Goal: Task Accomplishment & Management: Use online tool/utility

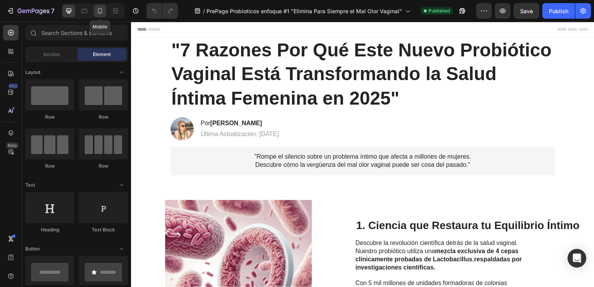
click at [103, 9] on icon at bounding box center [100, 11] width 8 height 8
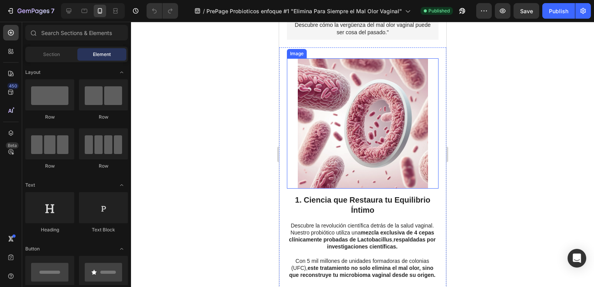
scroll to position [156, 0]
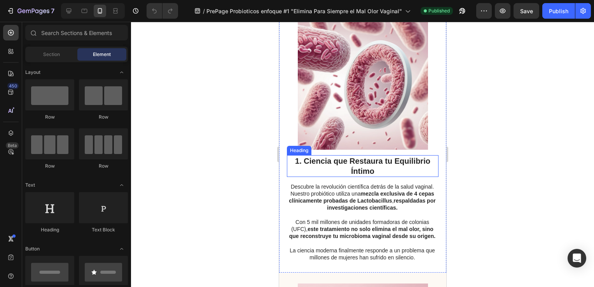
click at [366, 170] on h2 "1. Ciencia que Restaura tu Equilibrio Íntimo" at bounding box center [363, 166] width 152 height 22
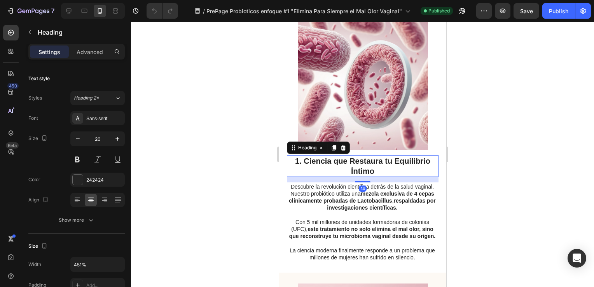
click at [366, 170] on h2 "1. Ciencia que Restaura tu Equilibrio Íntimo" at bounding box center [363, 166] width 152 height 22
click at [366, 170] on p "1. Ciencia que Restaura tu Equilibrio Íntimo" at bounding box center [362, 166] width 150 height 20
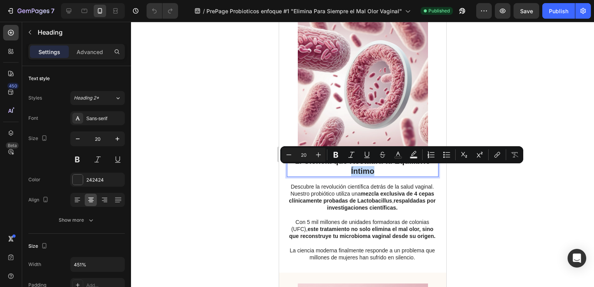
click at [374, 171] on p "1. Ciencia que Restaura tu Equilibrio Íntimo" at bounding box center [362, 166] width 150 height 20
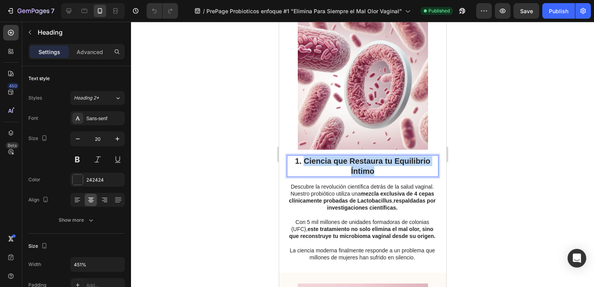
drag, startPoint x: 374, startPoint y: 172, endPoint x: 301, endPoint y: 163, distance: 73.7
click at [301, 163] on p "1. Ciencia que Restaura tu Equilibrio Íntimo" at bounding box center [362, 166] width 150 height 20
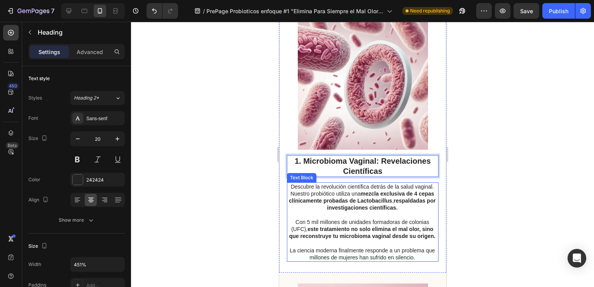
click at [419, 261] on p "La ciencia moderna finalmente responde a un problema que millones de mujeres ha…" at bounding box center [362, 254] width 151 height 14
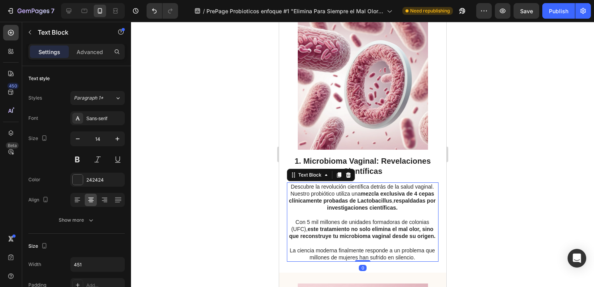
click at [417, 261] on p "La ciencia moderna finalmente responde a un problema que millones de mujeres ha…" at bounding box center [362, 254] width 151 height 14
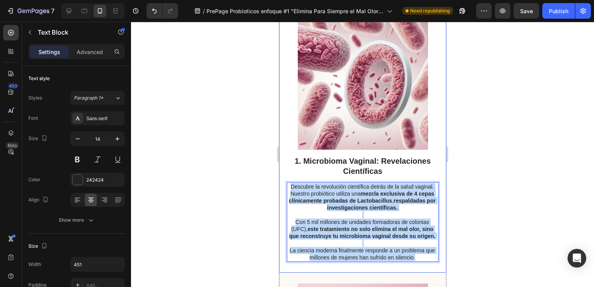
drag, startPoint x: 419, startPoint y: 265, endPoint x: 281, endPoint y: 186, distance: 158.9
click at [281, 186] on div "Image 1. Microbioma Vaginal: Revelaciones Científicas Heading Descubre la revol…" at bounding box center [362, 141] width 167 height 264
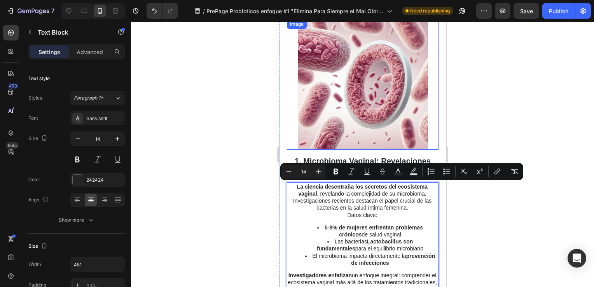
scroll to position [176, 0]
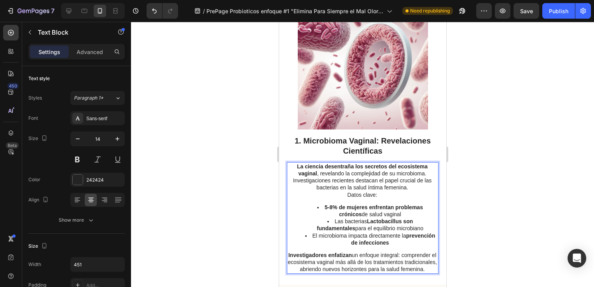
click at [228, 154] on div at bounding box center [362, 154] width 463 height 265
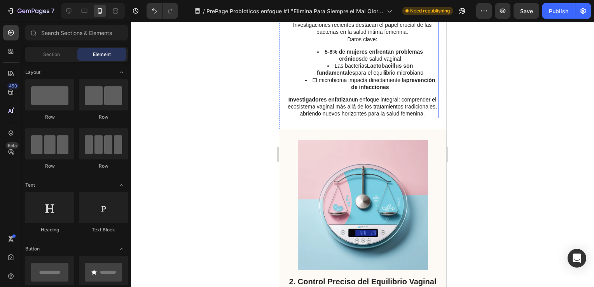
scroll to position [370, 0]
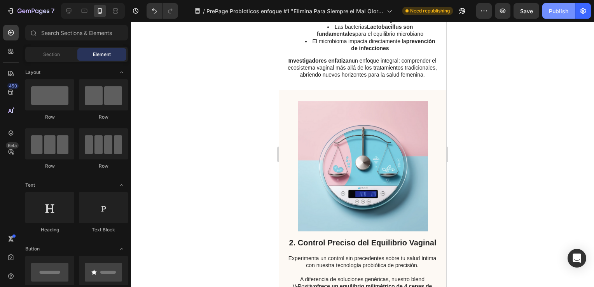
click at [561, 8] on div "Publish" at bounding box center [558, 11] width 19 height 8
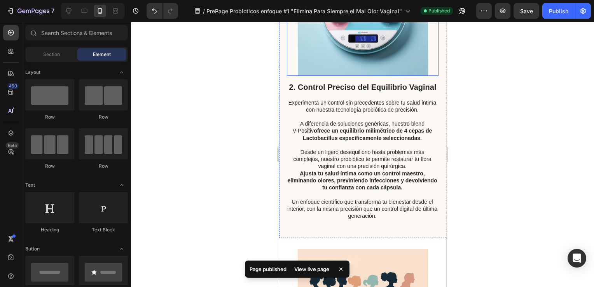
scroll to position [487, 0]
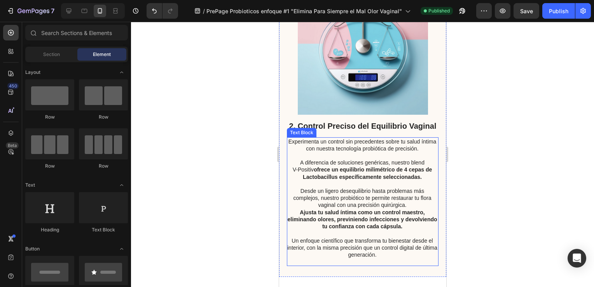
click at [382, 259] on p "Un enfoque científico que transforma tu bienestar desde el interior, con la mis…" at bounding box center [362, 247] width 151 height 21
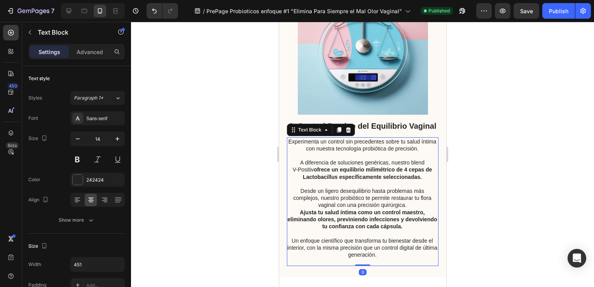
click at [383, 259] on p "Un enfoque científico que transforma tu bienestar desde el interior, con la mis…" at bounding box center [362, 247] width 151 height 21
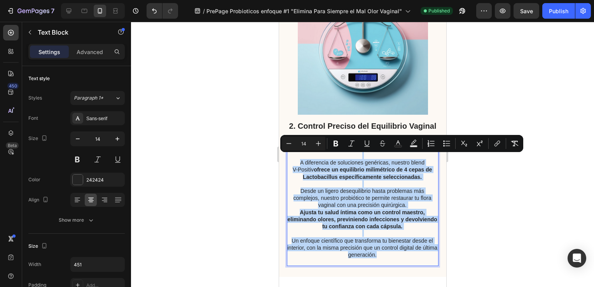
drag, startPoint x: 383, startPoint y: 273, endPoint x: 288, endPoint y: 158, distance: 149.2
click at [288, 158] on div "Experimenta un control sin precedentes sobre tu salud íntima con nuestra tecnol…" at bounding box center [363, 201] width 152 height 129
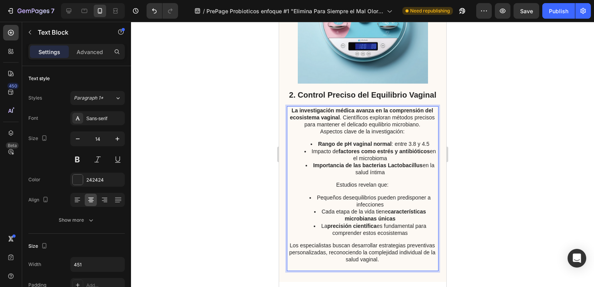
scroll to position [557, 0]
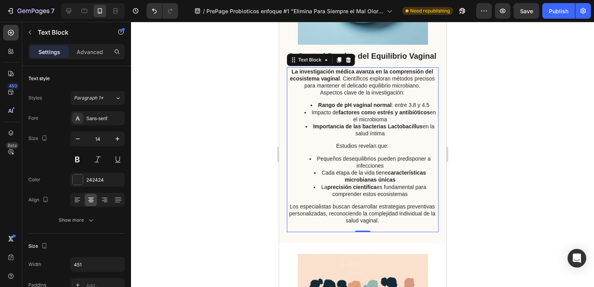
click at [231, 156] on div at bounding box center [362, 154] width 463 height 265
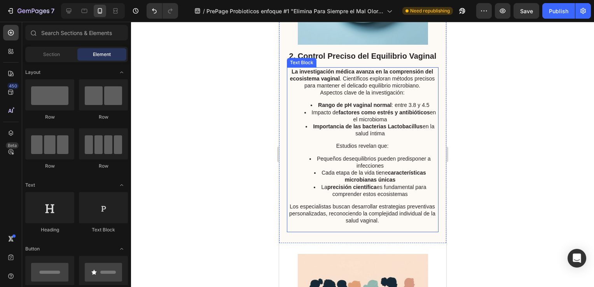
click at [347, 198] on li "La precisión científica es fundamental para comprender estos ecosistemas" at bounding box center [369, 191] width 135 height 14
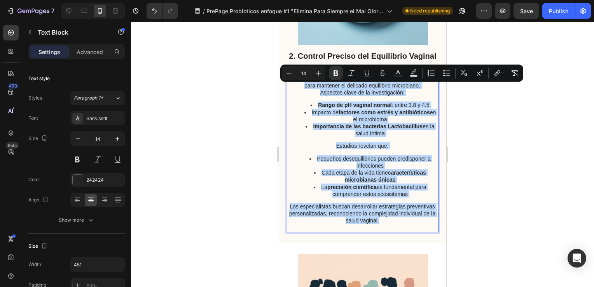
drag, startPoint x: 398, startPoint y: 239, endPoint x: 286, endPoint y: 89, distance: 186.8
click at [286, 89] on div "2. Control Preciso del Equilibrio Vaginal Heading La investigación médica avanz…" at bounding box center [362, 74] width 167 height 340
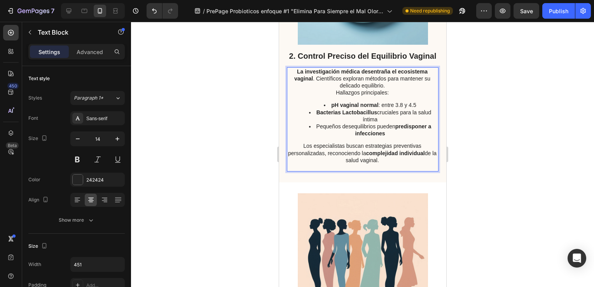
click at [235, 148] on div at bounding box center [362, 154] width 463 height 265
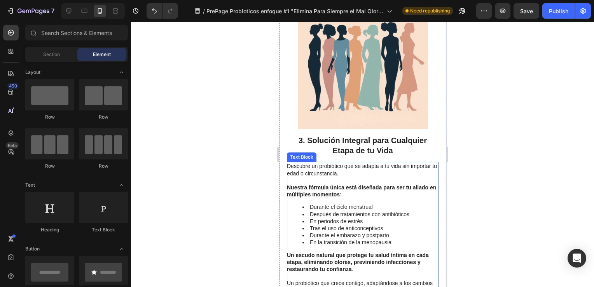
scroll to position [791, 0]
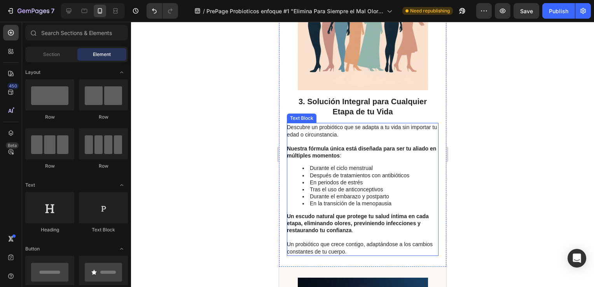
click at [371, 255] on p "Un probiótico que crece contigo, adaptándose a los cambios constantes de tu cue…" at bounding box center [362, 248] width 151 height 14
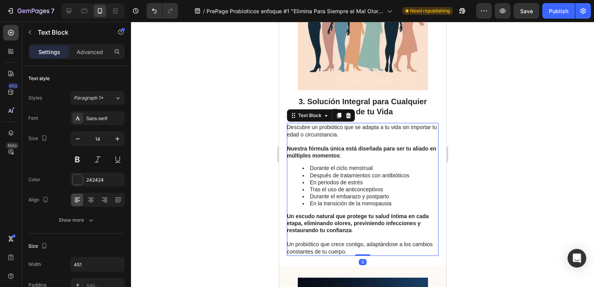
click at [371, 255] on p "Un probiótico que crece contigo, adaptándose a los cambios constantes de tu cue…" at bounding box center [362, 248] width 151 height 14
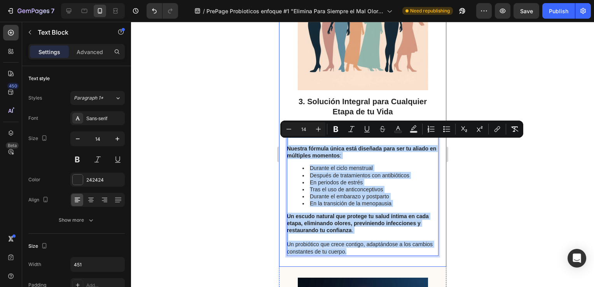
drag, startPoint x: 371, startPoint y: 269, endPoint x: 285, endPoint y: 147, distance: 149.2
click at [285, 147] on div "Image 3. Solución Integral para Cualquier Etapa de tu Vida Heading Descubre un …" at bounding box center [362, 107] width 167 height 317
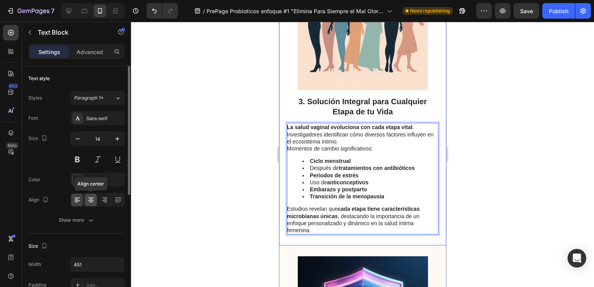
click at [88, 200] on icon at bounding box center [91, 200] width 8 height 8
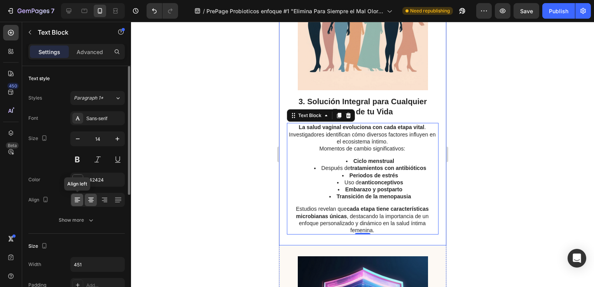
click at [78, 199] on icon at bounding box center [77, 199] width 4 height 1
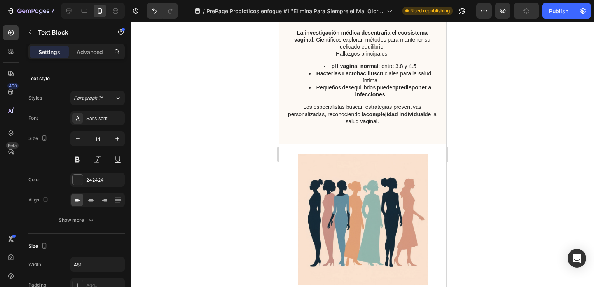
scroll to position [518, 0]
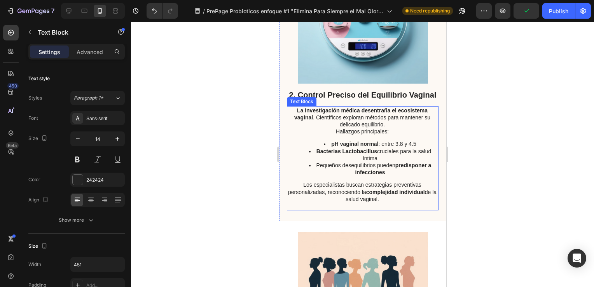
click at [349, 162] on li "Bacterias Lactobacillus cruciales para la salud íntima" at bounding box center [369, 155] width 135 height 14
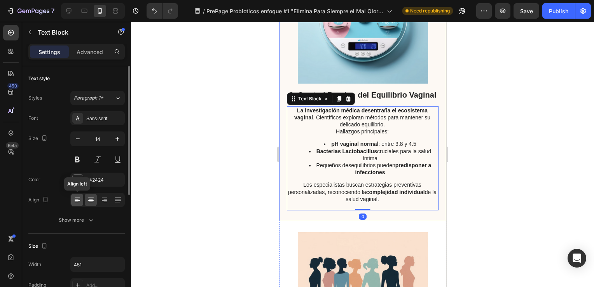
click at [79, 202] on icon at bounding box center [78, 200] width 8 height 8
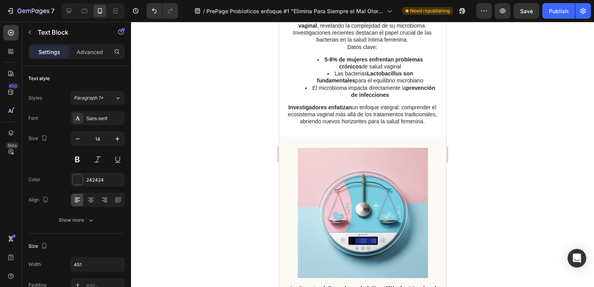
scroll to position [246, 0]
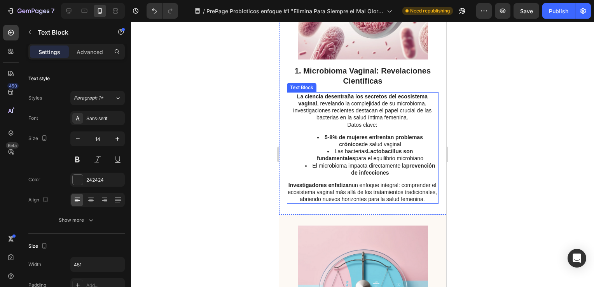
click at [334, 166] on li "El microbioma impacta directamente la prevención de infecciones" at bounding box center [369, 169] width 135 height 14
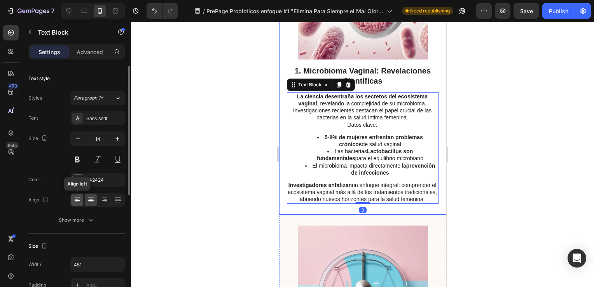
click at [78, 198] on icon at bounding box center [78, 200] width 8 height 8
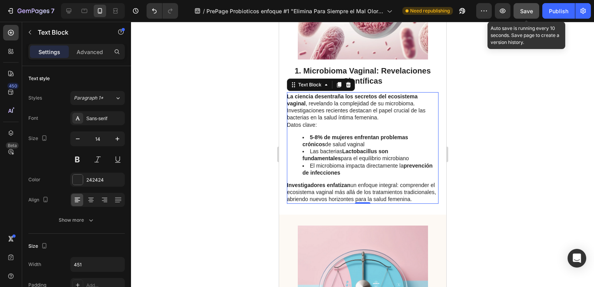
click at [533, 11] on span "Save" at bounding box center [527, 11] width 13 height 7
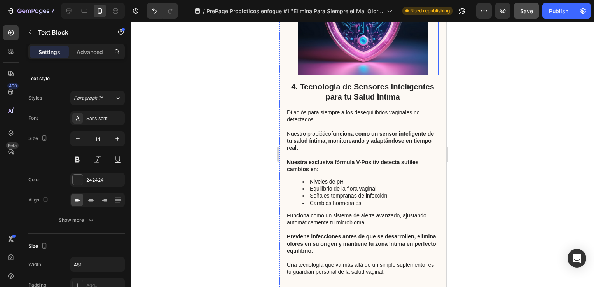
scroll to position [1063, 0]
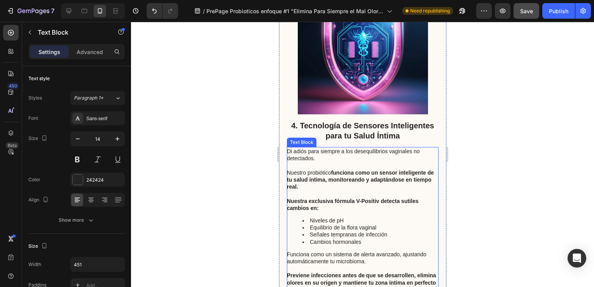
click at [351, 212] on p "Nuestra exclusiva fórmula V-Positiv detecta sutiles cambios en:" at bounding box center [362, 205] width 151 height 14
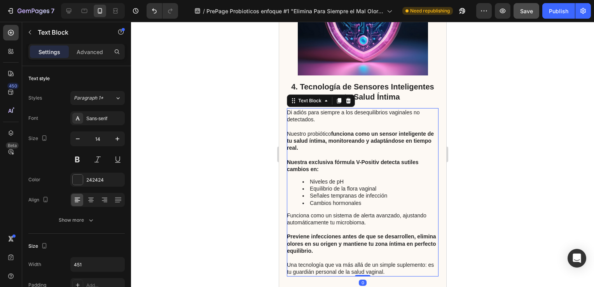
scroll to position [1180, 0]
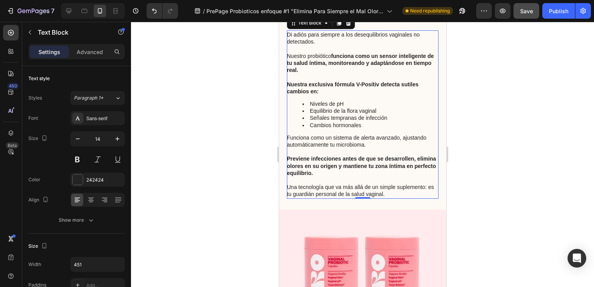
click at [393, 198] on p "Una tecnología que va más allá de un simple suplemento: es tu guardián personal…" at bounding box center [362, 191] width 151 height 14
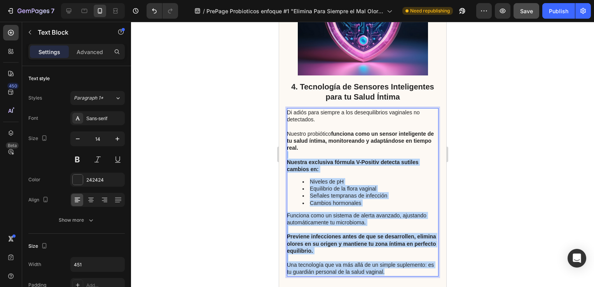
scroll to position [1063, 0]
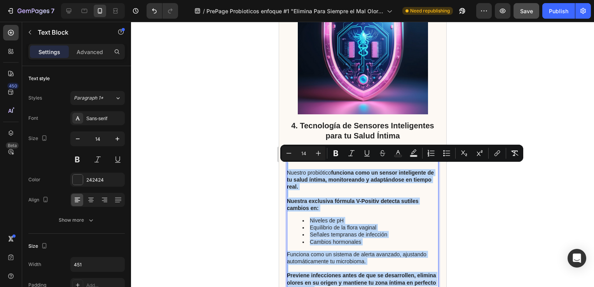
drag, startPoint x: 393, startPoint y: 212, endPoint x: 287, endPoint y: 168, distance: 114.6
click at [287, 168] on div "Di adiós para siempre a los desequilibrios vaginales no detectados. Nuestro pro…" at bounding box center [363, 231] width 152 height 168
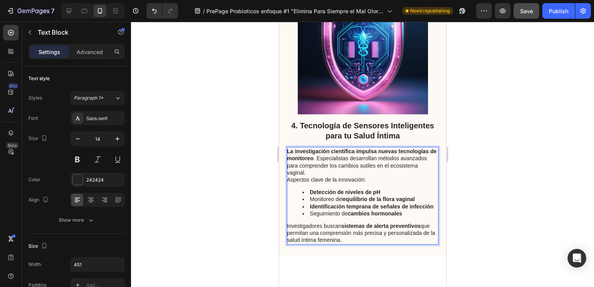
click at [233, 194] on div at bounding box center [362, 154] width 463 height 265
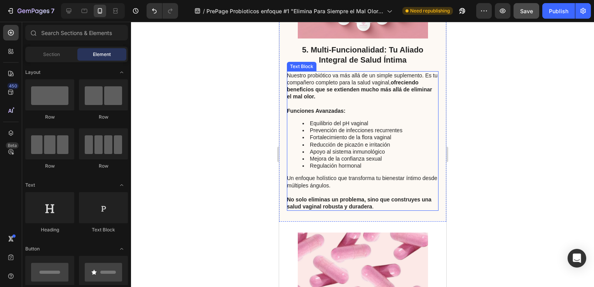
scroll to position [1607, 0]
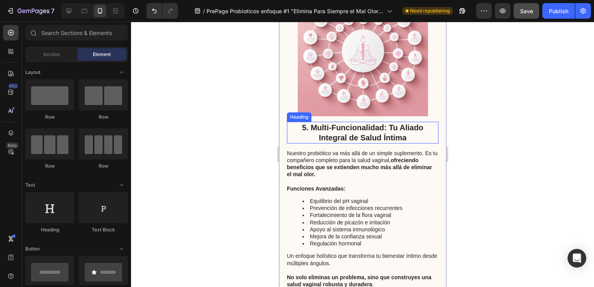
drag, startPoint x: 382, startPoint y: 131, endPoint x: 397, endPoint y: 133, distance: 15.3
click at [382, 131] on h2 "5. Multi-Funcionalidad: Tu Aliado Integral de Salud Íntima" at bounding box center [363, 133] width 152 height 22
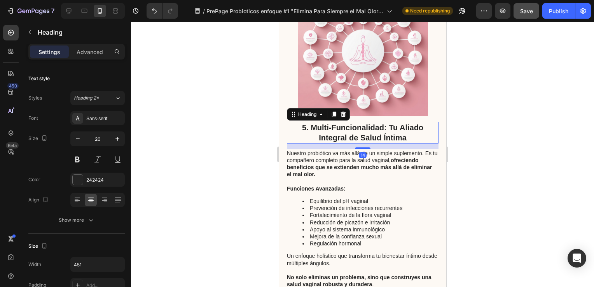
click at [405, 135] on h2 "5. Multi-Funcionalidad: Tu Aliado Integral de Salud Íntima" at bounding box center [363, 133] width 152 height 22
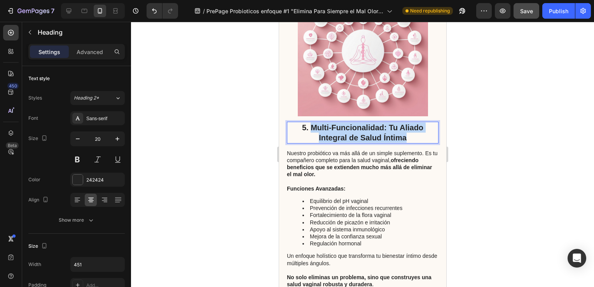
drag, startPoint x: 405, startPoint y: 136, endPoint x: 310, endPoint y: 129, distance: 96.0
click at [310, 129] on p "5. Multi-Funcionalidad: Tu Aliado Integral de Salud Íntima" at bounding box center [362, 133] width 150 height 20
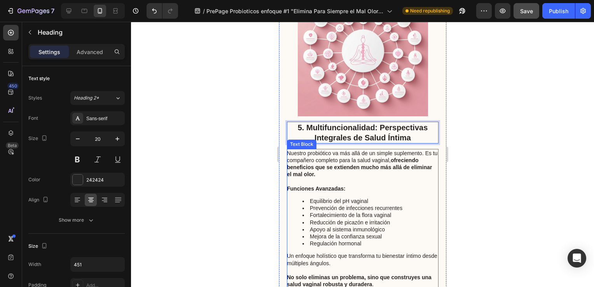
click at [303, 155] on p "Nuestro probiótico va más allá de un simple suplemento. Es tu compañero complet…" at bounding box center [362, 164] width 151 height 28
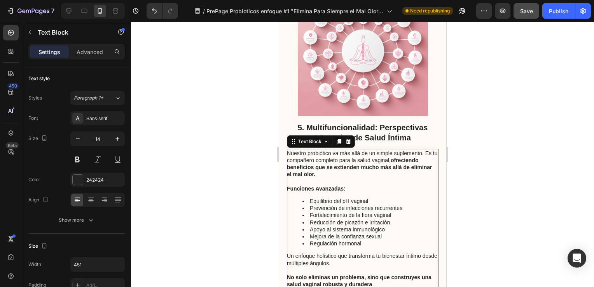
click at [287, 152] on p "Nuestro probiótico va más allá de un simple suplemento. Es tu compañero complet…" at bounding box center [362, 164] width 151 height 28
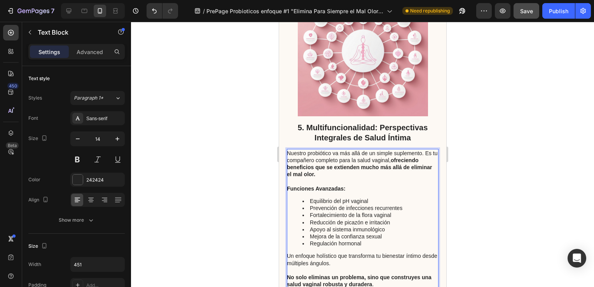
click at [287, 152] on p "Nuestro probiótico va más allá de un simple suplemento. Es tu compañero complet…" at bounding box center [362, 164] width 151 height 28
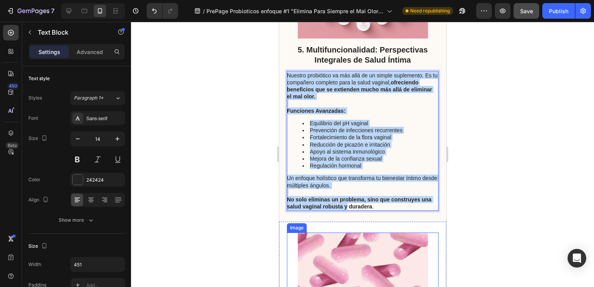
scroll to position [1763, 0]
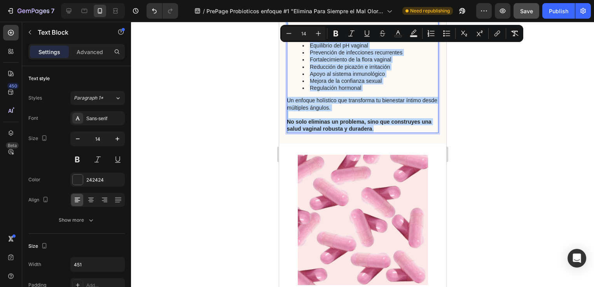
drag, startPoint x: 288, startPoint y: 153, endPoint x: 374, endPoint y: 128, distance: 89.6
click at [374, 128] on div "Nuestro probiótico va más allá de un simple suplemento. Es tu compañero complet…" at bounding box center [363, 63] width 152 height 140
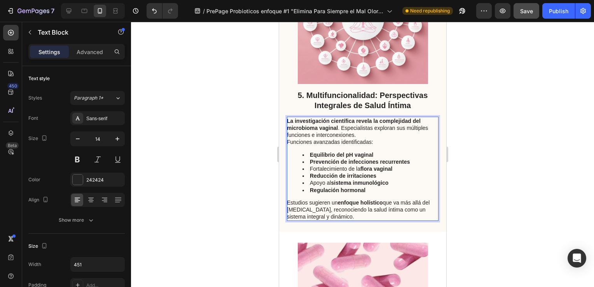
scroll to position [1601, 0]
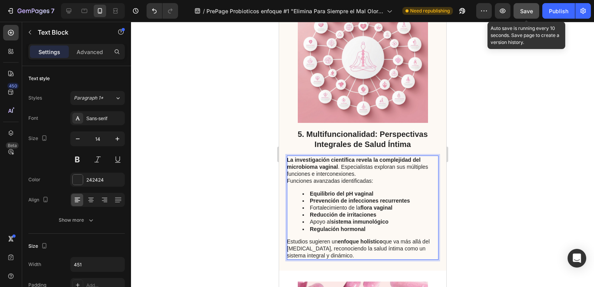
click at [526, 11] on span "Save" at bounding box center [527, 11] width 13 height 7
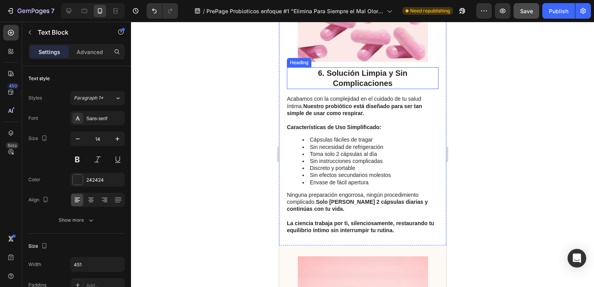
scroll to position [1912, 0]
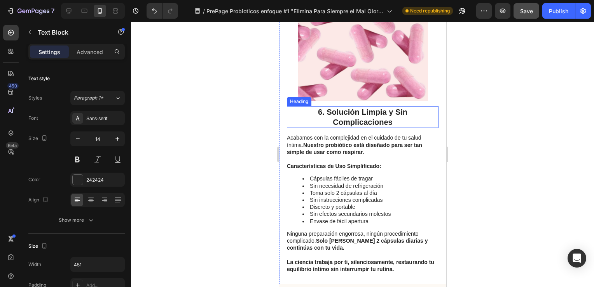
click at [370, 117] on h2 "6. Solución Limpia y Sin Complicaciones" at bounding box center [363, 117] width 152 height 22
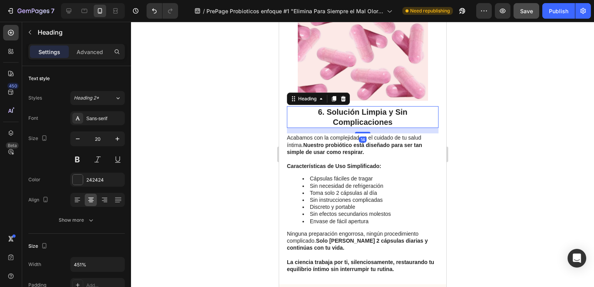
click at [392, 119] on h2 "6. Solución Limpia y Sin Complicaciones" at bounding box center [363, 117] width 152 height 22
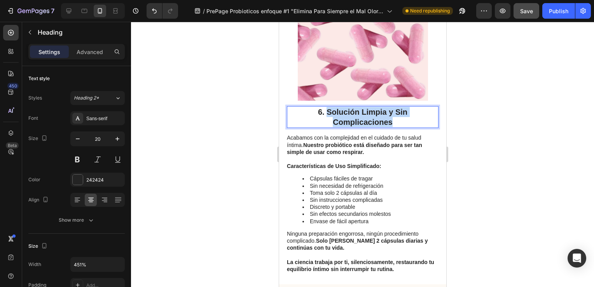
drag, startPoint x: 392, startPoint y: 120, endPoint x: 323, endPoint y: 109, distance: 69.8
click at [323, 109] on p "6. Solución Limpia y Sin Complicaciones" at bounding box center [362, 117] width 150 height 20
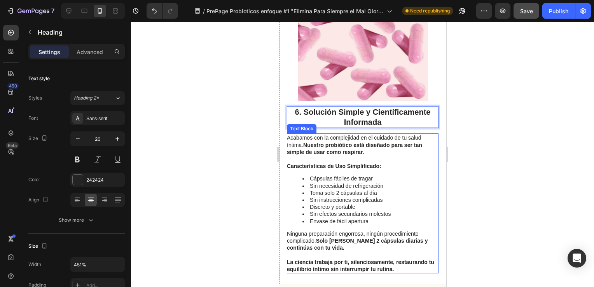
click at [287, 136] on p "Acabamos con la complejidad en el cuidado de tu salud íntima. Nuestro probiótic…" at bounding box center [362, 144] width 151 height 21
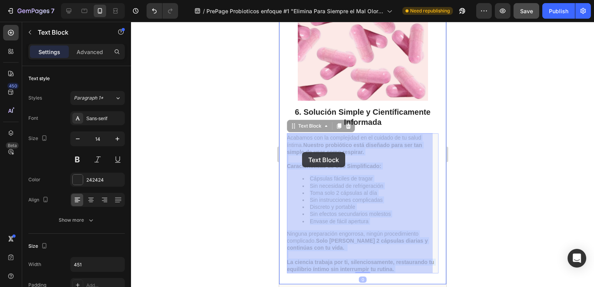
drag, startPoint x: 288, startPoint y: 136, endPoint x: 302, endPoint y: 152, distance: 21.2
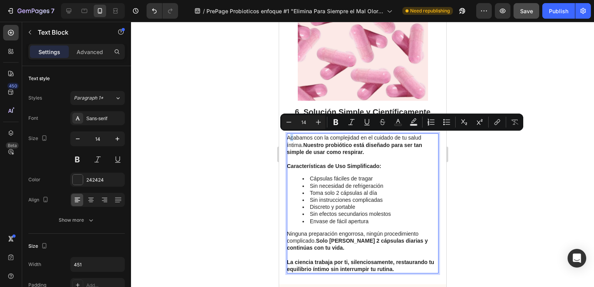
drag, startPoint x: 288, startPoint y: 137, endPoint x: 293, endPoint y: 140, distance: 5.5
click at [293, 140] on p "Acabamos con la complejidad en el cuidado de tu salud íntima. Nuestro probiótic…" at bounding box center [362, 144] width 151 height 21
click at [288, 137] on p "Acabamos con la complejidad en el cuidado de tu salud íntima. Nuestro probiótic…" at bounding box center [362, 144] width 151 height 21
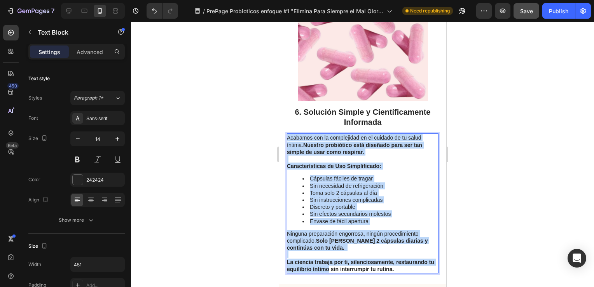
scroll to position [1990, 0]
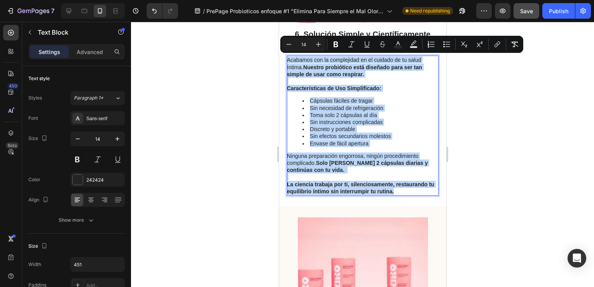
drag, startPoint x: 288, startPoint y: 137, endPoint x: 402, endPoint y: 190, distance: 125.6
click at [402, 190] on div "Acabamos con la complejidad en el cuidado de tu salud íntima. Nuestro probiótic…" at bounding box center [363, 126] width 152 height 140
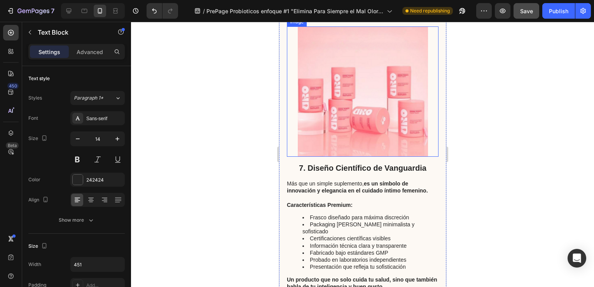
scroll to position [2184, 0]
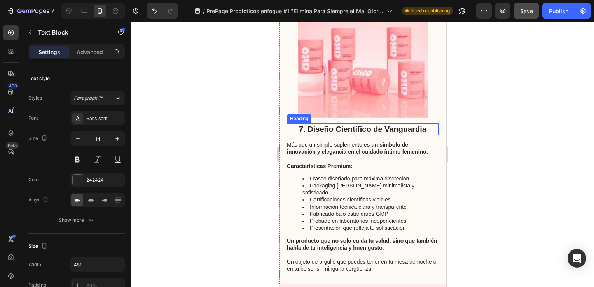
click at [398, 130] on h2 "7. Diseño Científico de Vanguardia" at bounding box center [363, 129] width 152 height 12
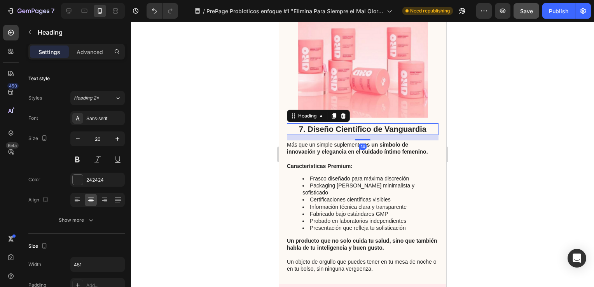
click at [424, 128] on h2 "7. Diseño Científico de Vanguardia" at bounding box center [363, 129] width 152 height 12
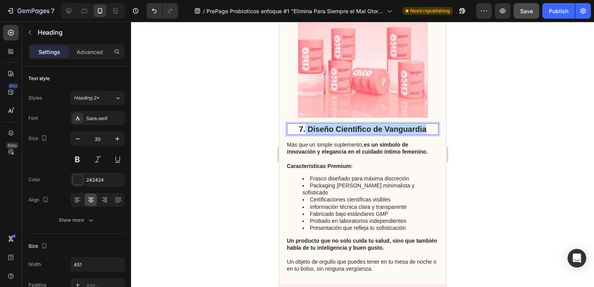
drag, startPoint x: 424, startPoint y: 128, endPoint x: 303, endPoint y: 130, distance: 120.6
click at [303, 130] on p "7. Diseño Científico de Vanguardia" at bounding box center [362, 129] width 150 height 10
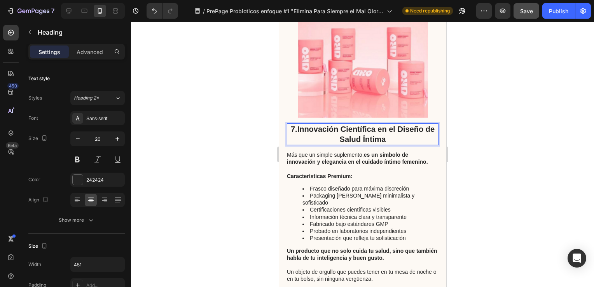
click at [393, 129] on p "7.Innovación Científica en el Diseño de Salud Íntima" at bounding box center [362, 134] width 150 height 20
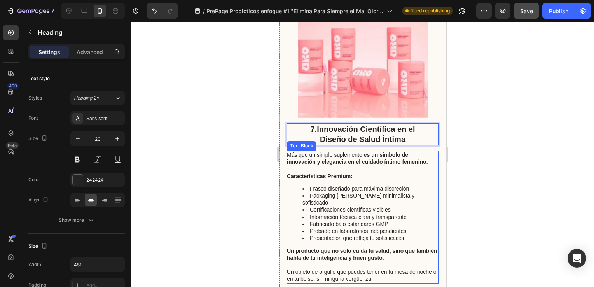
click at [288, 154] on p "Más que un simple suplemento, es un símbolo de innovación y elegancia en el cui…" at bounding box center [362, 158] width 151 height 14
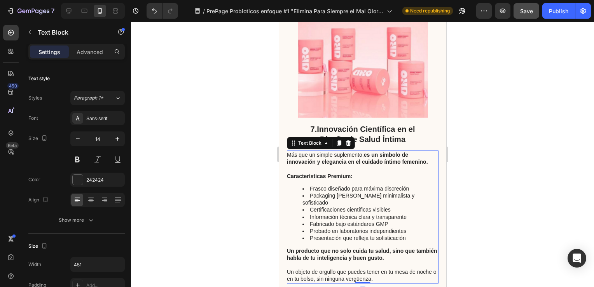
click at [288, 154] on p "Más que un simple suplemento, es un símbolo de innovación y elegancia en el cui…" at bounding box center [362, 158] width 151 height 14
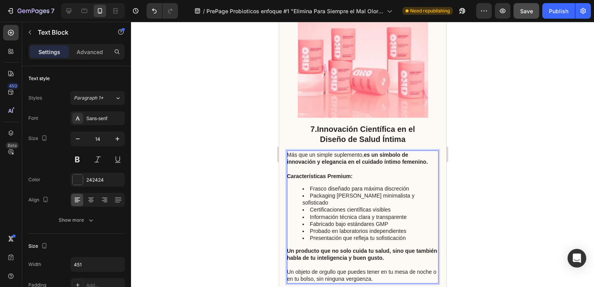
click at [289, 154] on p "Más que un simple suplemento, es un símbolo de innovación y elegancia en el cui…" at bounding box center [362, 158] width 151 height 14
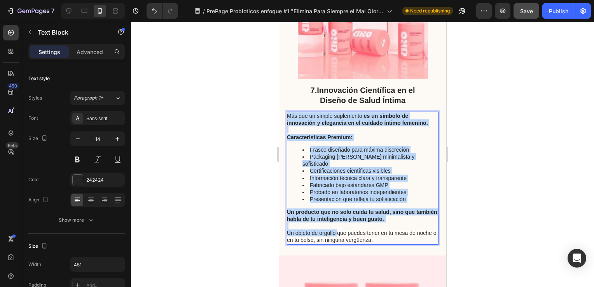
scroll to position [2262, 0]
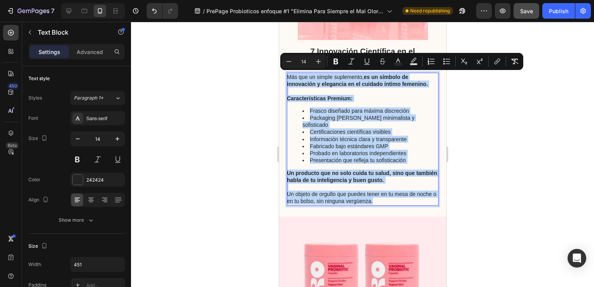
drag, startPoint x: 289, startPoint y: 154, endPoint x: 378, endPoint y: 196, distance: 98.3
click at [378, 196] on div "Más que un simple suplemento, es un símbolo de innovación y elegancia en el cui…" at bounding box center [363, 139] width 152 height 133
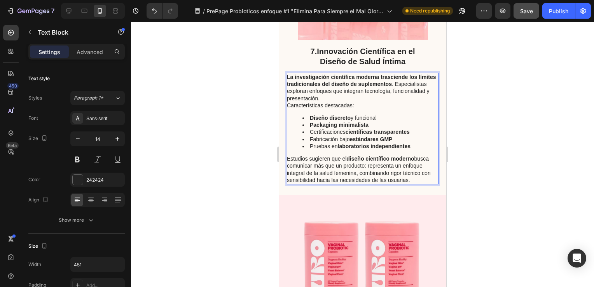
click at [395, 138] on li "Fabricación bajo estándares GMP" at bounding box center [369, 139] width 135 height 7
click at [238, 177] on div at bounding box center [362, 154] width 463 height 265
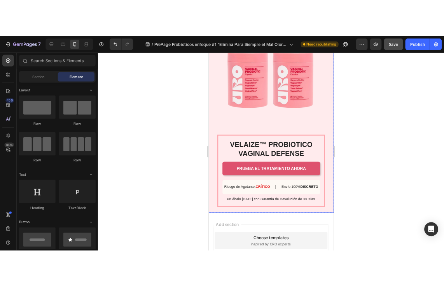
scroll to position [2424, 0]
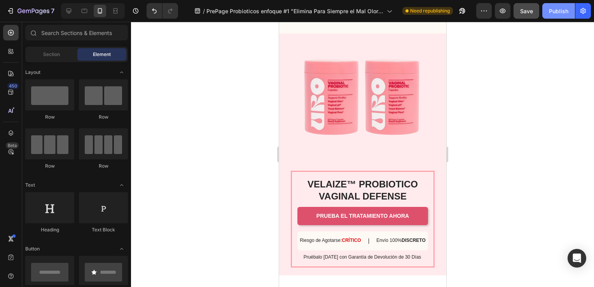
click at [553, 11] on div "Publish" at bounding box center [558, 11] width 19 height 8
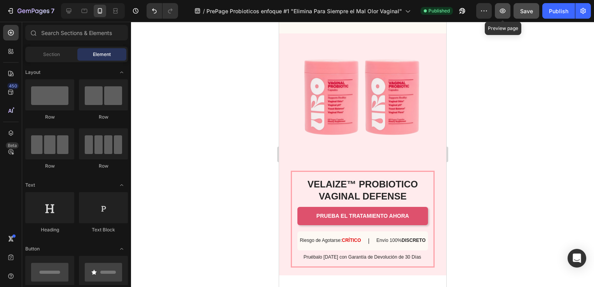
click at [503, 8] on icon "button" at bounding box center [503, 11] width 8 height 8
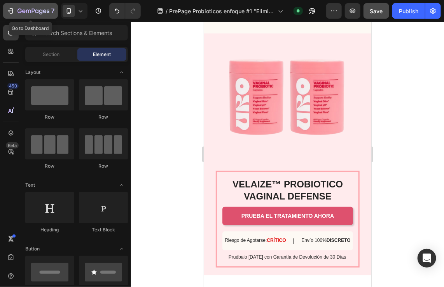
click at [12, 12] on icon "button" at bounding box center [12, 10] width 4 height 5
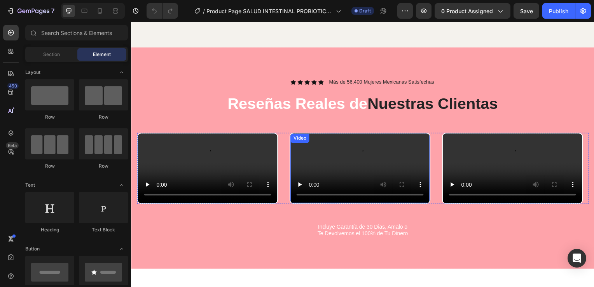
scroll to position [973, 0]
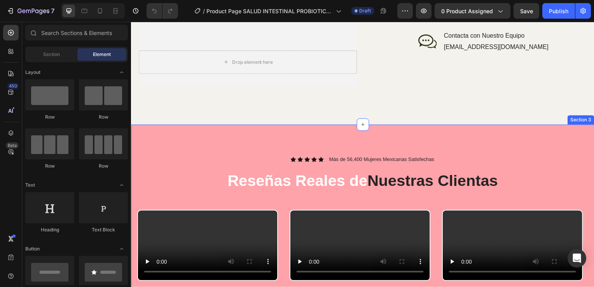
click at [568, 139] on div "Icon Icon Icon Icon Icon Icon List Más de 56,400 Mujeres Mexicanas Satisfechas …" at bounding box center [364, 237] width 467 height 223
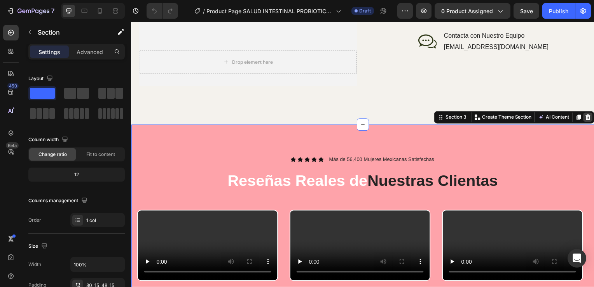
click at [589, 116] on icon at bounding box center [591, 118] width 5 height 5
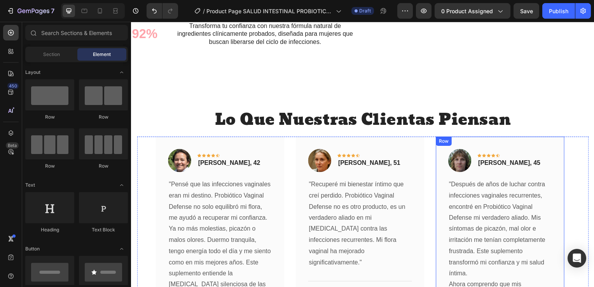
scroll to position [1362, 0]
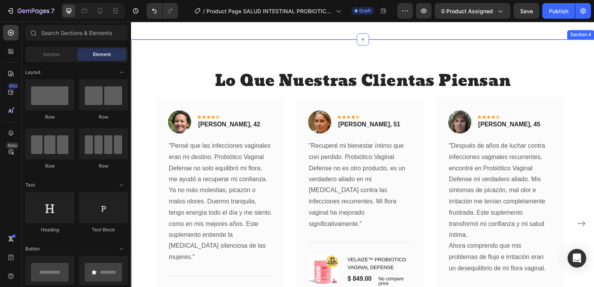
click at [584, 84] on div "Lo Que Nuestras Clientas Piensan Heading Image Icon Icon Icon Icon Icon Row Mar…" at bounding box center [364, 217] width 467 height 354
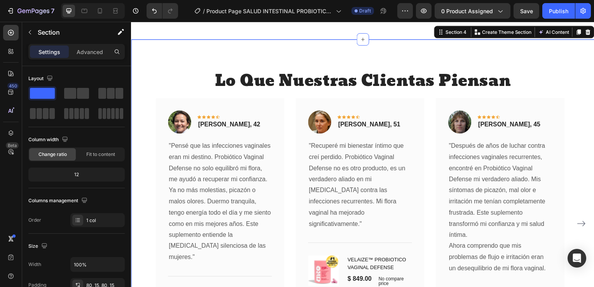
click at [589, 35] on icon at bounding box center [591, 32] width 5 height 5
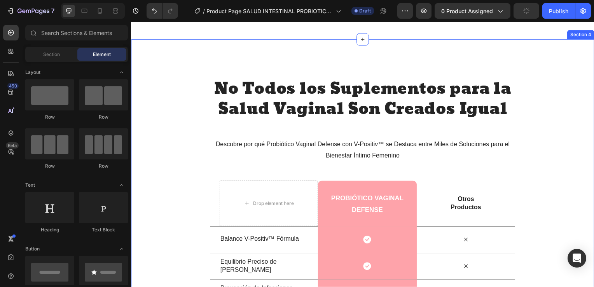
click at [578, 63] on div "No Todos los Suplementos para la Salud Vaginal Son Creados Igual Heading Descub…" at bounding box center [364, 234] width 467 height 388
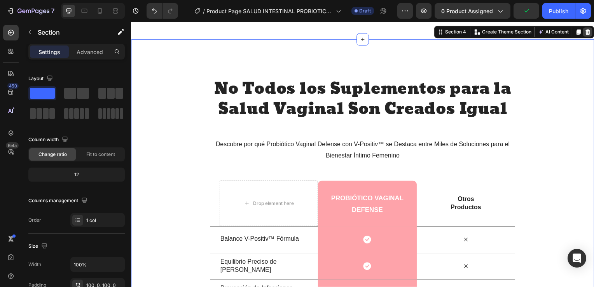
click at [589, 35] on icon at bounding box center [591, 32] width 5 height 5
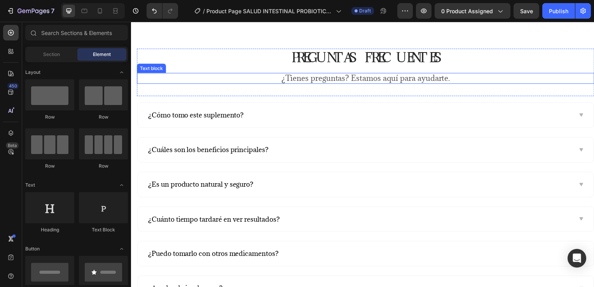
scroll to position [1673, 0]
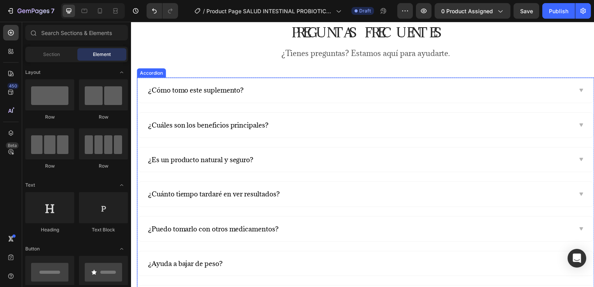
click at [583, 159] on icon at bounding box center [585, 160] width 4 height 3
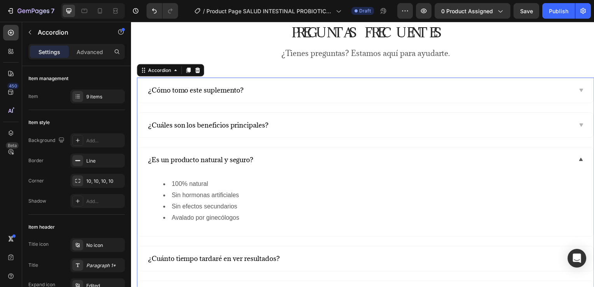
click at [582, 161] on icon at bounding box center [585, 161] width 6 height 6
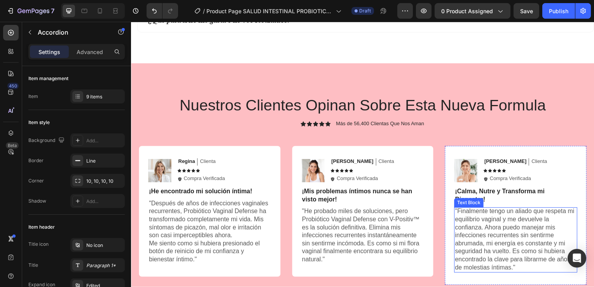
scroll to position [1945, 0]
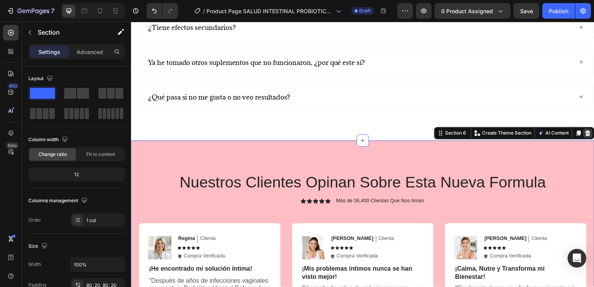
click at [588, 131] on icon at bounding box center [591, 134] width 6 height 6
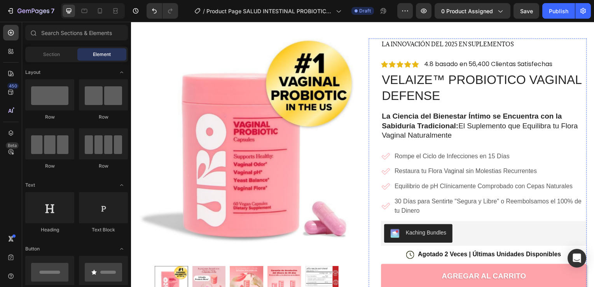
scroll to position [0, 0]
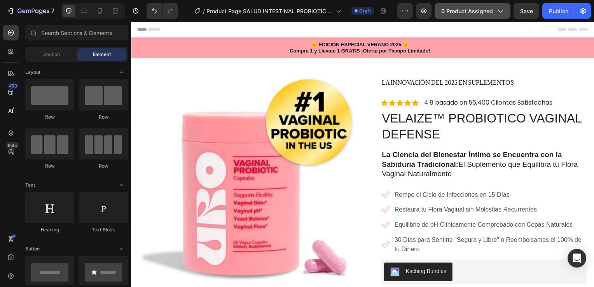
click at [490, 10] on span "0 product assigned" at bounding box center [468, 11] width 52 height 8
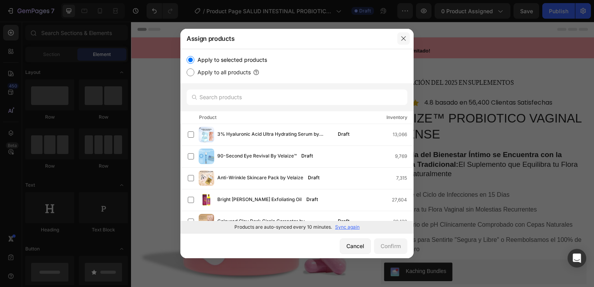
drag, startPoint x: 403, startPoint y: 38, endPoint x: 271, endPoint y: 15, distance: 134.2
click at [403, 38] on icon "button" at bounding box center [403, 39] width 4 height 4
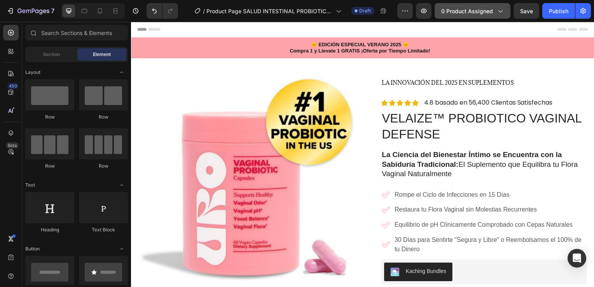
click at [470, 11] on span "0 product assigned" at bounding box center [468, 11] width 52 height 8
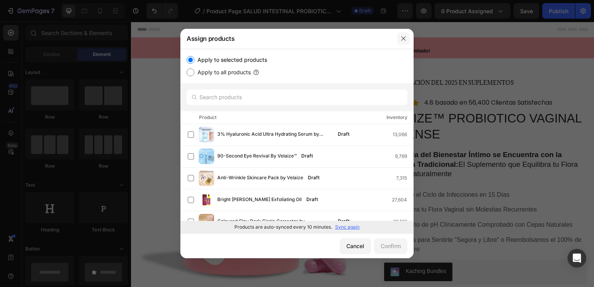
click at [408, 36] on button "button" at bounding box center [404, 38] width 12 height 12
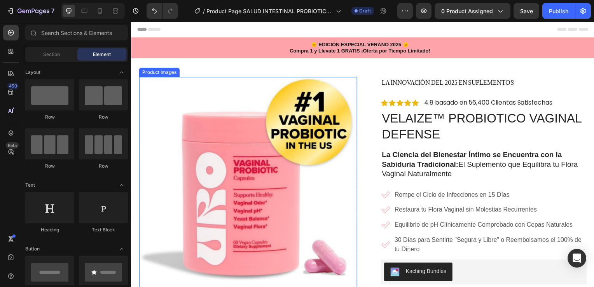
click at [278, 169] on img at bounding box center [249, 187] width 220 height 220
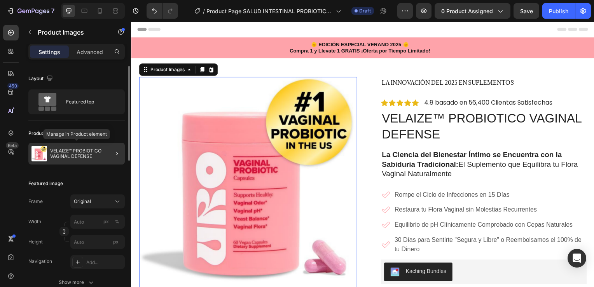
click at [78, 152] on p "VELAIZE™ PROBIOTICO VAGINAL DEFENSE" at bounding box center [86, 153] width 72 height 11
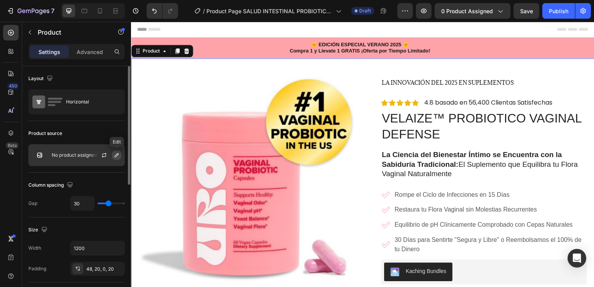
click at [116, 154] on icon "button" at bounding box center [117, 155] width 6 height 6
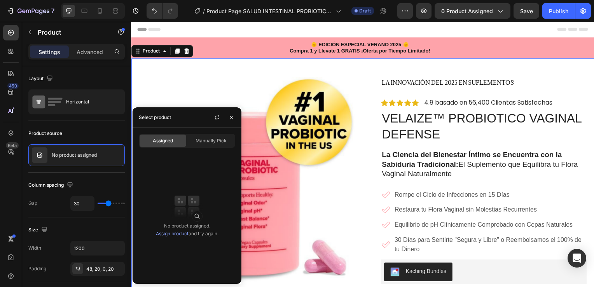
click at [180, 236] on link "Assign product" at bounding box center [172, 234] width 33 height 6
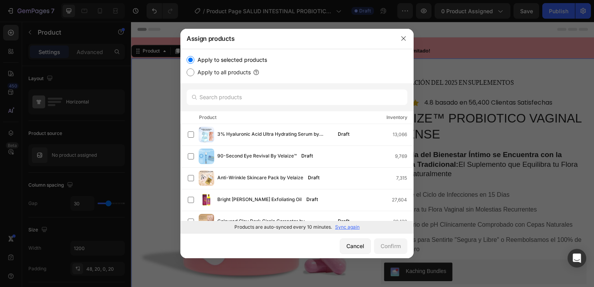
click at [191, 74] on input "Apply to all products" at bounding box center [191, 72] width 8 height 8
radio input "true"
click at [191, 74] on input "Apply to all products" at bounding box center [191, 72] width 8 height 8
click at [190, 61] on input "Apply to selected products" at bounding box center [191, 60] width 8 height 8
radio input "true"
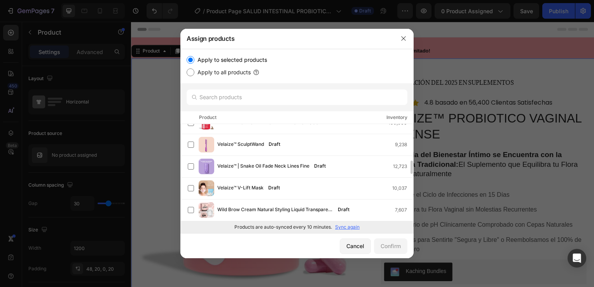
scroll to position [539, 0]
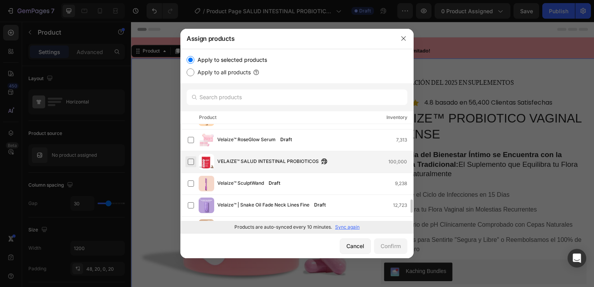
click at [191, 161] on label at bounding box center [191, 162] width 6 height 6
click at [382, 249] on div "Confirm" at bounding box center [391, 246] width 20 height 8
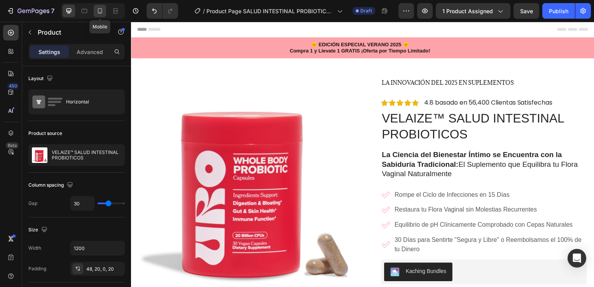
click at [102, 12] on icon at bounding box center [100, 11] width 8 height 8
type input "0"
type input "100%"
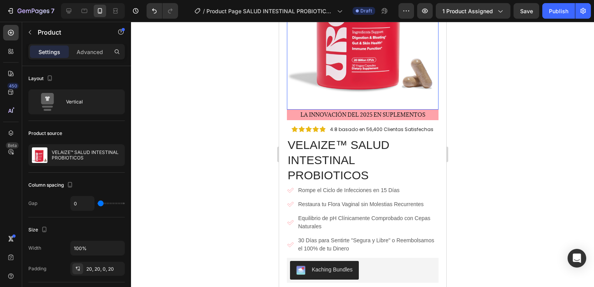
scroll to position [156, 0]
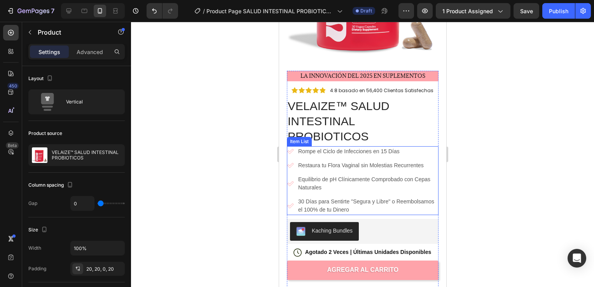
click at [375, 147] on p "Rompe el Ciclo de Infecciones en 15 Días" at bounding box center [367, 151] width 139 height 8
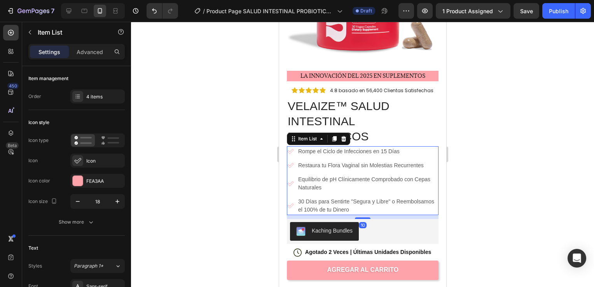
click at [402, 147] on p "Rompe el Ciclo de Infecciones en 15 Días" at bounding box center [367, 151] width 139 height 8
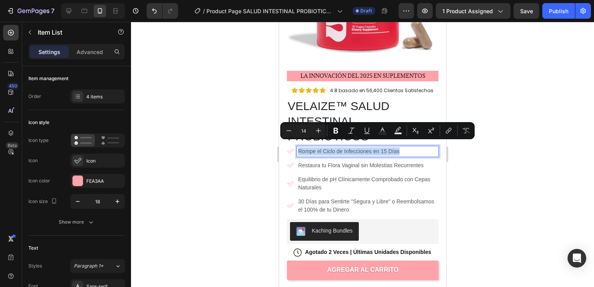
drag, startPoint x: 400, startPoint y: 144, endPoint x: 296, endPoint y: 143, distance: 103.1
click at [297, 146] on div "Rompe el Ciclo de Infecciones en 15 Días" at bounding box center [368, 151] width 142 height 11
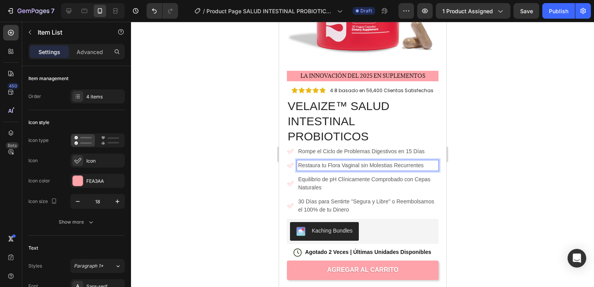
click at [337, 161] on p "Restaura tu Flora Vaginal sin Molestias Recurrentes" at bounding box center [367, 165] width 139 height 8
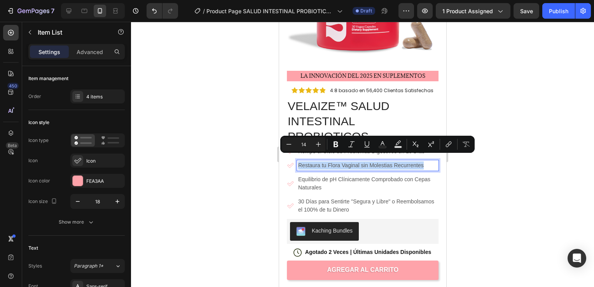
drag, startPoint x: 425, startPoint y: 159, endPoint x: 293, endPoint y: 158, distance: 131.9
click at [293, 160] on div "Restaura tu Flora Vaginal sin Molestias Recurrentes" at bounding box center [363, 165] width 152 height 11
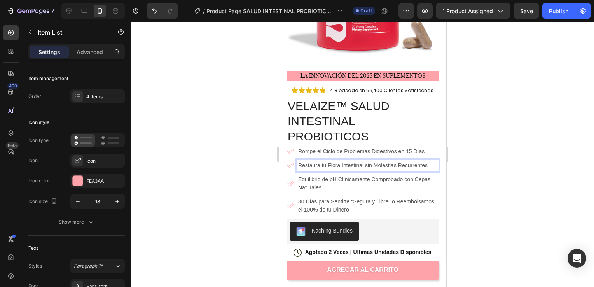
click at [332, 180] on p "Equilibrio de pH Clínicamente Comprobado con Cepas Naturales" at bounding box center [367, 183] width 139 height 16
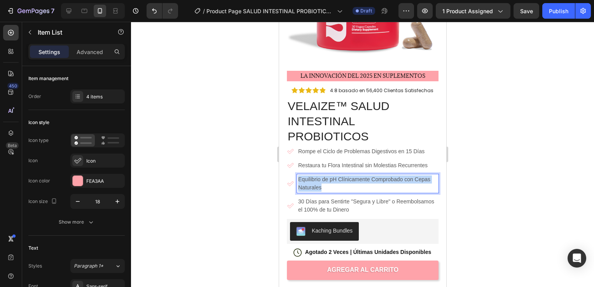
drag, startPoint x: 325, startPoint y: 181, endPoint x: 299, endPoint y: 172, distance: 27.2
click at [299, 175] on p "Equilibrio de pH Clínicamente Comprobado con Cepas Naturales" at bounding box center [367, 183] width 139 height 16
click at [346, 199] on p "30 Días para Sentirte "Segura y Libre" o Reembolsamos el 100% de tu Dinero" at bounding box center [367, 206] width 139 height 16
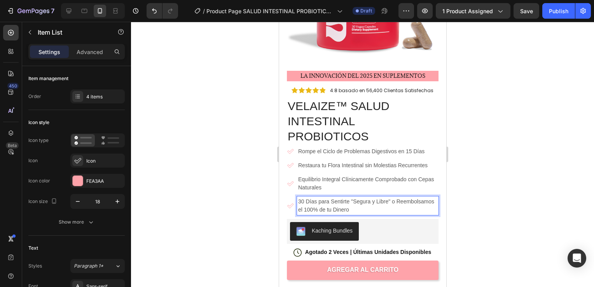
click at [390, 202] on p "30 Días para Sentirte "Segura y Libre" o Reembolsamos el 100% de tu Dinero" at bounding box center [367, 206] width 139 height 16
drag, startPoint x: 389, startPoint y: 203, endPoint x: 296, endPoint y: 192, distance: 94.0
click at [296, 196] on div "30 Días para Sentirte "Segura y Libre" o Reembolsamos el 100% de tu Dinero" at bounding box center [363, 205] width 152 height 19
click at [342, 161] on p "Restaura tu Flora Intestinal sin Molestias Recurrentes" at bounding box center [367, 165] width 139 height 8
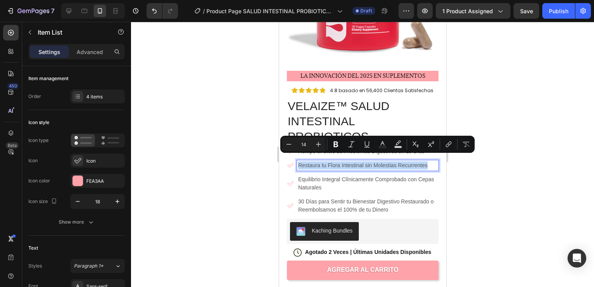
drag, startPoint x: 429, startPoint y: 161, endPoint x: 295, endPoint y: 160, distance: 134.2
click at [295, 160] on div "Restaura tu Flora Intestinal sin Molestias Recurrentes" at bounding box center [363, 165] width 152 height 11
drag, startPoint x: 36, startPoint y: 137, endPoint x: 242, endPoint y: 167, distance: 208.0
click at [242, 167] on div at bounding box center [362, 154] width 463 height 265
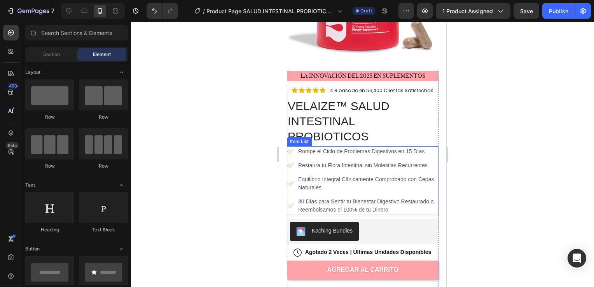
click at [340, 177] on p "Equilibrio Integral Clínicamente Comprobado con Cepas Naturales" at bounding box center [367, 183] width 139 height 16
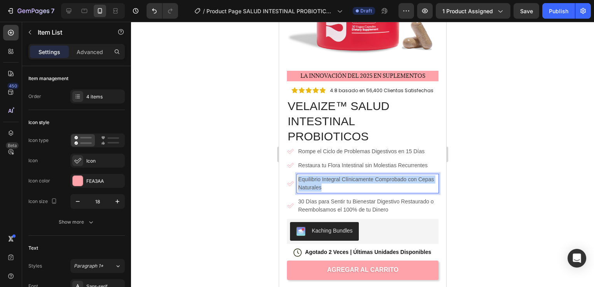
drag, startPoint x: 341, startPoint y: 181, endPoint x: 298, endPoint y: 169, distance: 45.1
click at [298, 175] on p "Equilibrio Integral Clínicamente Comprobado con Cepas Naturales" at bounding box center [367, 183] width 139 height 16
click at [343, 147] on p "Rompe el Ciclo de Problemas Digestivos en 15 Días" at bounding box center [367, 151] width 139 height 8
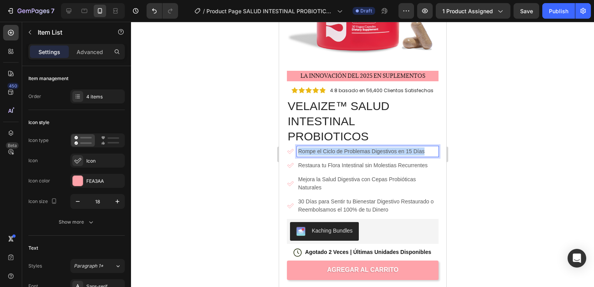
drag, startPoint x: 424, startPoint y: 145, endPoint x: 294, endPoint y: 150, distance: 130.4
click at [294, 150] on div "Rompe el Ciclo de Problemas Digestivos en 15 Días" at bounding box center [363, 151] width 152 height 11
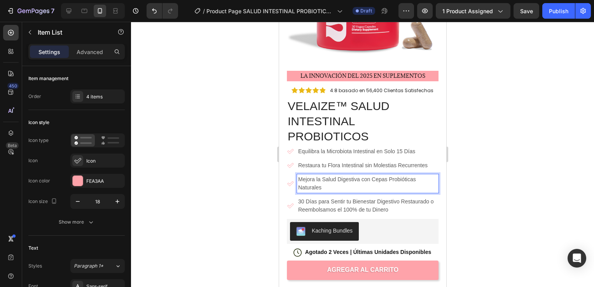
click at [328, 179] on p "Mejora la Salud Digestiva con Cepas Probióticas Naturales" at bounding box center [367, 183] width 139 height 16
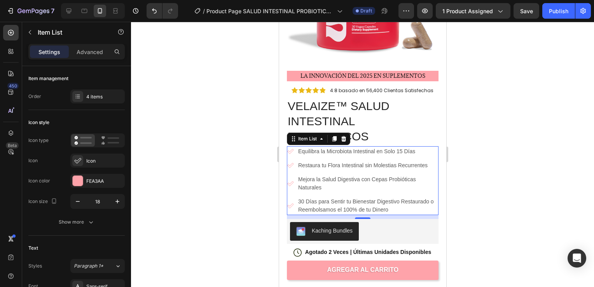
click at [202, 215] on div at bounding box center [362, 154] width 463 height 265
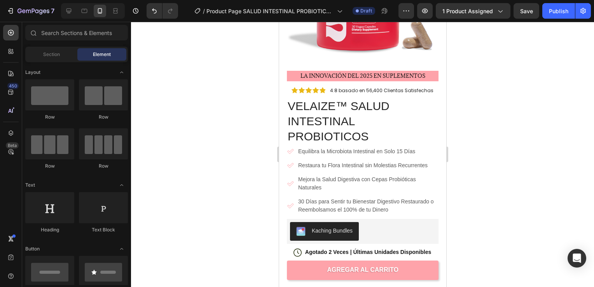
click at [201, 219] on div at bounding box center [362, 154] width 463 height 265
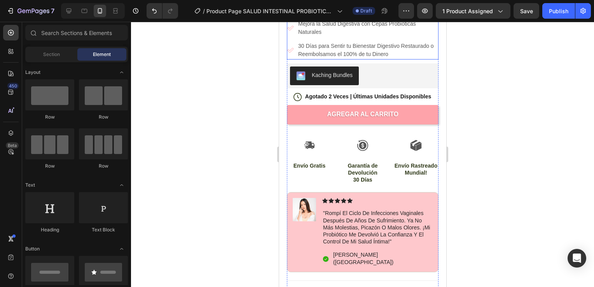
scroll to position [350, 0]
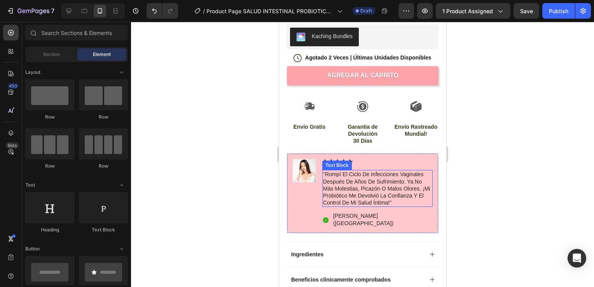
click at [345, 177] on p ""rompí el ciclo de infecciones vaginales después de años de sufrimiento. ya no …" at bounding box center [377, 188] width 109 height 35
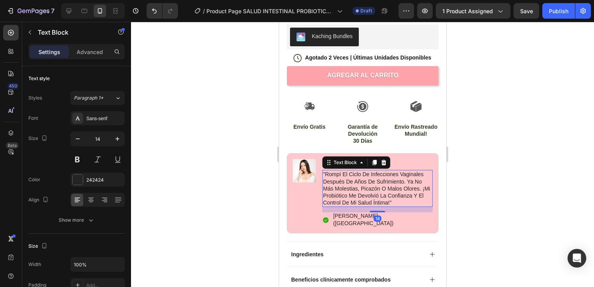
click at [399, 195] on p ""rompí el ciclo de infecciones vaginales después de años de sufrimiento. ya no …" at bounding box center [377, 188] width 109 height 35
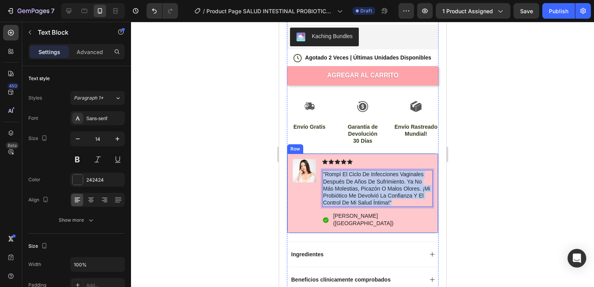
drag, startPoint x: 399, startPoint y: 195, endPoint x: 321, endPoint y: 165, distance: 83.9
click at [321, 165] on div "Image Icon Icon Icon Icon Icon Icon List "rompí el ciclo de infecciones vaginal…" at bounding box center [363, 193] width 152 height 80
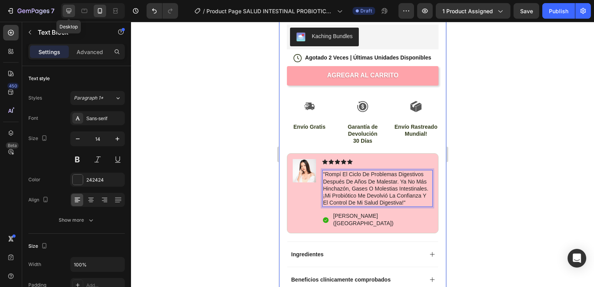
click at [70, 10] on icon at bounding box center [69, 11] width 8 height 8
type input "16"
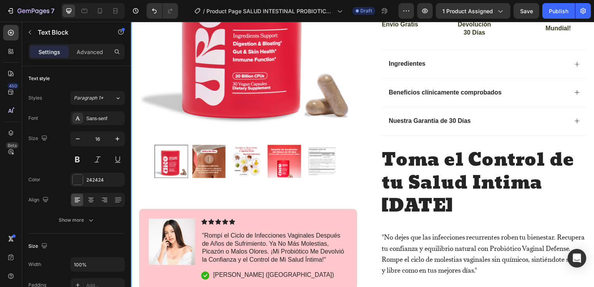
scroll to position [443, 0]
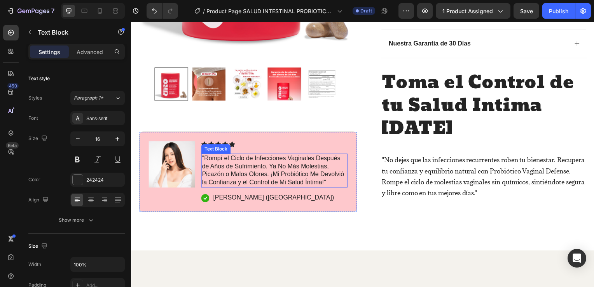
click at [221, 188] on p ""Rompí el Ciclo de Infecciones Vaginales Después de Años de Sufrimiento. Ya No …" at bounding box center [275, 172] width 146 height 32
click at [223, 188] on p ""Rompí el Ciclo de Infecciones Vaginales Después de Años de Sufrimiento. Ya No …" at bounding box center [275, 172] width 146 height 32
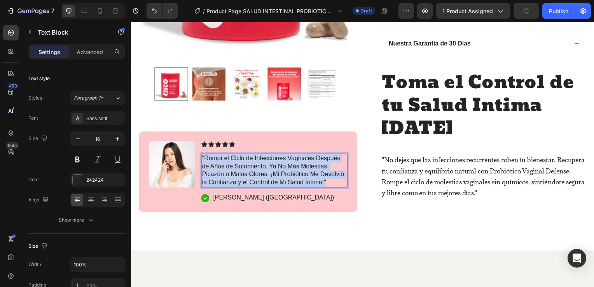
drag, startPoint x: 223, startPoint y: 215, endPoint x: 202, endPoint y: 183, distance: 38.2
click at [202, 183] on div ""Rompí el Ciclo de Infecciones Vaginales Después de Años de Sufrimiento. Ya No …" at bounding box center [275, 172] width 147 height 34
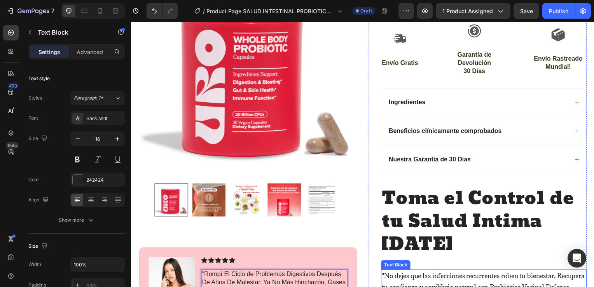
scroll to position [288, 0]
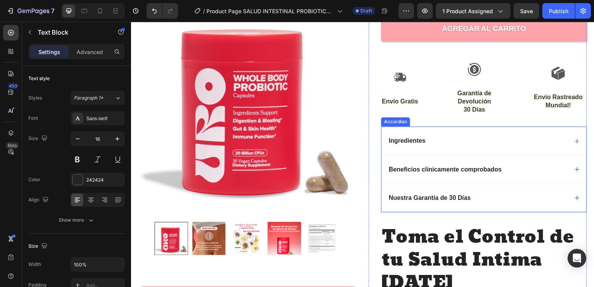
click at [577, 140] on icon at bounding box center [580, 142] width 6 height 6
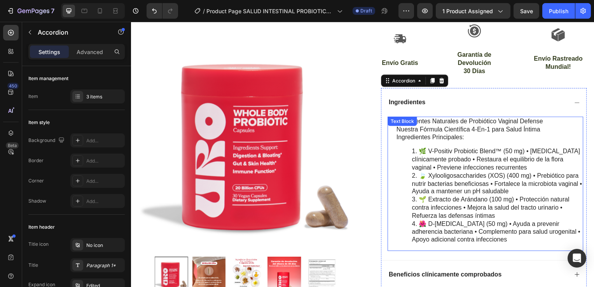
scroll to position [366, 0]
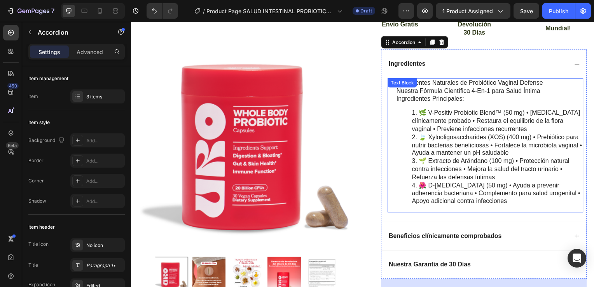
click at [488, 202] on li "🌺 D-[MEDICAL_DATA] (50 mg) • Ayuda a prevenir adherencia bacteriana • Complemen…" at bounding box center [500, 195] width 172 height 24
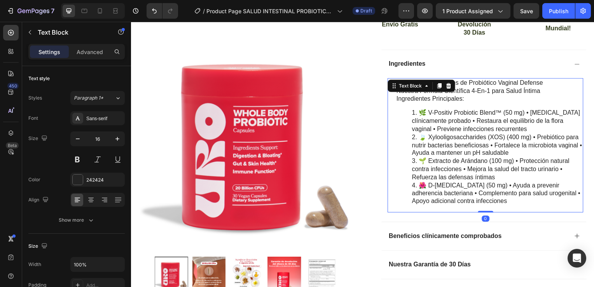
click at [489, 203] on li "🌺 D-[MEDICAL_DATA] (50 mg) • Ayuda a prevenir adherencia bacteriana • Complemen…" at bounding box center [500, 195] width 172 height 24
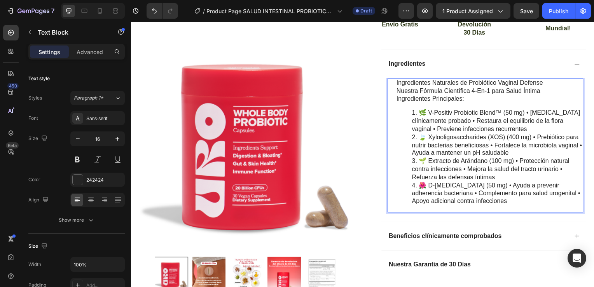
click at [493, 202] on li "🌺 D-[MEDICAL_DATA] (50 mg) • Ayuda a prevenir adherencia bacteriana • Complemen…" at bounding box center [500, 195] width 172 height 24
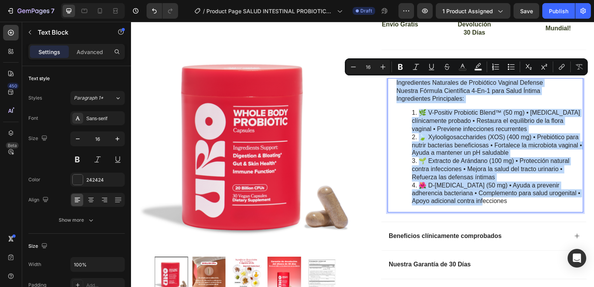
drag, startPoint x: 493, startPoint y: 202, endPoint x: 389, endPoint y: 85, distance: 156.8
click at [389, 85] on div "Ingredientes Naturales de Probiótico Vaginal Defense Nuestra Fórmula Científica…" at bounding box center [487, 146] width 197 height 135
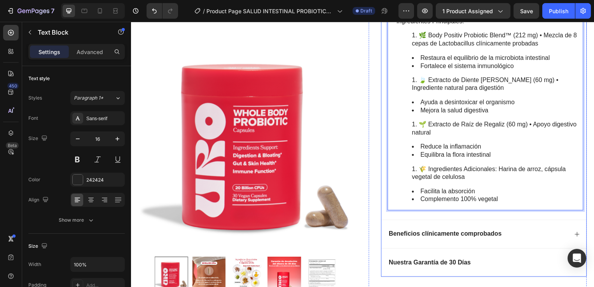
scroll to position [482, 0]
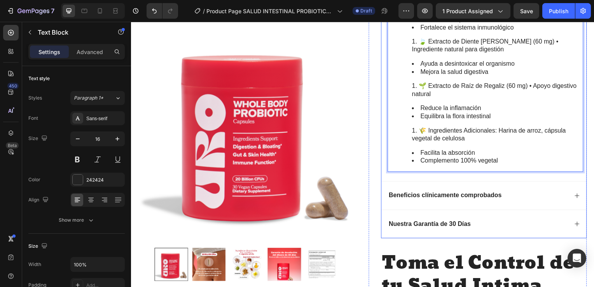
click at [577, 195] on icon at bounding box center [580, 197] width 6 height 6
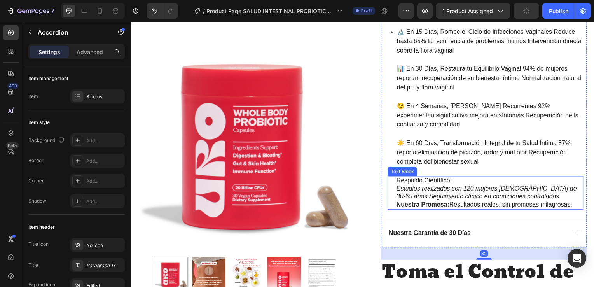
scroll to position [405, 0]
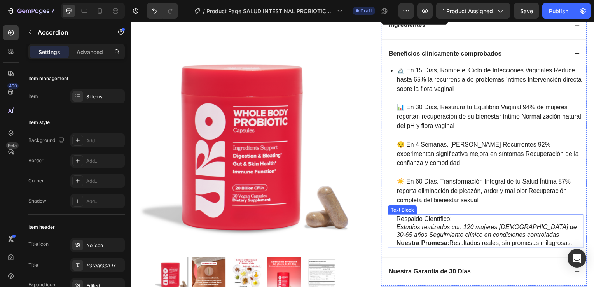
click at [431, 235] on icon "Seguimiento clínico en condiciones controladas" at bounding box center [496, 236] width 131 height 7
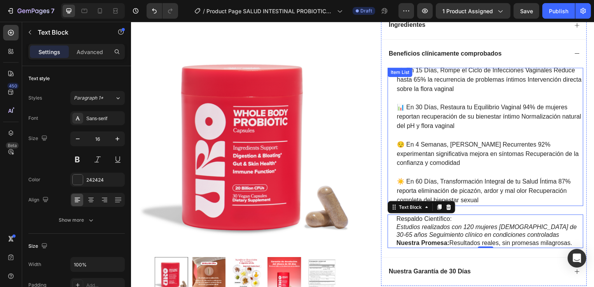
click at [480, 202] on p "☀️ En 60 Días, Transformación Integral de tu Salud Íntima 87% reporta eliminaci…" at bounding box center [492, 193] width 187 height 28
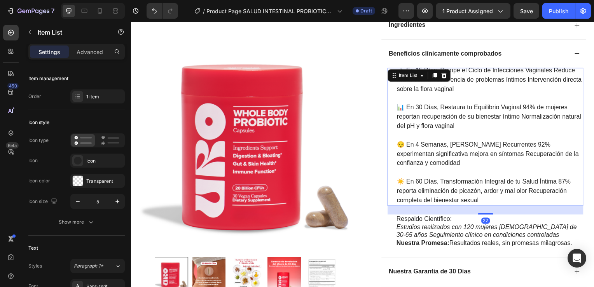
click at [481, 202] on p "☀️ En 60 Días, Transformación Integral de tu Salud Íntima 87% reporta eliminaci…" at bounding box center [492, 193] width 187 height 28
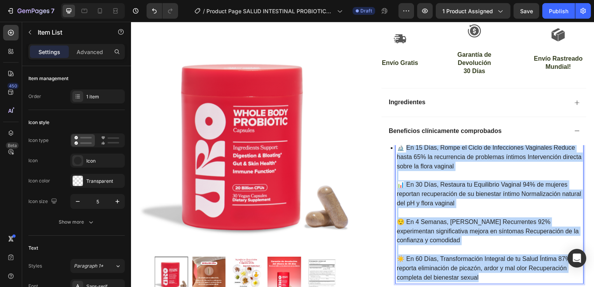
scroll to position [288, 0]
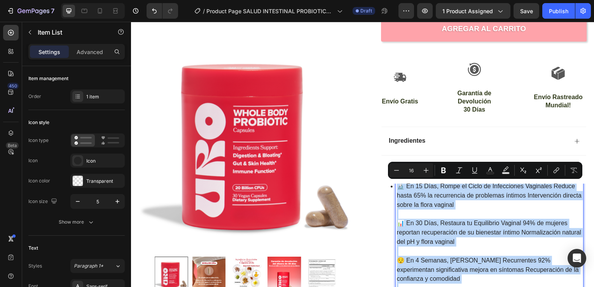
drag, startPoint x: 481, startPoint y: 202, endPoint x: 399, endPoint y: 188, distance: 83.6
click at [399, 188] on div "🔬 En 15 Días, Rompe el Ciclo de Infecciones Vaginales Reduce hasta 65% la recur…" at bounding box center [492, 253] width 189 height 142
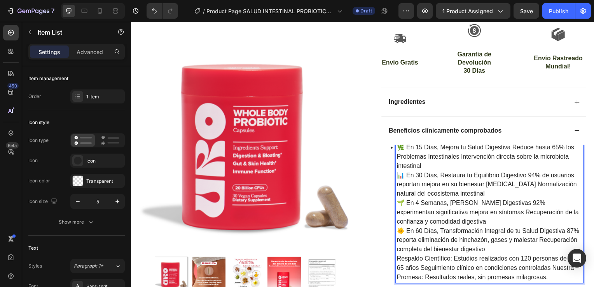
scroll to position [366, 0]
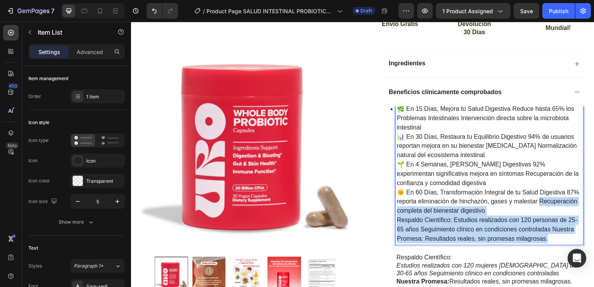
drag, startPoint x: 552, startPoint y: 239, endPoint x: 395, endPoint y: 210, distance: 159.5
click at [398, 210] on div "🌿 En 15 Días, Mejora tu Salud Digestiva Reduce hasta 65% los Problemas Intestin…" at bounding box center [492, 175] width 189 height 142
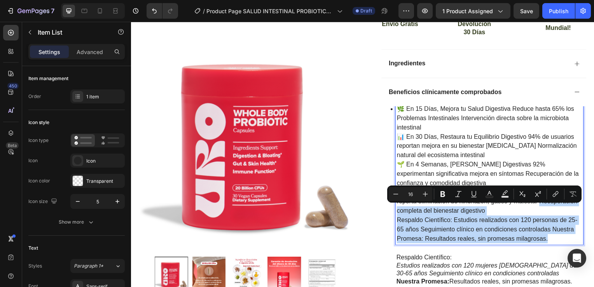
copy div "ecuperación completa del bienestar digestivo Respaldo Científico: Estudios real…"
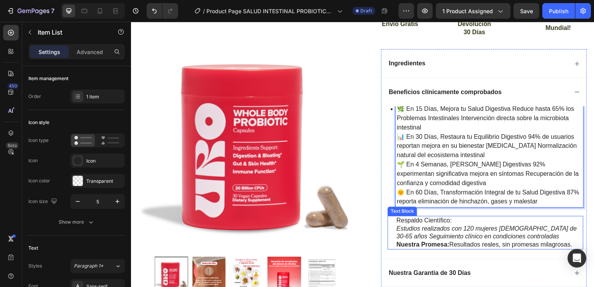
click at [439, 232] on p "Estudios realizados con 120 mujeres [DEMOGRAPHIC_DATA] de 30-65 años Seguimient…" at bounding box center [492, 234] width 188 height 16
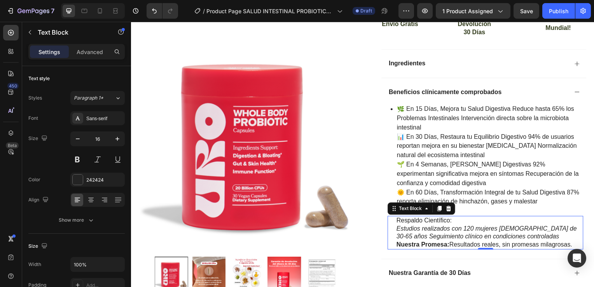
click at [574, 245] on p "Nuestra Promesa: Resultados reales, sin promesas milagrosas." at bounding box center [492, 246] width 188 height 8
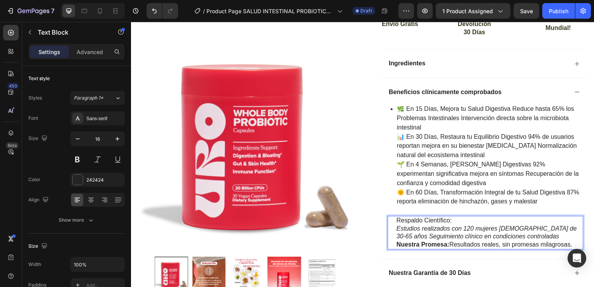
drag, startPoint x: 574, startPoint y: 245, endPoint x: 396, endPoint y: 221, distance: 180.2
click at [398, 221] on div "Respaldo Científico: Estudios realizados con 120 mujeres [DEMOGRAPHIC_DATA] de …" at bounding box center [492, 234] width 189 height 34
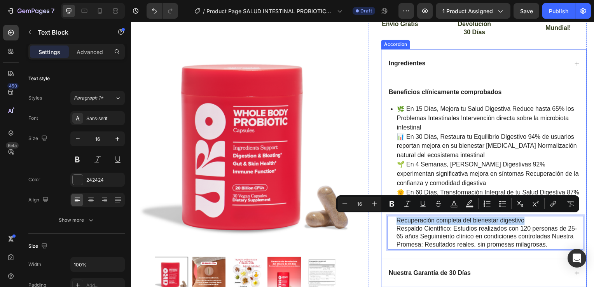
drag, startPoint x: 527, startPoint y: 221, endPoint x: 397, endPoint y: 215, distance: 129.7
click at [397, 215] on div "🌿 En 15 Días, Mejora tu Salud Digestiva Reduce hasta 65% los Problemas Intestin…" at bounding box center [487, 179] width 197 height 144
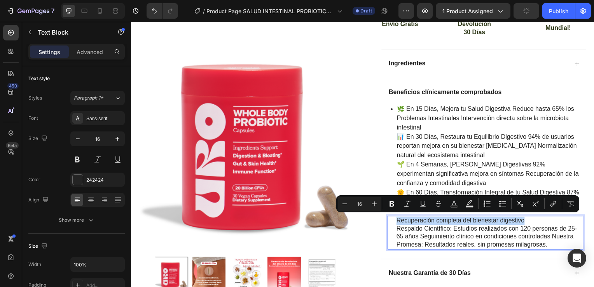
copy p "Recuperación completa del bienestar digestivo"
click at [544, 185] on p "🌱 En 4 Semanas, [PERSON_NAME] Digestivas 92% experimentan significativa mejora …" at bounding box center [492, 175] width 187 height 28
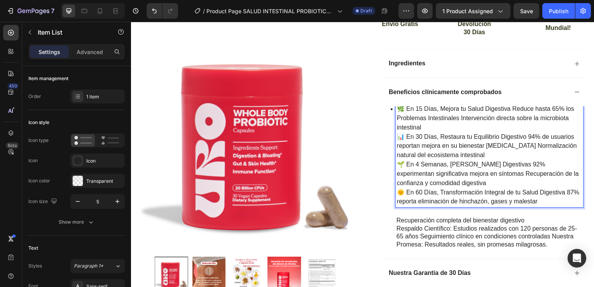
click at [554, 200] on p "🌞 En 60 Días, Transformación Integral de tu Salud Digestiva 87% reporta elimina…" at bounding box center [492, 198] width 187 height 19
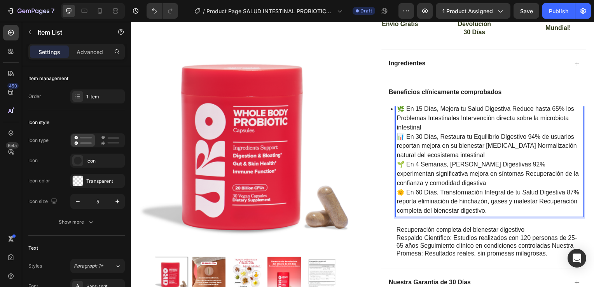
click at [487, 182] on p "🌱 En 4 Semanas, [PERSON_NAME] Digestivas 92% experimentan significativa mejora …" at bounding box center [492, 175] width 187 height 28
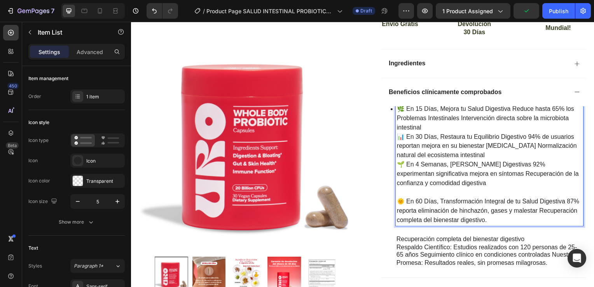
click at [487, 184] on p "🌱 En 4 Semanas, [PERSON_NAME] Digestivas 92% experimentan significativa mejora …" at bounding box center [492, 175] width 187 height 28
click at [485, 154] on p "📊 En 30 Días, Restaura tu Equilibrio Digestivo 94% de usuarios reportan mejora …" at bounding box center [492, 147] width 187 height 28
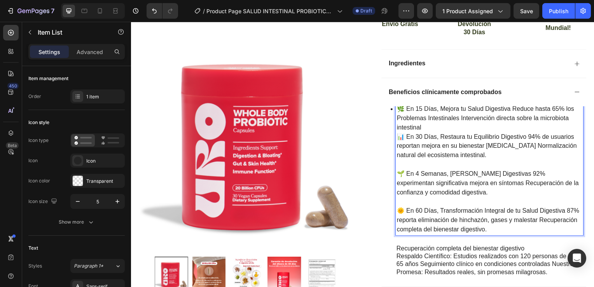
scroll to position [327, 0]
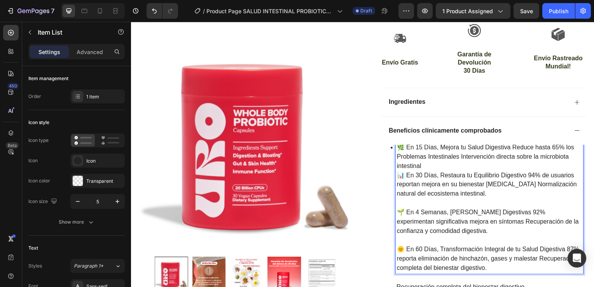
click at [421, 163] on p "🌿 En 15 Días, Mejora tu Salud Digestiva Reduce hasta 65% los Problemas Intestin…" at bounding box center [492, 158] width 187 height 28
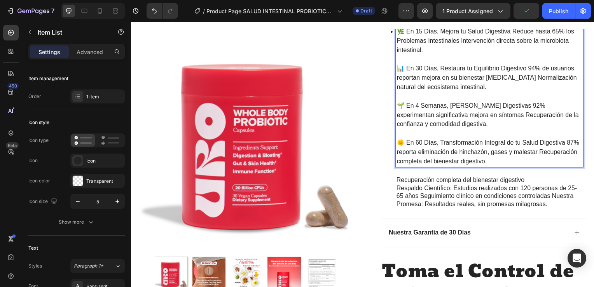
scroll to position [483, 0]
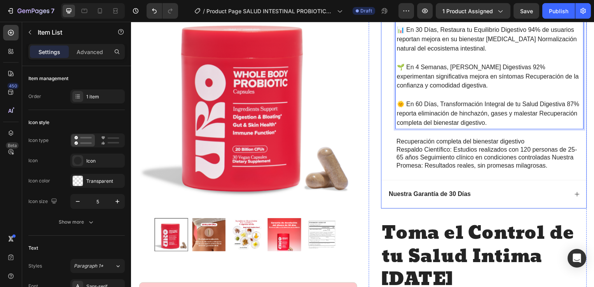
click at [577, 193] on icon at bounding box center [580, 196] width 6 height 6
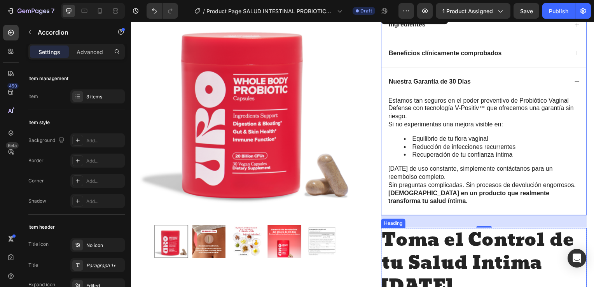
scroll to position [366, 0]
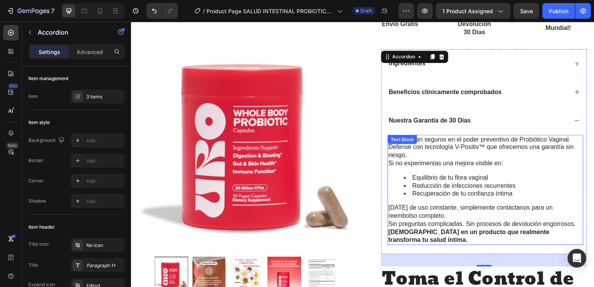
click at [413, 240] on p "Sin preguntas complicadas. Sin procesos de devolución engorrosos. [DEMOGRAPHIC_…" at bounding box center [488, 234] width 196 height 24
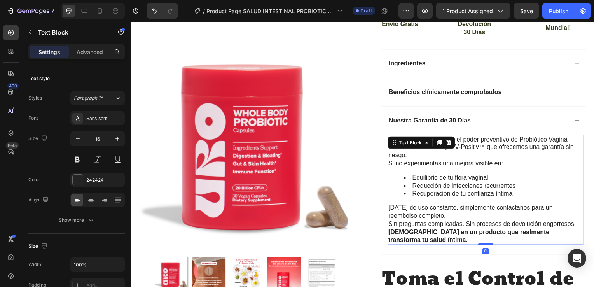
click at [412, 242] on p "Sin preguntas complicadas. Sin procesos de devolución engorrosos. [DEMOGRAPHIC_…" at bounding box center [488, 234] width 196 height 24
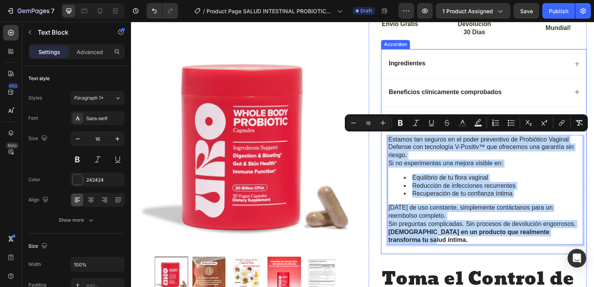
drag, startPoint x: 412, startPoint y: 242, endPoint x: 385, endPoint y: 137, distance: 109.2
click at [385, 137] on div "Estamos tan seguros en el poder preventivo de Probiótico Vaginal Defense con te…" at bounding box center [486, 196] width 207 height 121
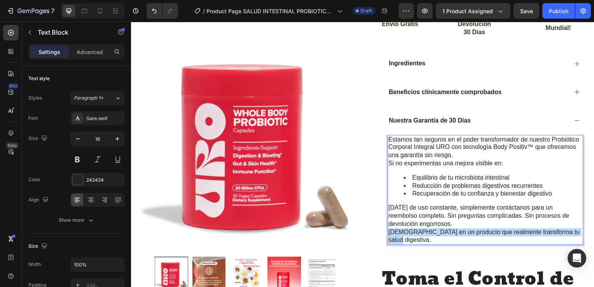
drag, startPoint x: 417, startPoint y: 241, endPoint x: 387, endPoint y: 231, distance: 31.0
click at [390, 231] on p "[DEMOGRAPHIC_DATA] en un producto que realmente transforma tu salud digestiva." at bounding box center [488, 238] width 196 height 16
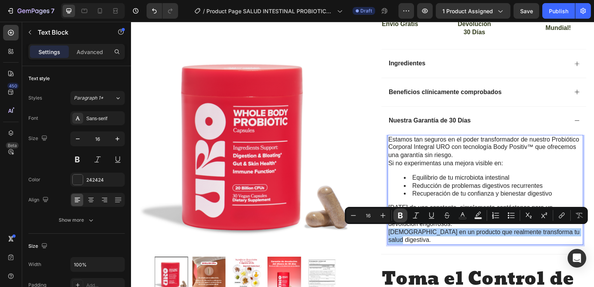
click at [400, 217] on icon "Editor contextual toolbar" at bounding box center [401, 216] width 8 height 8
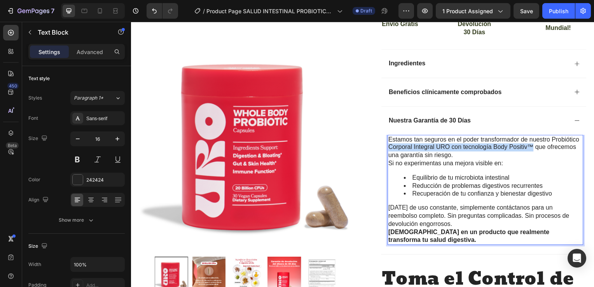
drag, startPoint x: 533, startPoint y: 147, endPoint x: 387, endPoint y: 148, distance: 146.3
click at [390, 148] on p "Estamos tan seguros en el poder transformador de nuestro Probiótico Corporal In…" at bounding box center [488, 149] width 196 height 24
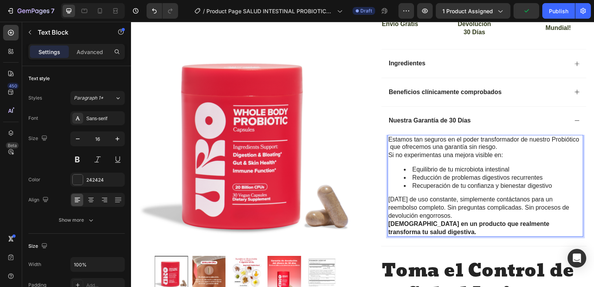
click at [390, 147] on p "Estamos tan seguros en el poder transformador de nuestro Probiótico que ofrecem…" at bounding box center [488, 145] width 196 height 16
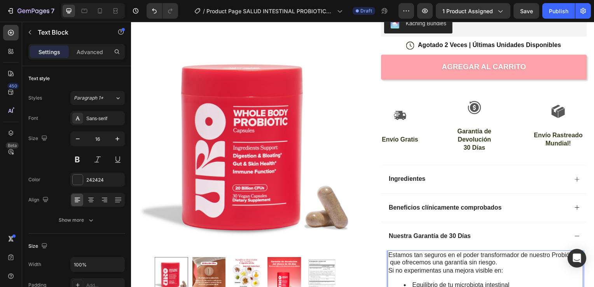
scroll to position [327, 0]
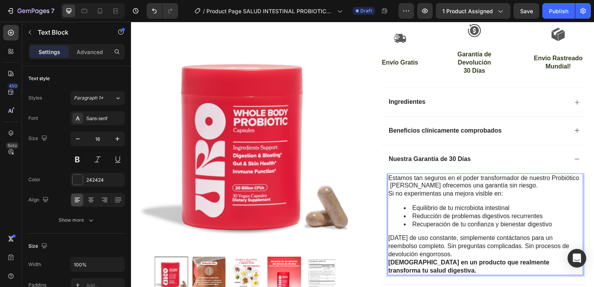
click at [396, 185] on p "Estamos tan seguros en el poder transformador de nuestro Probiótico [PERSON_NAM…" at bounding box center [488, 183] width 196 height 16
click at [396, 185] on p "Estamos tan seguros en el poder transformador de nuestro Probiótico Parque ofre…" at bounding box center [488, 183] width 196 height 16
click at [397, 184] on p "Estamos tan seguros en el poder transformador de nuestro Probiótico Parque ofre…" at bounding box center [488, 183] width 196 height 16
click at [399, 186] on p "Estamos tan seguros en el poder transformador de nuestro Probiótico Parque ofre…" at bounding box center [488, 183] width 196 height 16
click at [403, 186] on p "Estamos tan seguros en el poder transformador de nuestro Probiótico Parsque ofr…" at bounding box center [488, 183] width 196 height 16
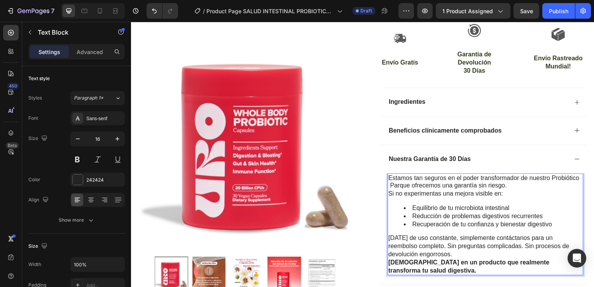
click at [400, 185] on p "Estamos tan seguros en el poder transformador de nuestro Probiótico Parque ofre…" at bounding box center [488, 183] width 196 height 16
click at [403, 187] on p "Estamos tan seguros en el poder transformador de nuestro Probiótico Paraque ofr…" at bounding box center [488, 183] width 196 height 16
click at [403, 187] on p "Estamos tan seguros en el poder transformador de nuestro Probiótico Para que of…" at bounding box center [488, 183] width 196 height 16
click at [404, 187] on p "Estamos tan seguros en el poder transformador de nuestro Probiótico Para que of…" at bounding box center [488, 183] width 196 height 16
click at [405, 185] on p "Estamos tan seguros en el poder transformador de nuestro Probiótico Para lque o…" at bounding box center [488, 183] width 196 height 16
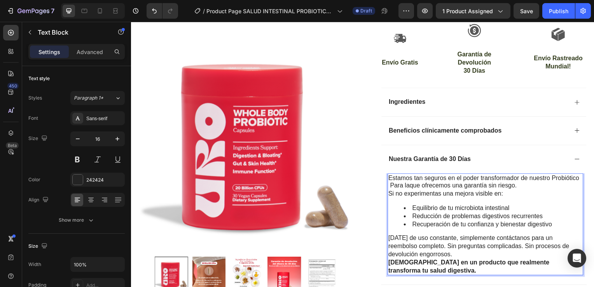
click at [408, 187] on p "Estamos tan seguros en el poder transformador de nuestro Probiótico Para laque …" at bounding box center [488, 183] width 196 height 16
click at [411, 186] on p "Estamos tan seguros en el poder transformador de nuestro Probiótico Para la que…" at bounding box center [488, 183] width 196 height 16
click at [393, 184] on p "Estamos tan seguros en el poder transformador de nuestro Probiótico Para la que…" at bounding box center [488, 183] width 196 height 16
click at [391, 188] on p "Estamos tan seguros en el poder transformador de nuestro Probiótico ara la que …" at bounding box center [488, 183] width 196 height 16
click at [390, 187] on p "Estamos tan seguros en el poder transformador de nuestro Probiótico ara la que …" at bounding box center [488, 183] width 196 height 16
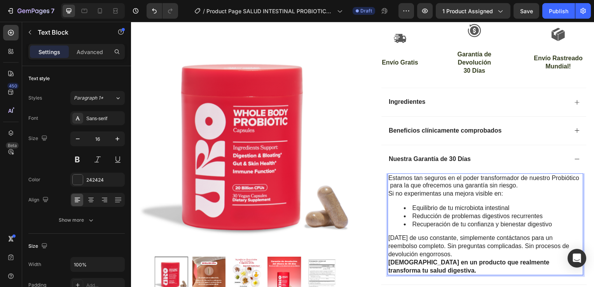
click at [402, 186] on p "Estamos tan seguros en el poder transformador de nuestro Probiótico para la que…" at bounding box center [488, 183] width 196 height 16
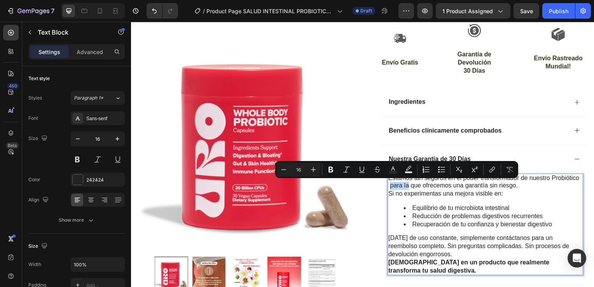
drag, startPoint x: 408, startPoint y: 188, endPoint x: 389, endPoint y: 187, distance: 19.5
click at [390, 187] on p "Estamos tan seguros en el poder transformador de nuestro Probiótico para la que…" at bounding box center [488, 183] width 196 height 16
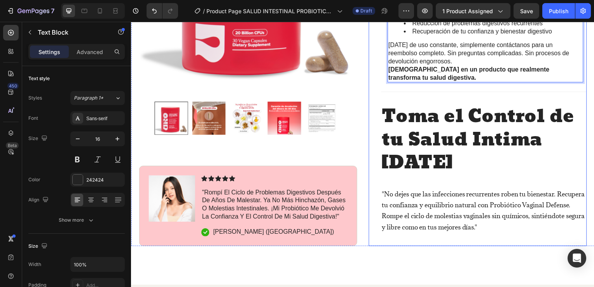
scroll to position [561, 0]
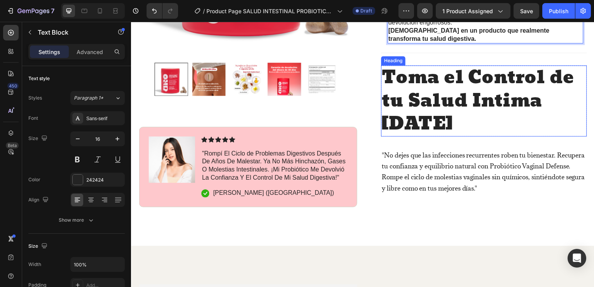
click at [443, 99] on h2 "Toma el Control de tu Salud Intima [DATE]" at bounding box center [486, 101] width 207 height 71
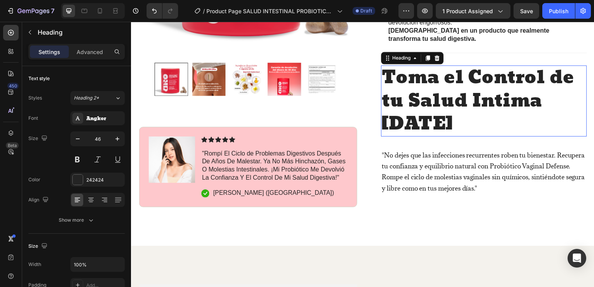
click at [428, 120] on h2 "Toma el Control de tu Salud Intima [DATE]" at bounding box center [486, 101] width 207 height 71
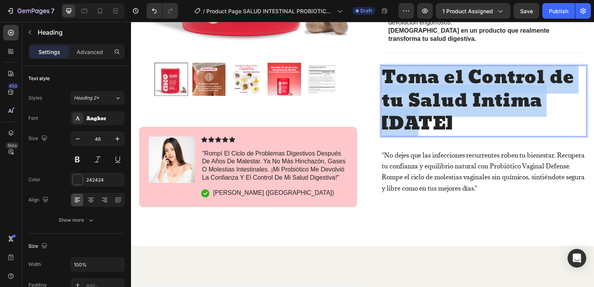
drag, startPoint x: 428, startPoint y: 124, endPoint x: 381, endPoint y: 75, distance: 67.4
click at [384, 75] on p "Toma el Control de tu Salud Intima [DATE]" at bounding box center [487, 102] width 206 height 70
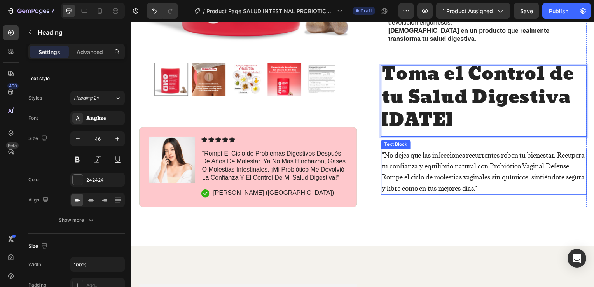
click at [503, 196] on p "Rompe el ciclo de molestias vaginales sin químicos, sintiéndote segura y libre …" at bounding box center [487, 184] width 206 height 23
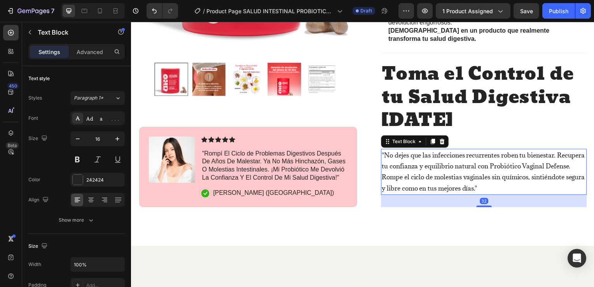
click at [500, 196] on p "Rompe el ciclo de molestias vaginales sin químicos, sintiéndote segura y libre …" at bounding box center [487, 184] width 206 height 23
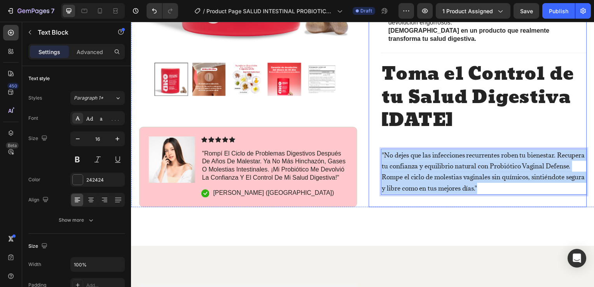
drag, startPoint x: 500, startPoint y: 200, endPoint x: 379, endPoint y: 156, distance: 129.0
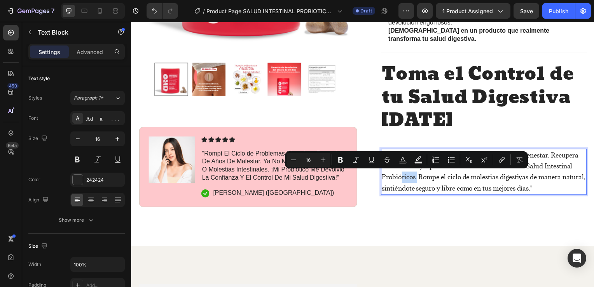
drag, startPoint x: 415, startPoint y: 179, endPoint x: 400, endPoint y: 179, distance: 15.2
click at [400, 179] on p ""No dejes que los problemas digestivos roben tu bienestar. Recupera tu confianz…" at bounding box center [487, 173] width 206 height 45
click at [404, 177] on p ""No dejes que los problemas digestivos roben tu bienestar. Recupera tu confianz…" at bounding box center [487, 173] width 206 height 45
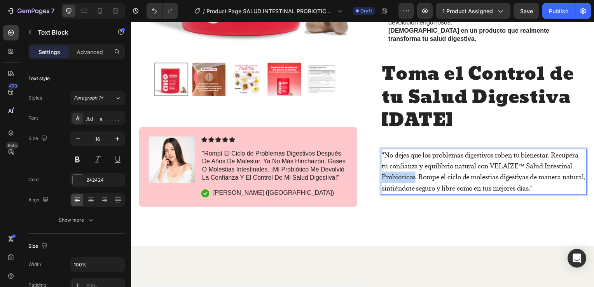
drag, startPoint x: 414, startPoint y: 179, endPoint x: 381, endPoint y: 181, distance: 33.1
click at [384, 181] on p ""No dejes que los problemas digestivos roben tu bienestar. Recupera tu confianz…" at bounding box center [487, 173] width 206 height 45
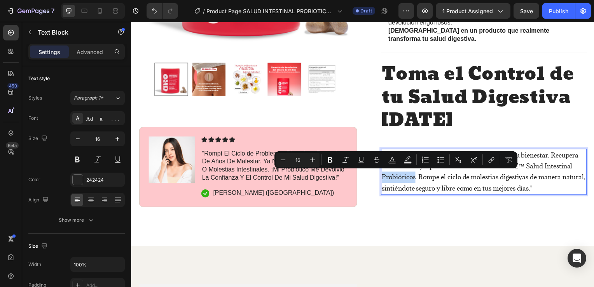
copy p "Probióticos"
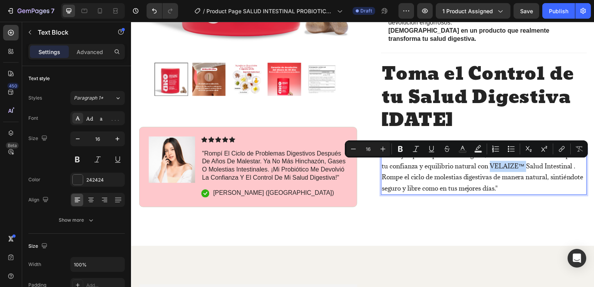
drag, startPoint x: 525, startPoint y: 165, endPoint x: 490, endPoint y: 165, distance: 34.6
click at [490, 165] on p ""No dejes que los problemas digestivos roben tu bienestar. Recupera tu confianz…" at bounding box center [487, 173] width 206 height 45
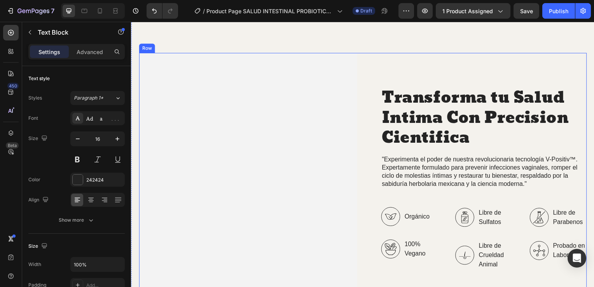
scroll to position [833, 0]
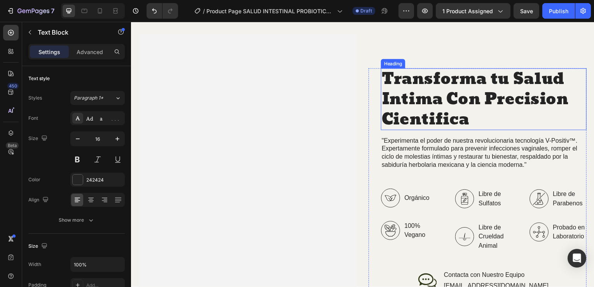
click at [435, 111] on h2 "Transforma tu Salud Intima Con Precision Cientifica" at bounding box center [486, 100] width 207 height 62
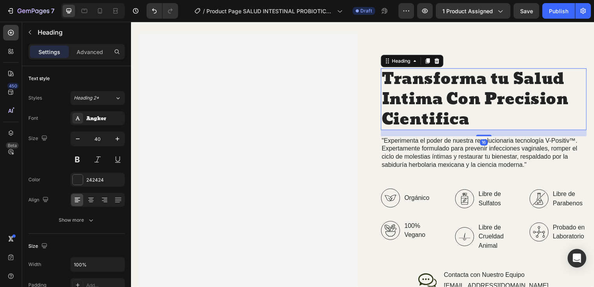
click at [470, 120] on h2 "Transforma tu Salud Intima Con Precision Cientifica" at bounding box center [486, 100] width 207 height 62
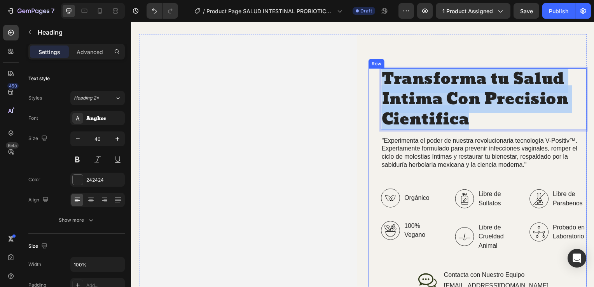
drag, startPoint x: 470, startPoint y: 120, endPoint x: 379, endPoint y: 75, distance: 101.3
click at [379, 75] on div "Transforma tu Salud Intima Con Precision Cientifica Heading 16 "Experimenta el …" at bounding box center [480, 181] width 220 height 224
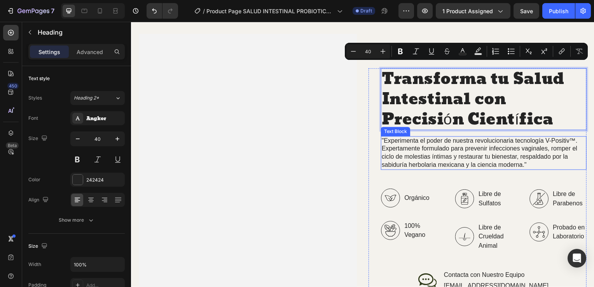
scroll to position [3, 0]
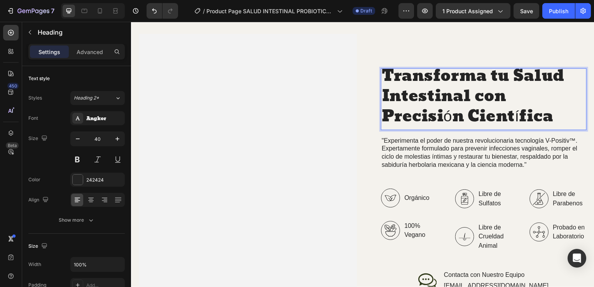
click at [451, 116] on p "Transforma tu Salud Intestinal con Precisión Científica" at bounding box center [487, 97] width 206 height 61
click at [522, 115] on p "Transforma tu Salud Intestinal con Precision Científica" at bounding box center [487, 97] width 206 height 61
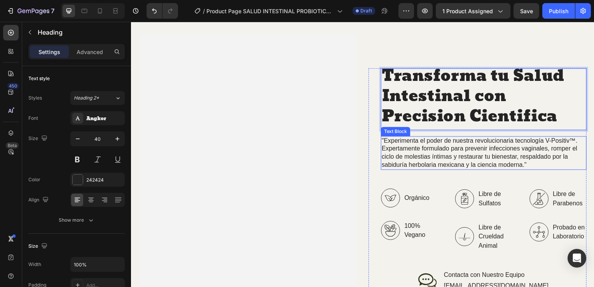
click at [430, 153] on p ""Experimenta el poder de nuestra revolucionaria tecnología V-Positiv™. Expertam…" at bounding box center [487, 154] width 206 height 32
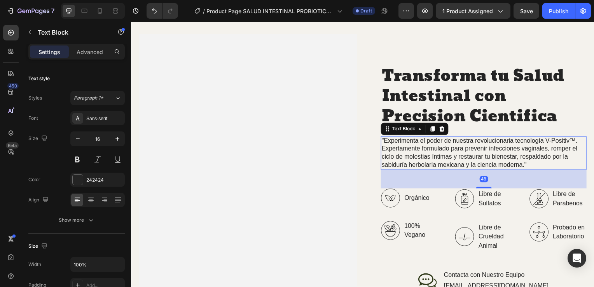
click at [528, 162] on p ""Experimenta el poder de nuestra revolucionaria tecnología V-Positiv™. Expertam…" at bounding box center [487, 154] width 206 height 32
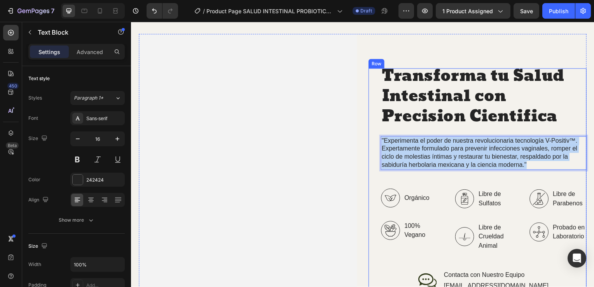
drag, startPoint x: 530, startPoint y: 165, endPoint x: 377, endPoint y: 138, distance: 155.5
click at [377, 138] on div "Transforma tu Salud Intestinal con Precision Cientifica Heading "Experimenta el…" at bounding box center [480, 181] width 220 height 224
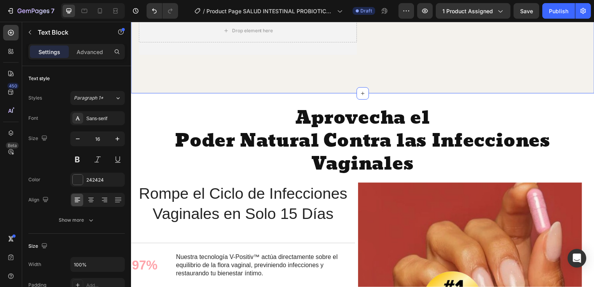
scroll to position [1071, 0]
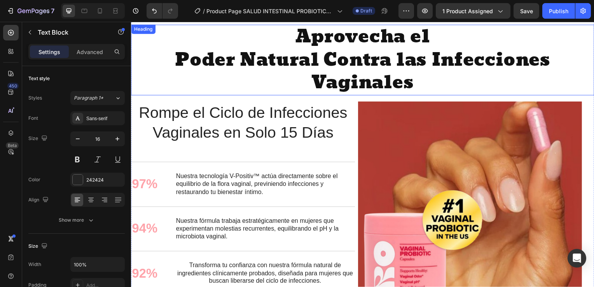
click at [366, 82] on h2 "Aprovecha el Poder Natural Contra las Infecciones Vaginales" at bounding box center [364, 60] width 467 height 71
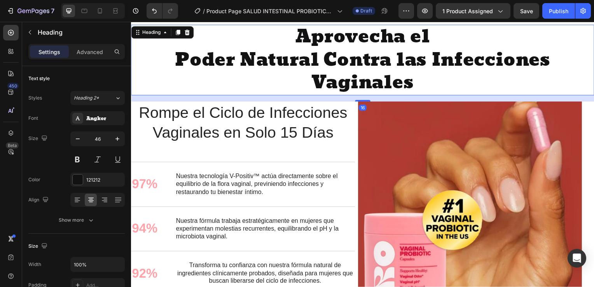
click at [415, 85] on h2 "Aprovecha el Poder Natural Contra las Infecciones Vaginales" at bounding box center [364, 60] width 467 height 71
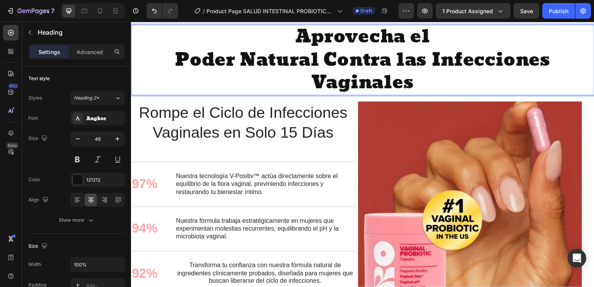
drag, startPoint x: 415, startPoint y: 86, endPoint x: 282, endPoint y: 39, distance: 141.1
click at [282, 39] on p "Aprovecha el Poder Natural Contra las Infecciones Vaginales" at bounding box center [364, 61] width 465 height 70
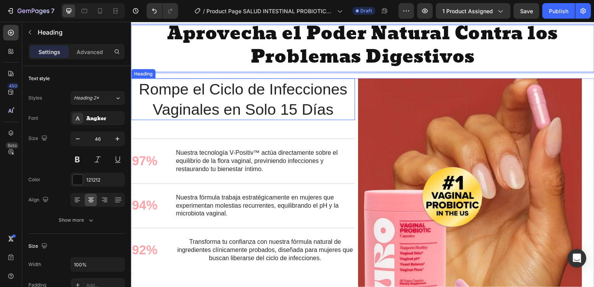
click at [293, 75] on div "Aprovecha el Poder Natural Contra los Problemas Digestivos Heading 16 Rompe el …" at bounding box center [364, 165] width 467 height 280
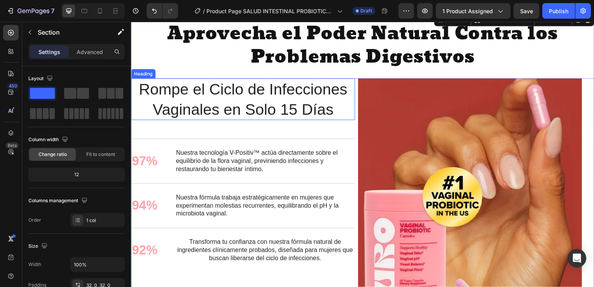
click at [301, 98] on h2 "Rompe el Ciclo de Infecciones Vaginales en Solo 15 Días" at bounding box center [244, 100] width 226 height 42
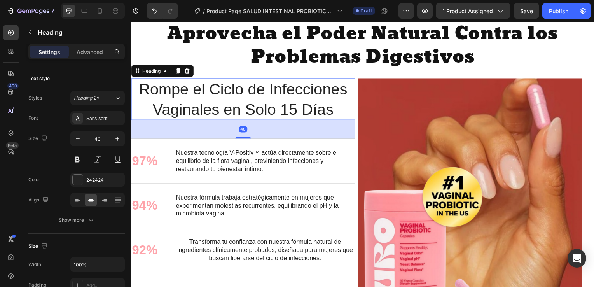
click at [342, 113] on h2 "Rompe el Ciclo de Infecciones Vaginales en Solo 15 Días" at bounding box center [244, 100] width 226 height 42
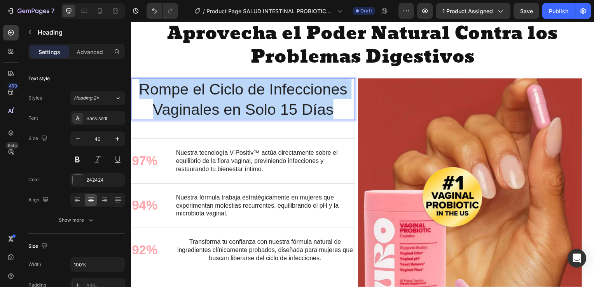
drag, startPoint x: 341, startPoint y: 113, endPoint x: 135, endPoint y: 85, distance: 207.7
click at [135, 85] on p "Rompe el Ciclo de Infecciones Vaginales en Solo 15 Días" at bounding box center [244, 100] width 224 height 40
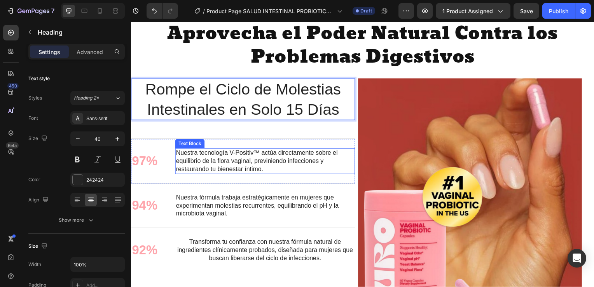
click at [261, 166] on p "Nuestra tecnología V-Positiv™ actúa directamente sobre el equilibrio de la flor…" at bounding box center [266, 162] width 180 height 24
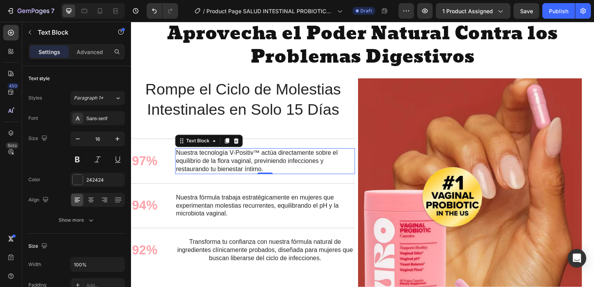
click at [266, 170] on p "Nuestra tecnología V-Positiv™ actúa directamente sobre el equilibrio de la flor…" at bounding box center [266, 162] width 180 height 24
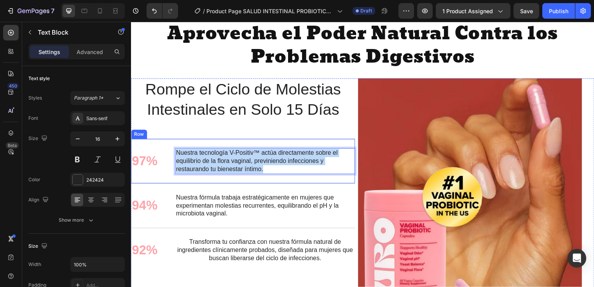
drag, startPoint x: 266, startPoint y: 170, endPoint x: 170, endPoint y: 146, distance: 98.5
click at [170, 146] on div "97% Text Block Nuestra tecnología V-Positiv™ actúa directamente sobre el equili…" at bounding box center [244, 162] width 226 height 45
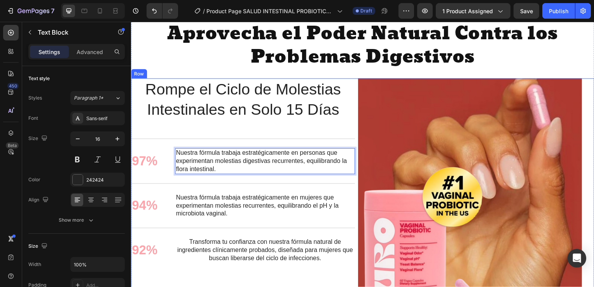
click at [346, 131] on div "Rompe el Ciclo de Molestias Intestinales en Solo 15 Días Heading 97% Text Block…" at bounding box center [244, 192] width 226 height 226
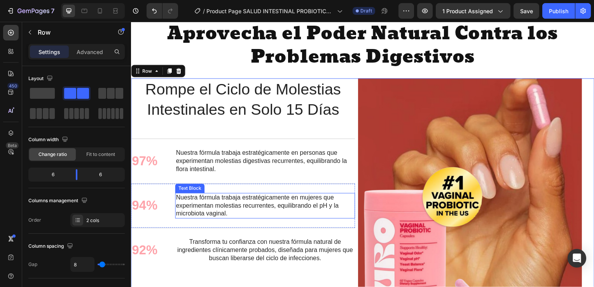
click at [246, 206] on p "Nuestra fórmula trabaja estratégicamente en mujeres que experimentan molestias …" at bounding box center [266, 207] width 180 height 24
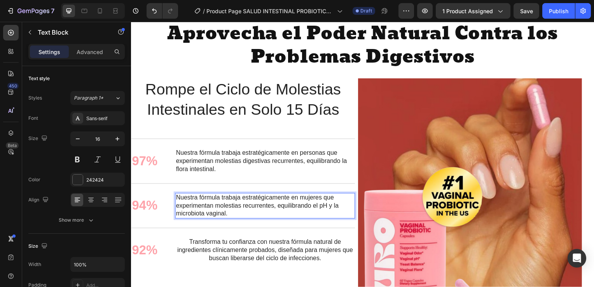
click at [242, 216] on p "Nuestra fórmula trabaja estratégicamente en mujeres que experimentan molestias …" at bounding box center [266, 207] width 180 height 24
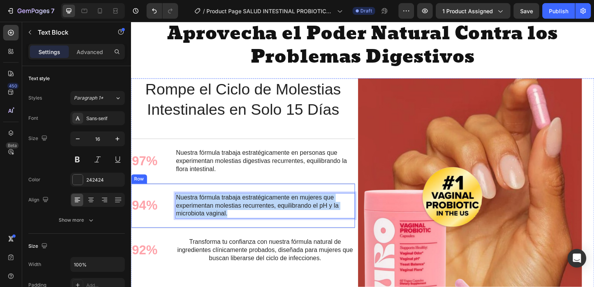
drag, startPoint x: 242, startPoint y: 216, endPoint x: 174, endPoint y: 195, distance: 70.9
click at [174, 194] on div "94% Text Block Nuestra fórmula trabaja estratégicamente en mujeres que experime…" at bounding box center [244, 207] width 226 height 45
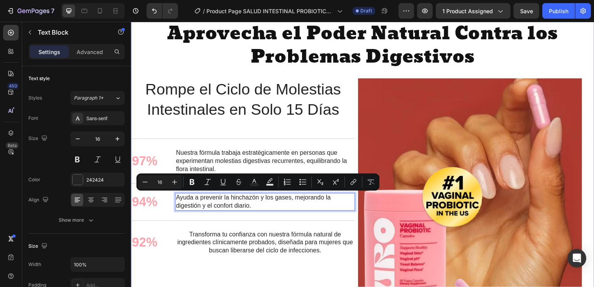
scroll to position [1071, 0]
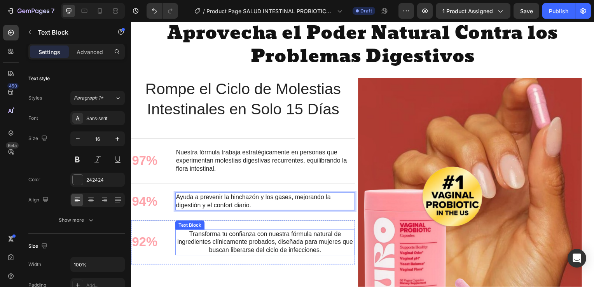
click at [261, 244] on p "Transforma tu confianza con nuestra fórmula natural de ingredientes clínicament…" at bounding box center [266, 244] width 180 height 24
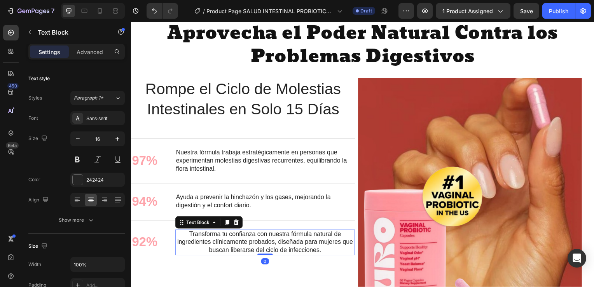
click at [331, 252] on p "Transforma tu confianza con nuestra fórmula natural de ingredientes clínicament…" at bounding box center [266, 244] width 180 height 24
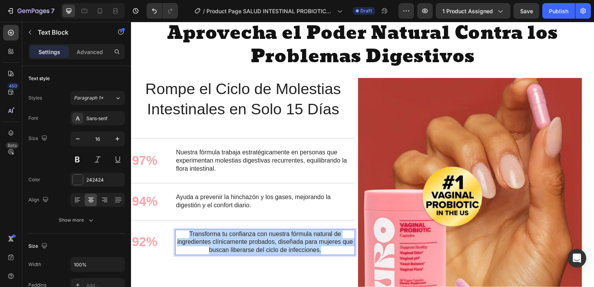
drag, startPoint x: 331, startPoint y: 252, endPoint x: 179, endPoint y: 237, distance: 152.1
click at [179, 237] on p "Transforma tu confianza con nuestra fórmula natural de ingredientes clínicament…" at bounding box center [266, 244] width 180 height 24
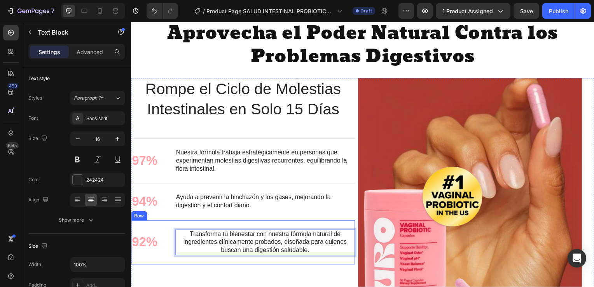
click at [304, 263] on div "92% Text Block Transforma tu bienestar con nuestra fórmula natural de ingredien…" at bounding box center [244, 244] width 226 height 45
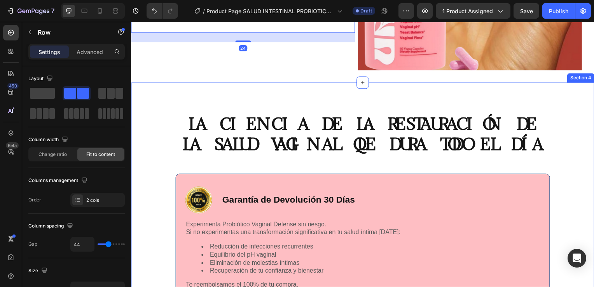
scroll to position [1343, 0]
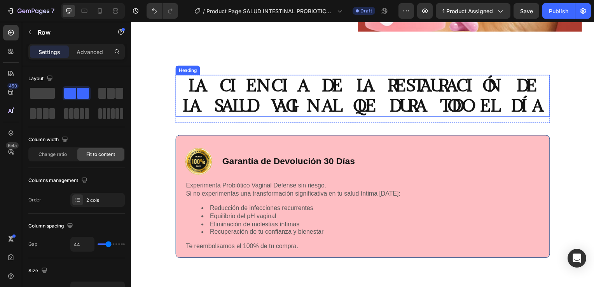
click at [312, 82] on h2 "LA CIENCIA DE LA RESTAURACIÓN DE LA SALUD VAGINAL QUE DURA TODO EL DÍA" at bounding box center [364, 96] width 377 height 42
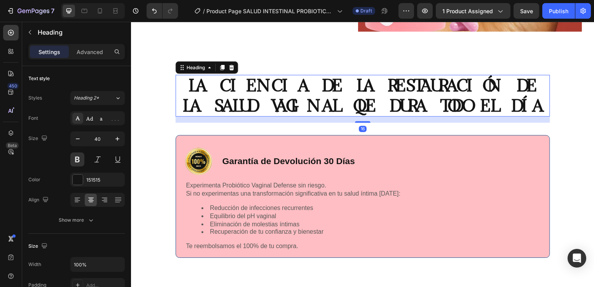
click at [538, 100] on h2 "LA CIENCIA DE LA RESTAURACIÓN DE LA SALUD VAGINAL QUE DURA TODO EL DÍA" at bounding box center [364, 96] width 377 height 42
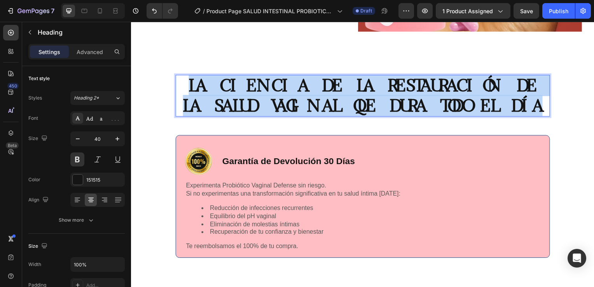
drag, startPoint x: 539, startPoint y: 102, endPoint x: 194, endPoint y: 75, distance: 346.1
click at [194, 76] on p "LA CIENCIA DE LA RESTAURACIÓN DE LA SALUD VAGINAL QUE DURA TODO EL DÍA" at bounding box center [365, 96] width 376 height 40
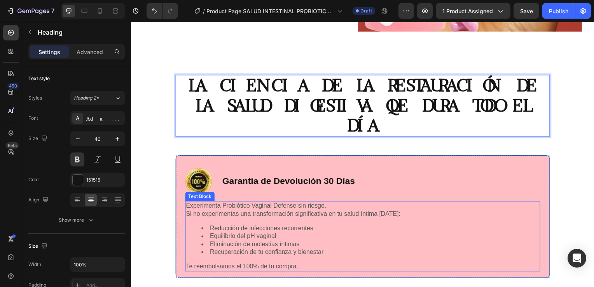
click at [300, 265] on p "Te reembolsamos el 100% de tu compra." at bounding box center [364, 269] width 356 height 8
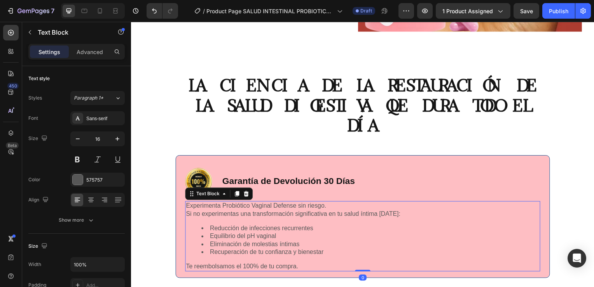
click at [300, 265] on p "Te reembolsamos el 100% de tu compra." at bounding box center [364, 269] width 356 height 8
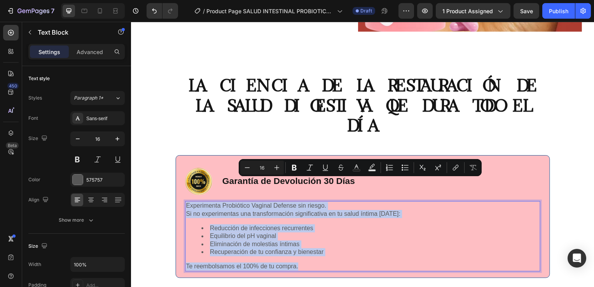
drag, startPoint x: 297, startPoint y: 246, endPoint x: 182, endPoint y: 186, distance: 130.0
click at [186, 203] on div "Experimenta Probiótico Vaginal Defense sin riesgo. Si no experimentas una trans…" at bounding box center [365, 238] width 358 height 71
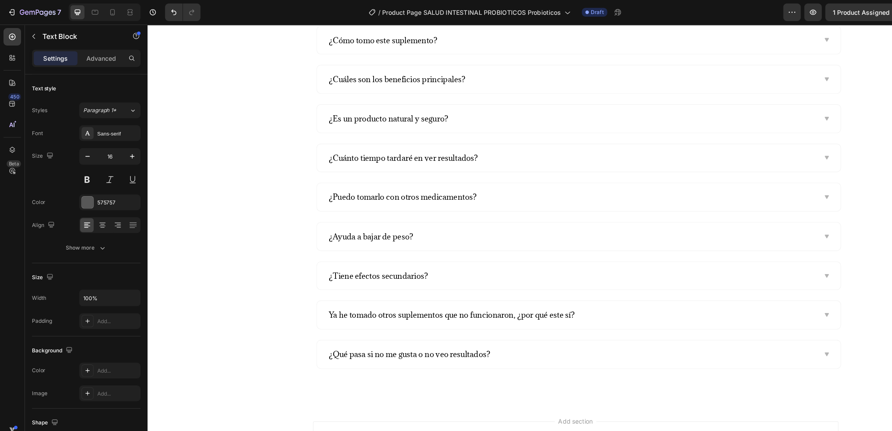
scroll to position [1693, 0]
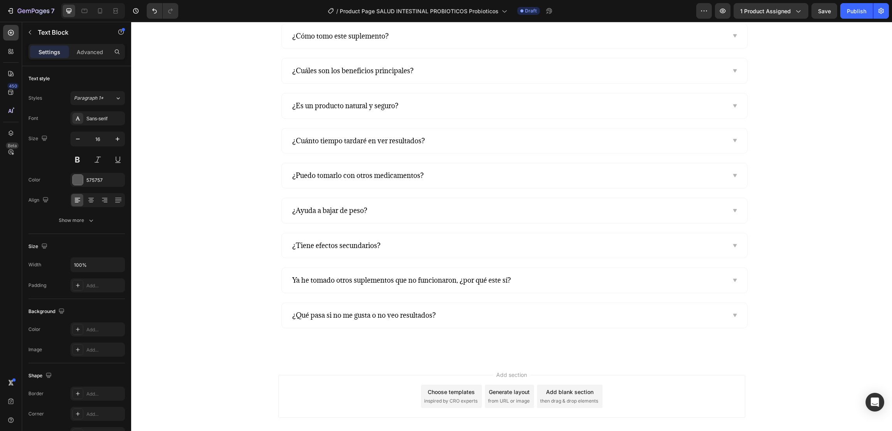
drag, startPoint x: 682, startPoint y: 23, endPoint x: 228, endPoint y: 291, distance: 527.5
click at [228, 287] on div "PREGUNTAS FRECUENTES Heading ¿Tienes preguntas? Estamos aquí para ayudarte. Tex…" at bounding box center [514, 148] width 755 height 359
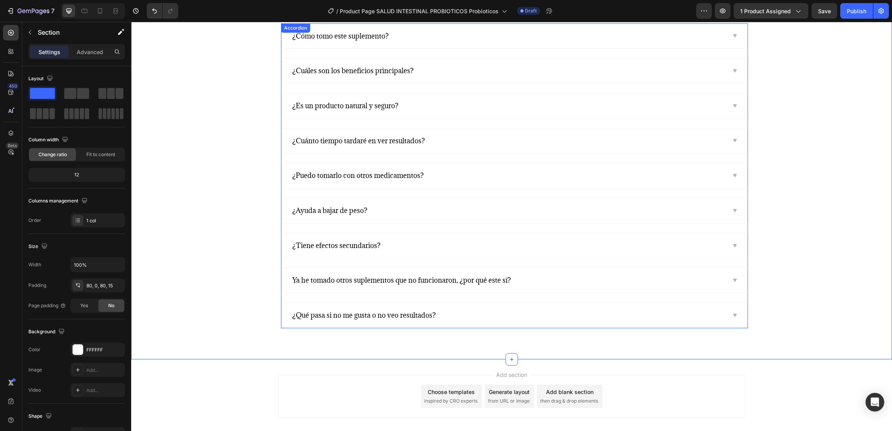
scroll to position [1635, 0]
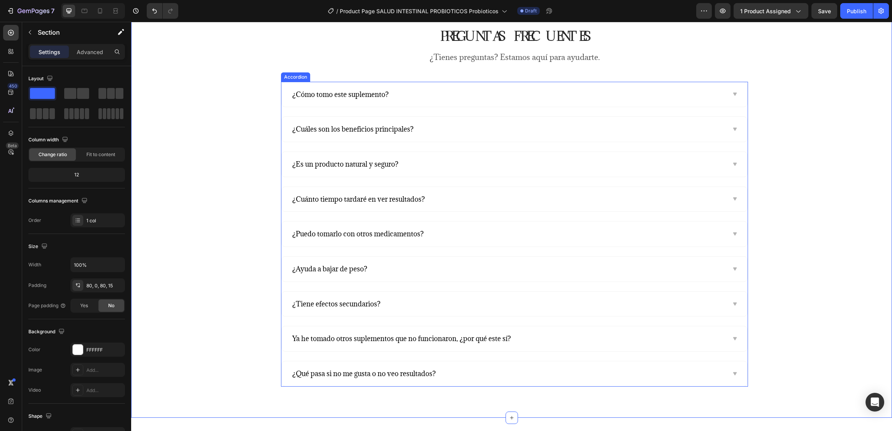
click at [594, 91] on icon at bounding box center [734, 94] width 6 height 6
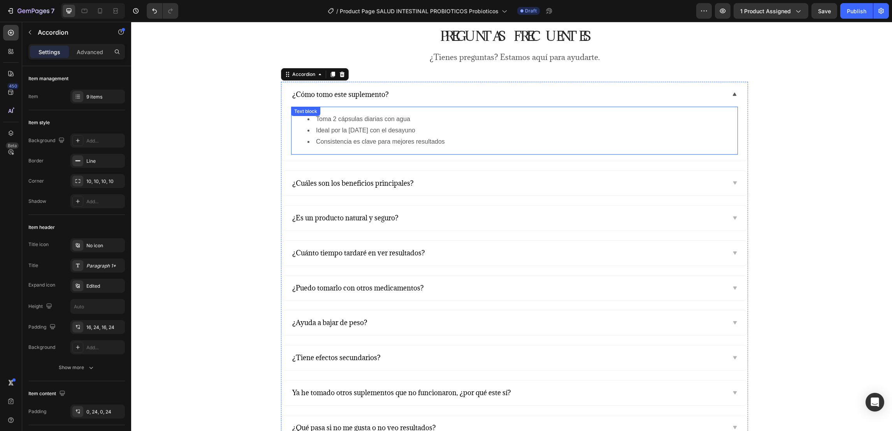
click at [448, 134] on li "Ideal por la [DATE] con el desayuno" at bounding box center [521, 130] width 429 height 11
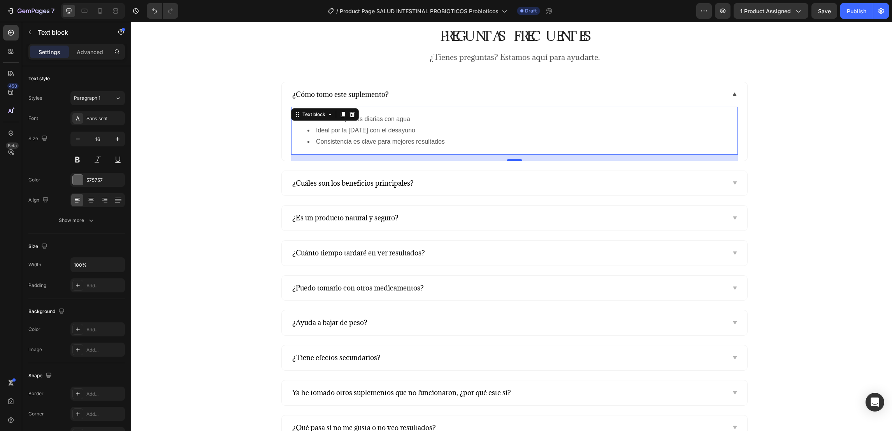
click at [454, 143] on li "Consistencia es clave para mejores resultados" at bounding box center [521, 141] width 429 height 11
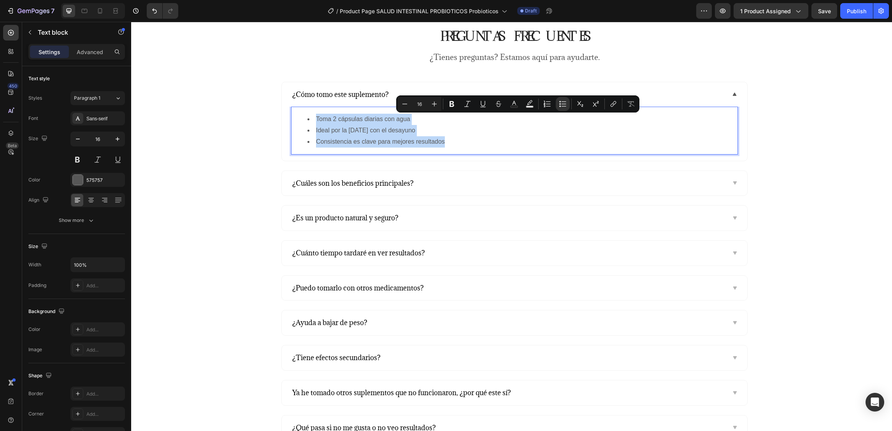
drag, startPoint x: 454, startPoint y: 142, endPoint x: 307, endPoint y: 114, distance: 149.4
click at [307, 114] on ul "Toma 2 cápsulas diarias con agua Ideal por la [DATE] con el desayuno Consistenc…" at bounding box center [514, 130] width 445 height 33
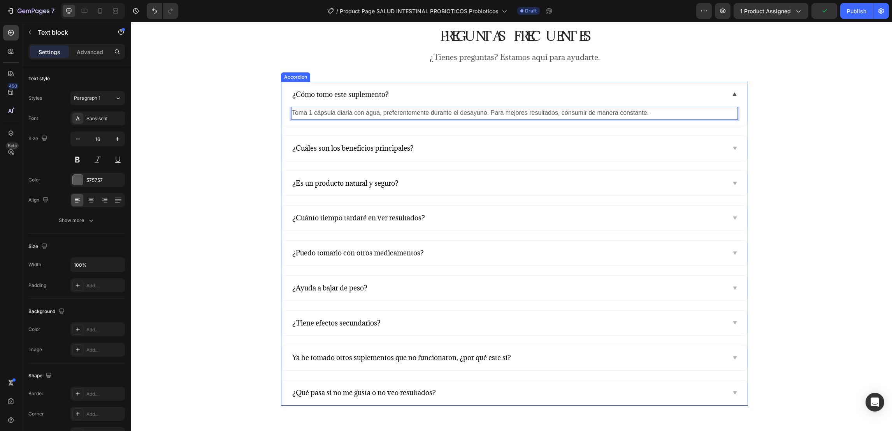
click at [386, 148] on span "¿Cuáles son los beneficios principales?" at bounding box center [352, 148] width 121 height 9
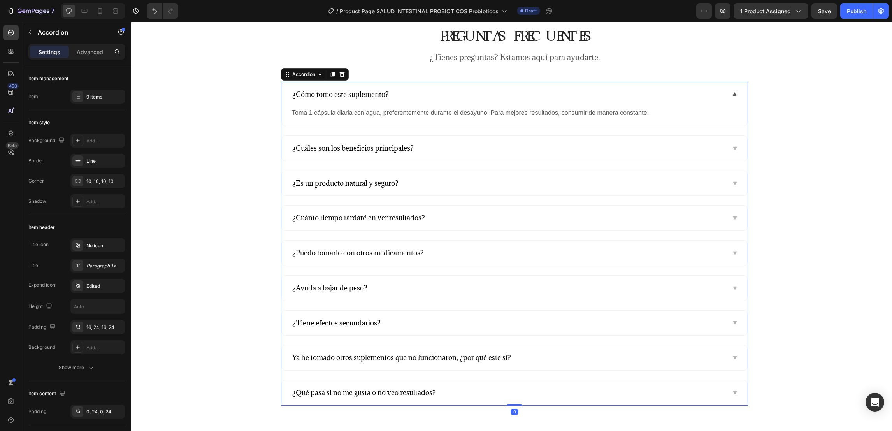
click at [594, 148] on icon at bounding box center [735, 148] width 4 height 3
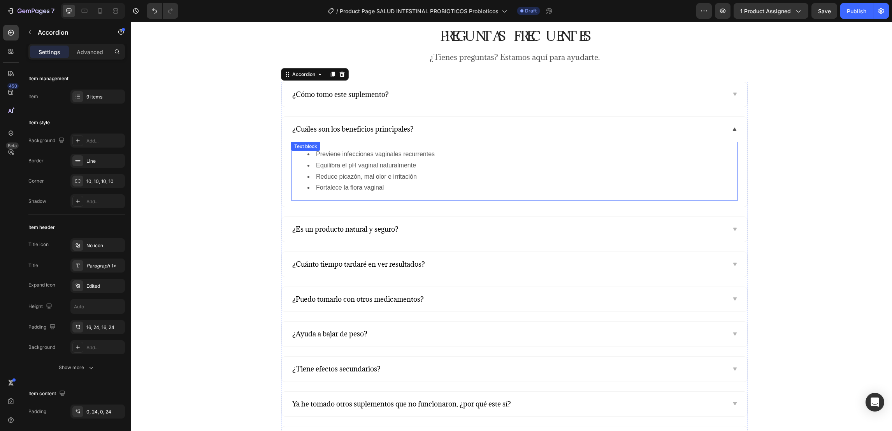
click at [420, 178] on li "Reduce picazón, mal olor e irritación" at bounding box center [521, 176] width 429 height 11
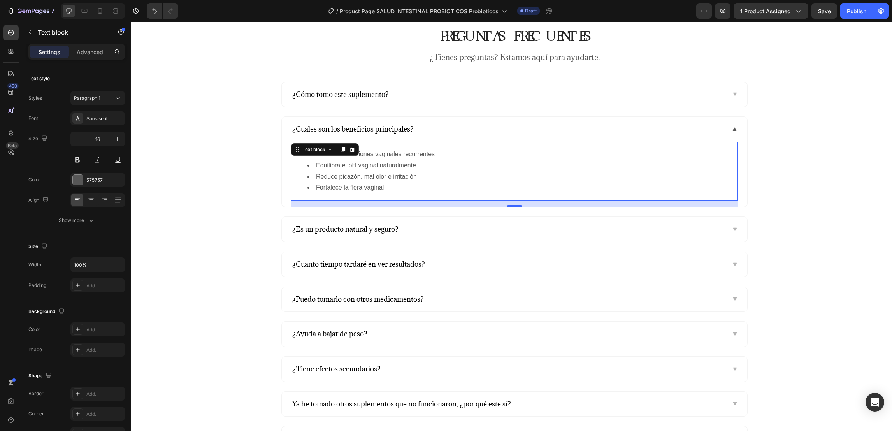
click at [390, 185] on li "Fortalece la flora vaginal" at bounding box center [521, 187] width 429 height 11
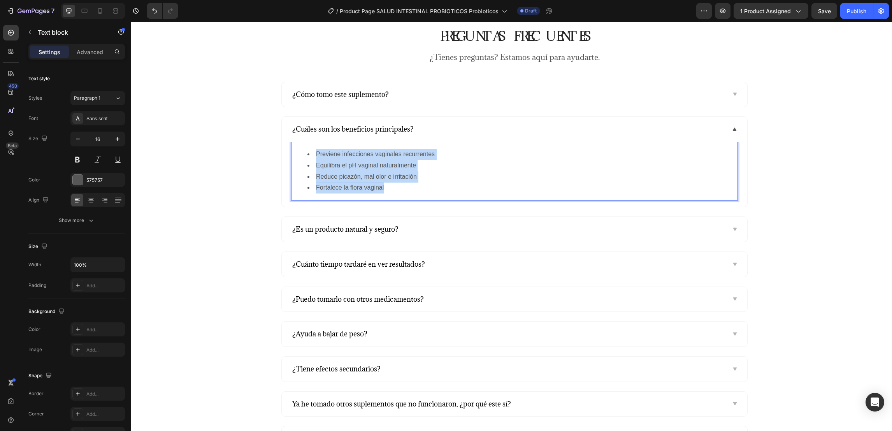
drag, startPoint x: 391, startPoint y: 188, endPoint x: 298, endPoint y: 151, distance: 100.6
click at [298, 151] on ul "Previene infecciones vaginales recurrentes Equilibra el pH vaginal naturalmente…" at bounding box center [514, 171] width 445 height 45
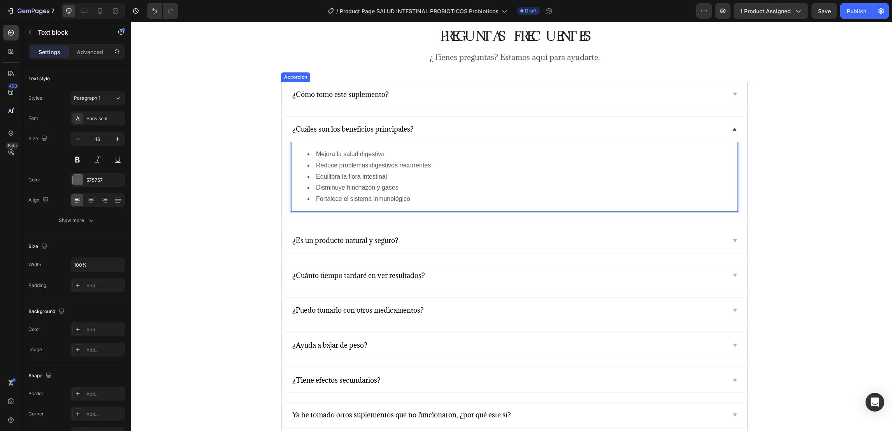
click at [372, 245] on p "¿Es un producto natural y seguro?" at bounding box center [345, 240] width 106 height 10
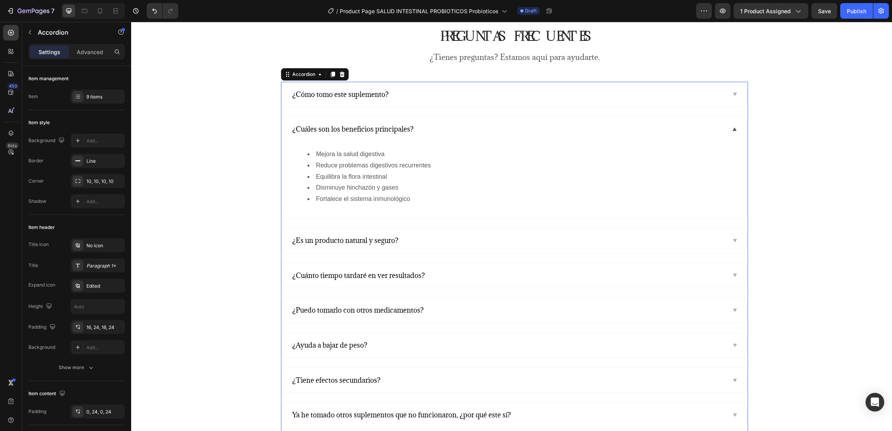
click at [594, 239] on span at bounding box center [734, 240] width 6 height 6
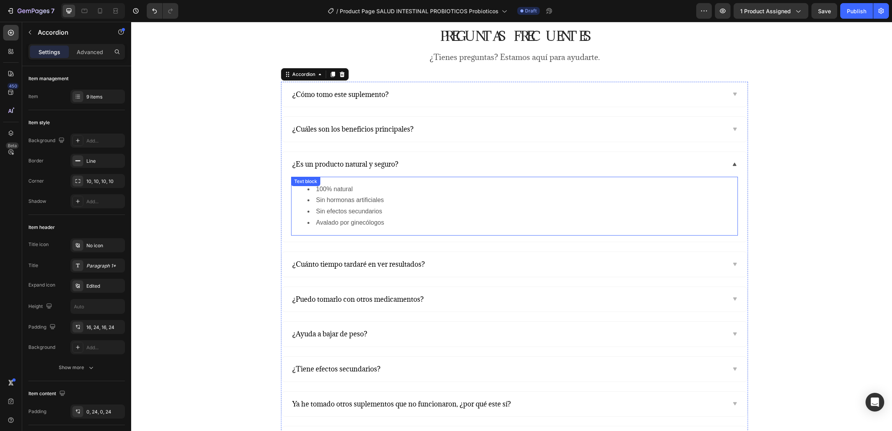
click at [404, 222] on li "Avalado por ginecólogos" at bounding box center [521, 222] width 429 height 11
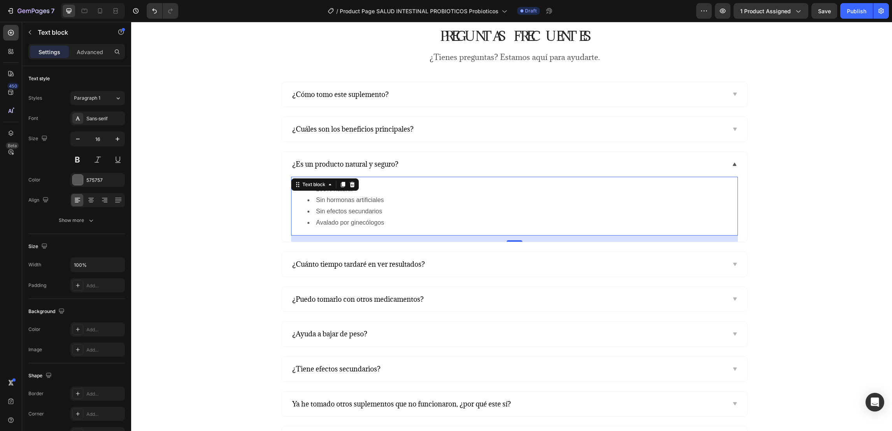
click at [400, 222] on li "Avalado por ginecólogos" at bounding box center [521, 222] width 429 height 11
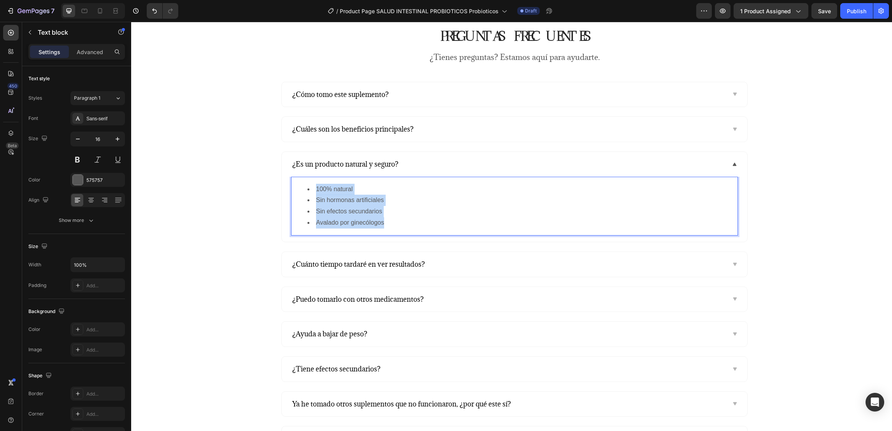
drag, startPoint x: 400, startPoint y: 222, endPoint x: 300, endPoint y: 186, distance: 105.6
click at [300, 186] on ul "100% natural Sin hormonas artificiales Sin efectos secundarios Avalado por gine…" at bounding box center [514, 206] width 445 height 45
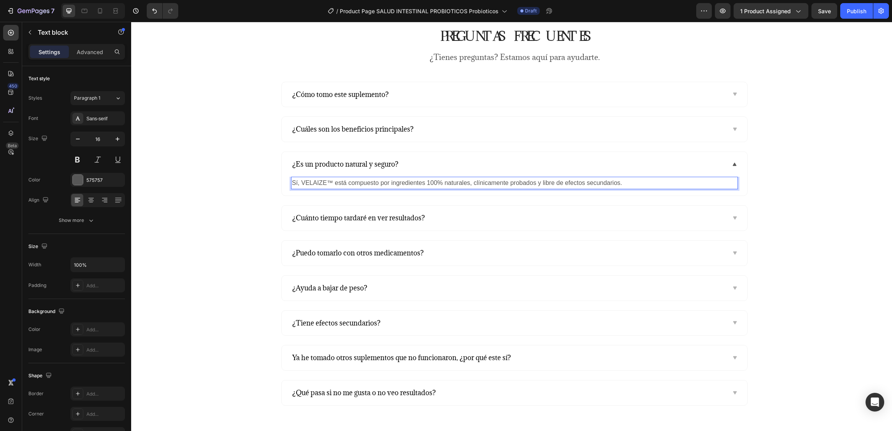
click at [328, 184] on p "Sí, VELAIZE™ está compuesto por ingredientes 100% naturales, clínicamente proba…" at bounding box center [514, 182] width 445 height 11
click at [456, 219] on div "¿Cuánto tiempo tardaré en ver resultados?" at bounding box center [508, 218] width 434 height 12
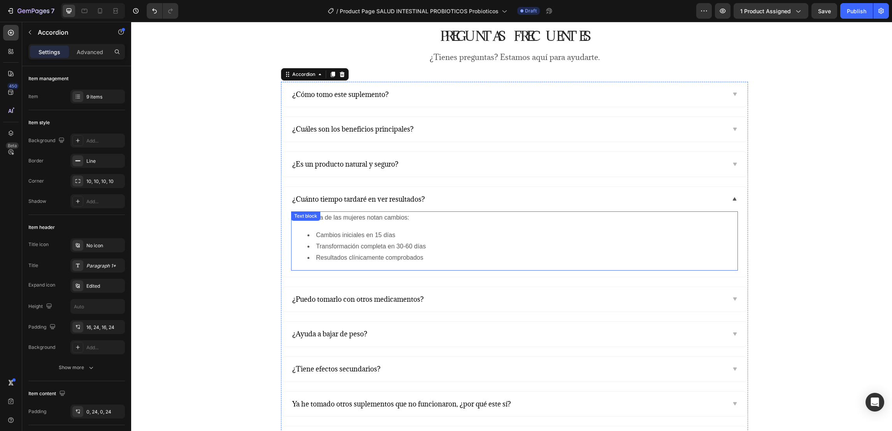
click at [433, 259] on li "Resultados clínicamente comprobados" at bounding box center [521, 257] width 429 height 11
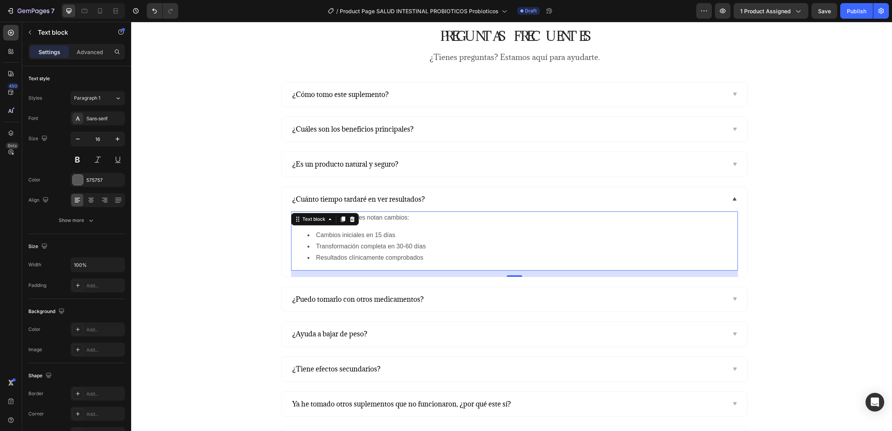
click at [432, 258] on li "Resultados clínicamente comprobados" at bounding box center [521, 257] width 429 height 11
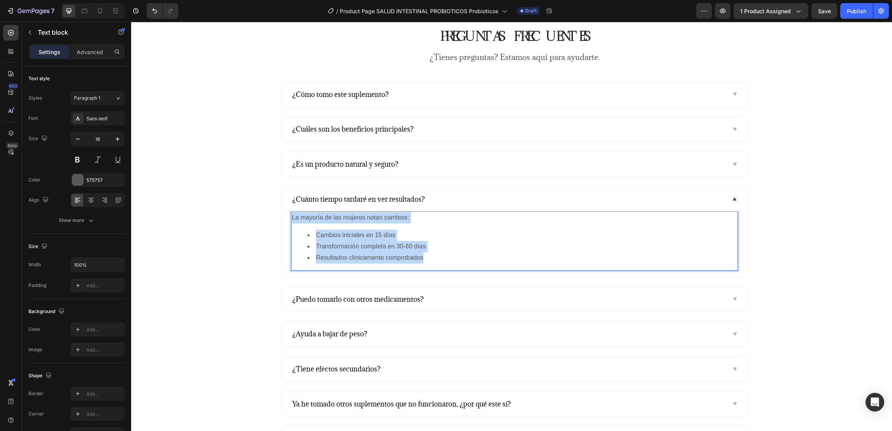
drag, startPoint x: 432, startPoint y: 259, endPoint x: 287, endPoint y: 217, distance: 151.1
click at [291, 217] on div "La mayoría de las mujeres notan cambios: Cambios iniciales en 15 días Transform…" at bounding box center [514, 240] width 447 height 59
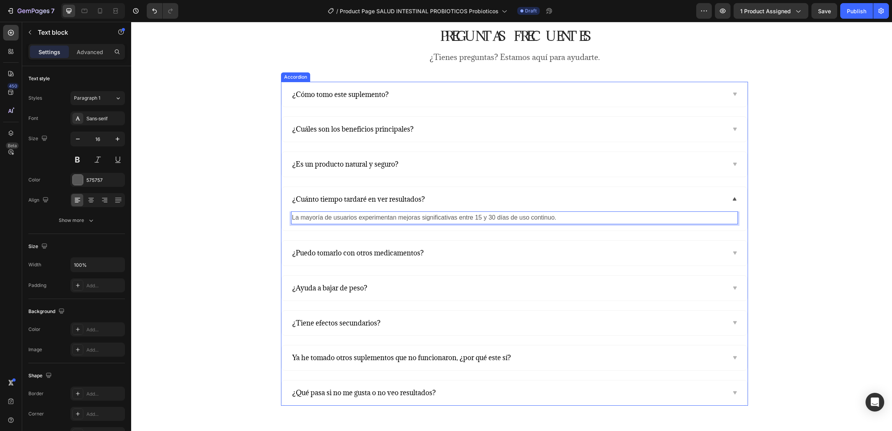
click at [594, 254] on div "¿Puedo tomarlo con otros medicamentos?" at bounding box center [514, 252] width 465 height 25
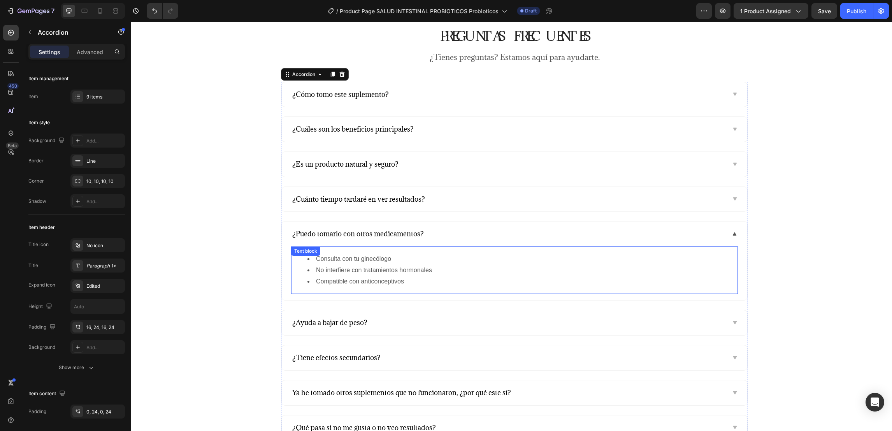
click at [402, 284] on li "Compatible con anticonceptivos" at bounding box center [521, 281] width 429 height 11
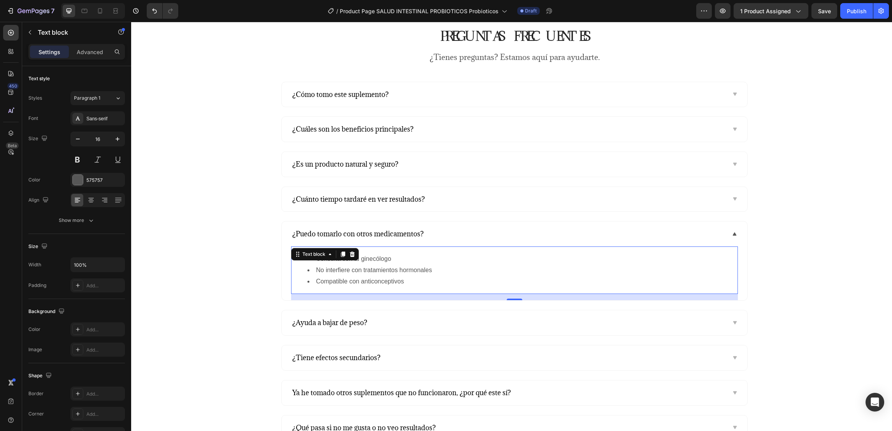
click at [402, 284] on li "Compatible con anticonceptivos" at bounding box center [521, 281] width 429 height 11
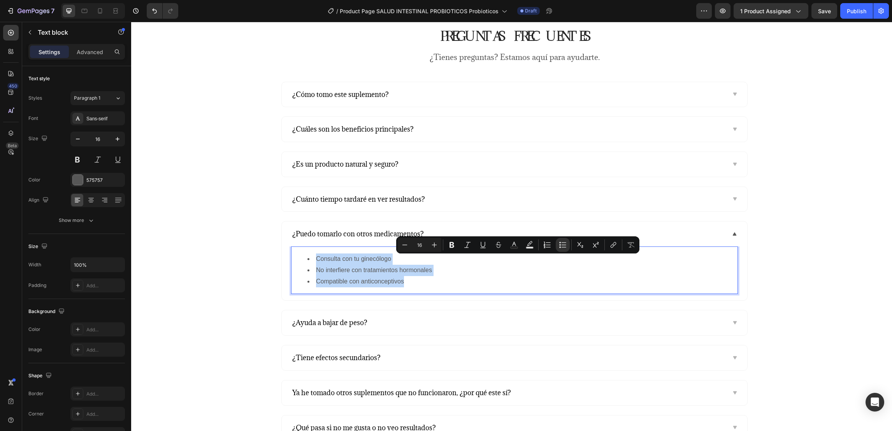
drag, startPoint x: 402, startPoint y: 284, endPoint x: 288, endPoint y: 263, distance: 116.0
click at [292, 263] on ul "Consulta con tu ginecólogo No interfiere con tratamientos hormonales Compatible…" at bounding box center [514, 269] width 445 height 33
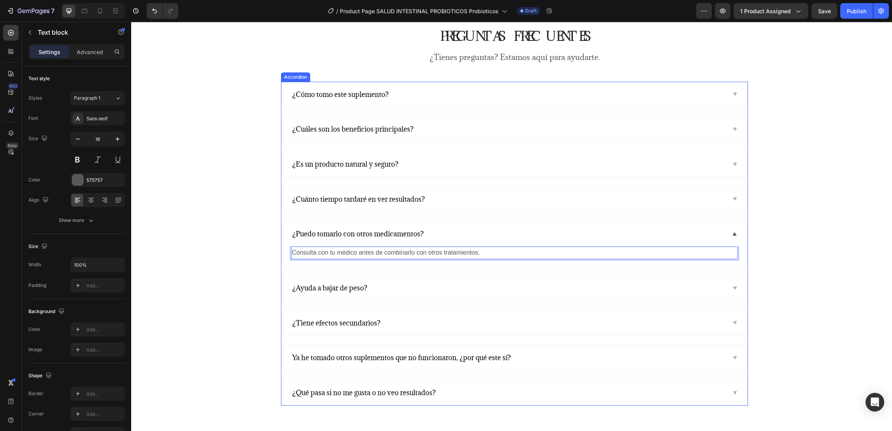
click at [594, 287] on icon at bounding box center [734, 288] width 6 height 6
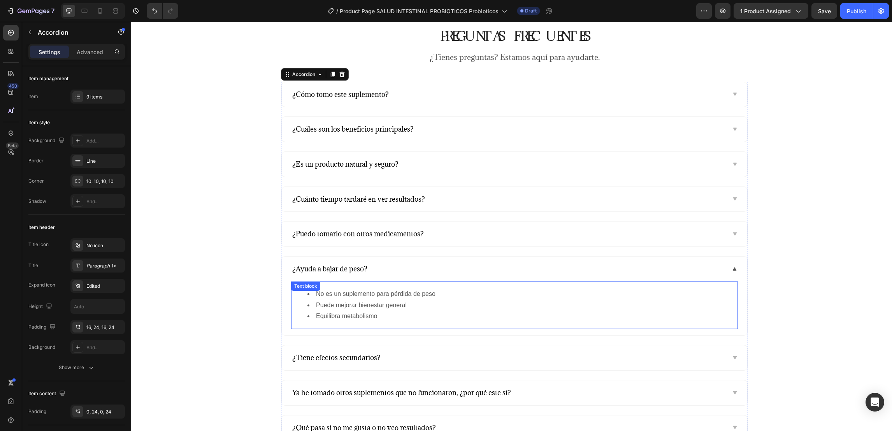
click at [402, 287] on li "Puede mejorar bienestar general" at bounding box center [521, 305] width 429 height 11
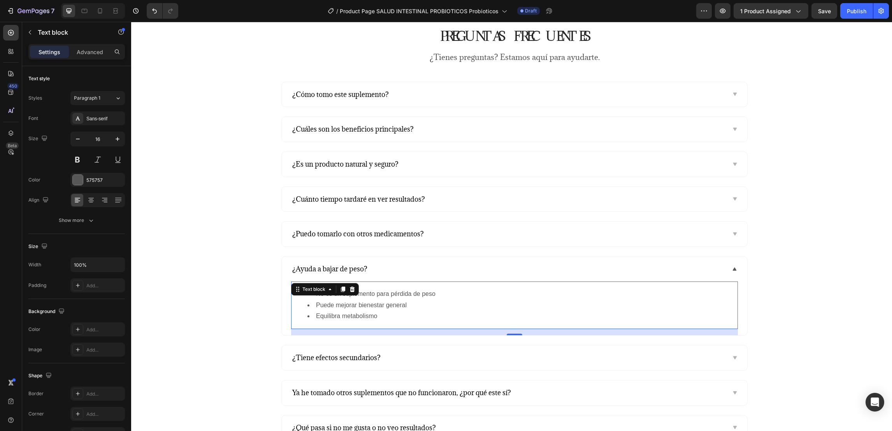
click at [389, 287] on li "Equilibra metabolismo" at bounding box center [521, 315] width 429 height 11
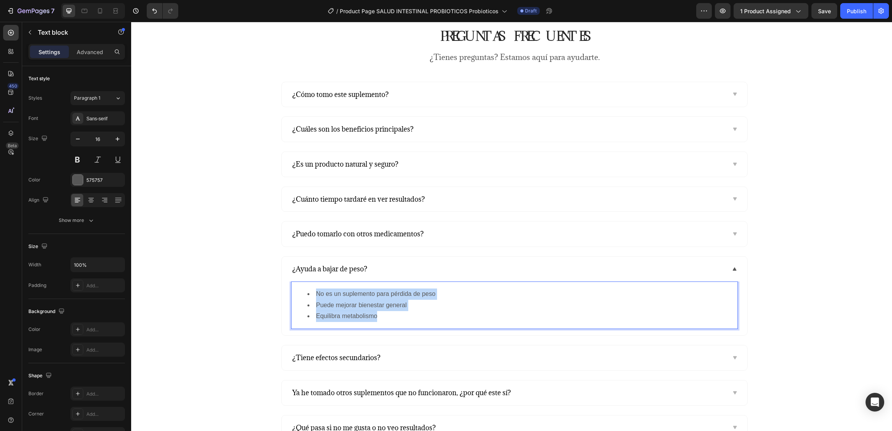
drag, startPoint x: 389, startPoint y: 320, endPoint x: 307, endPoint y: 291, distance: 87.5
click at [305, 287] on ul "No es un suplemento para pérdida de peso Puede mejorar bienestar general Equili…" at bounding box center [514, 304] width 445 height 33
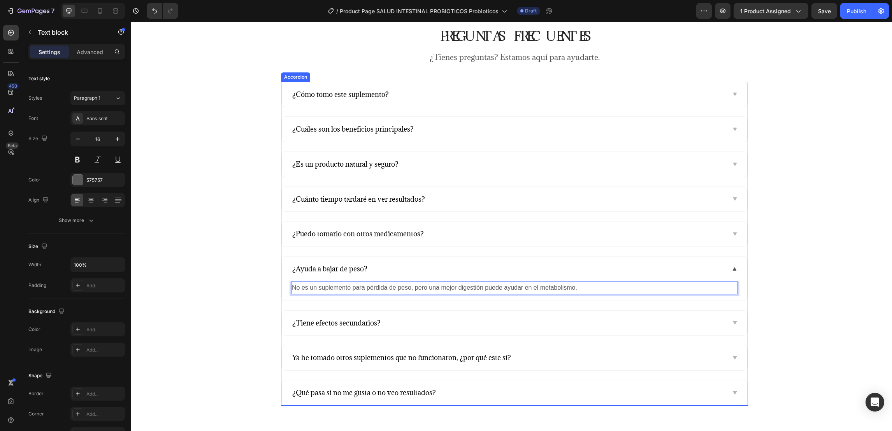
click at [594, 287] on icon at bounding box center [734, 322] width 6 height 6
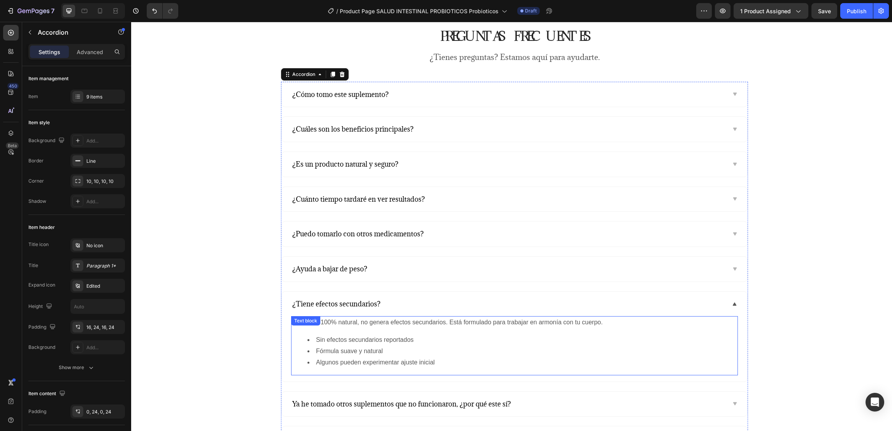
click at [446, 287] on li "Algunos pueden experimentar ajuste inicial" at bounding box center [521, 362] width 429 height 11
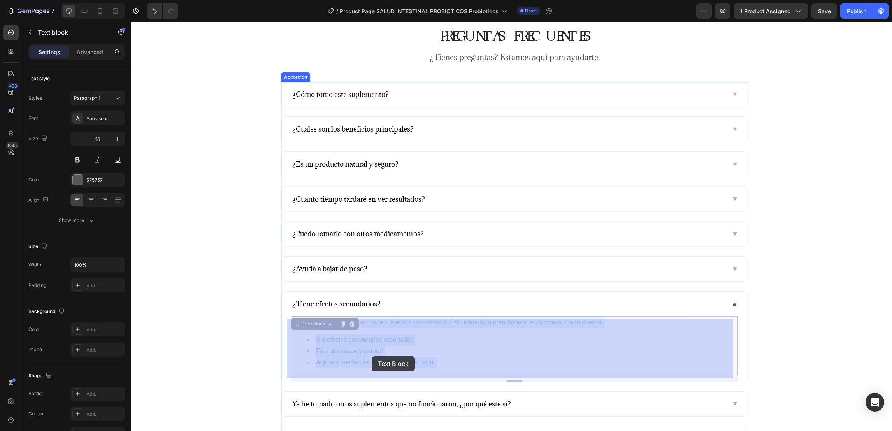
drag, startPoint x: 446, startPoint y: 368, endPoint x: 372, endPoint y: 356, distance: 75.3
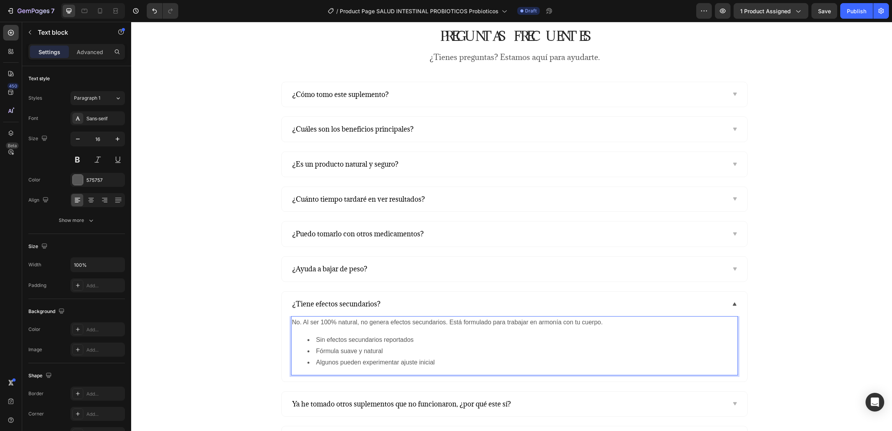
scroll to position [1693, 0]
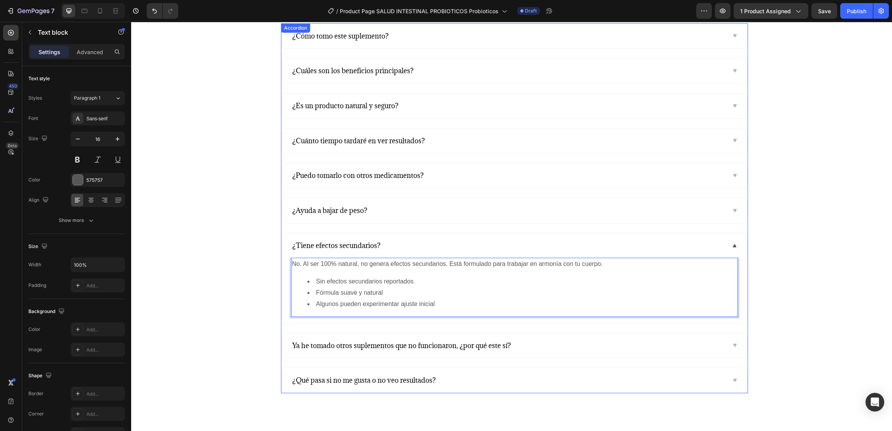
click at [594, 287] on icon at bounding box center [734, 345] width 6 height 6
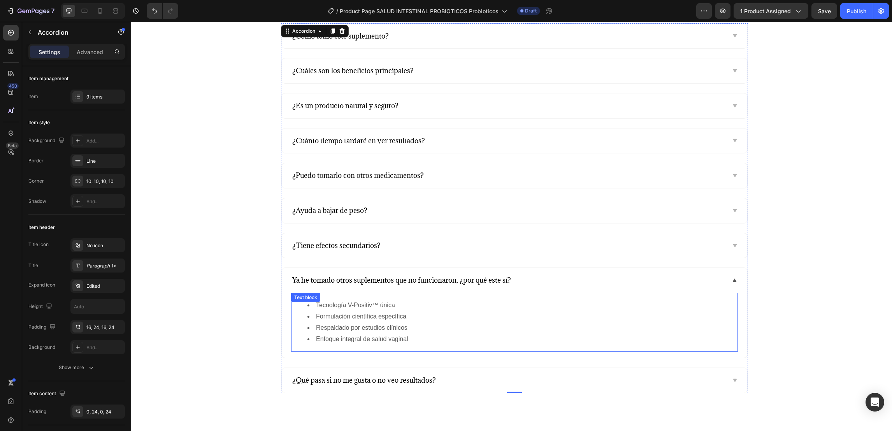
click at [363, 287] on li "Enfoque integral de salud vaginal" at bounding box center [521, 338] width 429 height 11
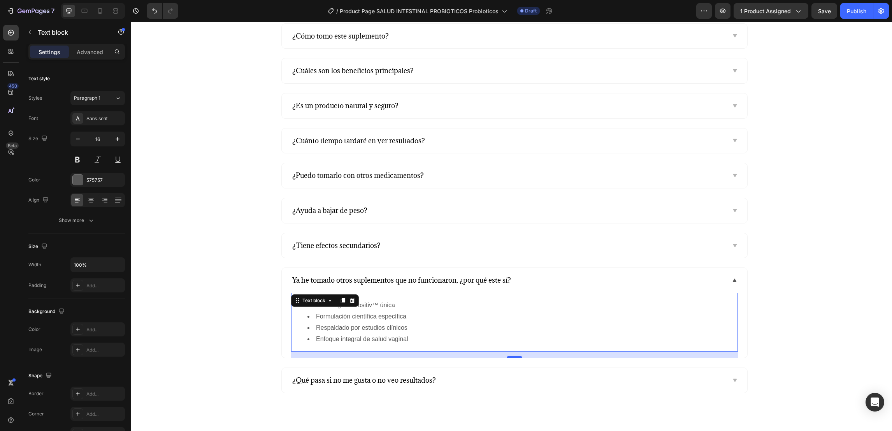
click at [418, 287] on li "Enfoque integral de salud vaginal" at bounding box center [521, 338] width 429 height 11
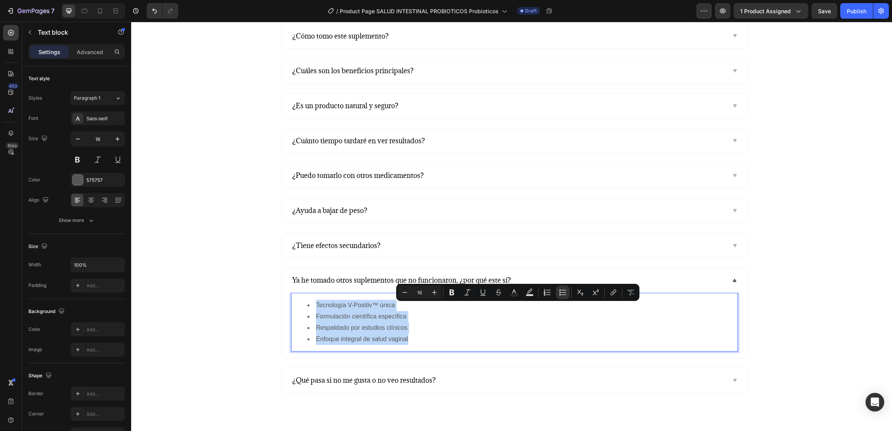
drag, startPoint x: 418, startPoint y: 343, endPoint x: 303, endPoint y: 306, distance: 121.1
click at [303, 287] on ul "Tecnología V-Positiv™ única Formulación científica específica Respaldado por es…" at bounding box center [514, 322] width 445 height 45
click at [451, 287] on li "Respaldado por estudios clínicos" at bounding box center [521, 327] width 429 height 11
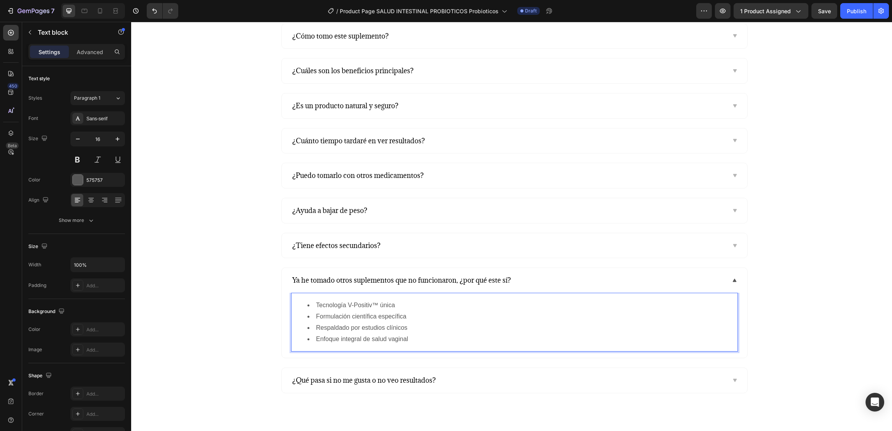
click at [402, 287] on li "Enfoque integral de salud vaginal" at bounding box center [521, 338] width 429 height 11
click at [442, 287] on div "¿Qué pasa si no me gusta o no veo resultados?" at bounding box center [508, 380] width 434 height 12
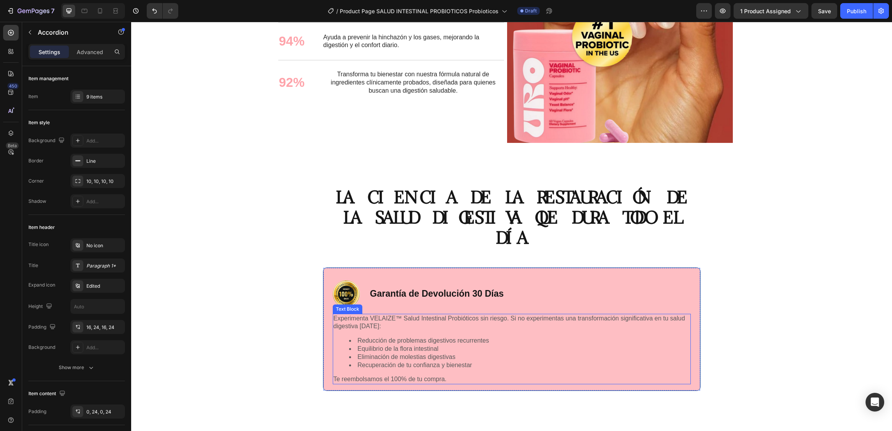
scroll to position [1168, 0]
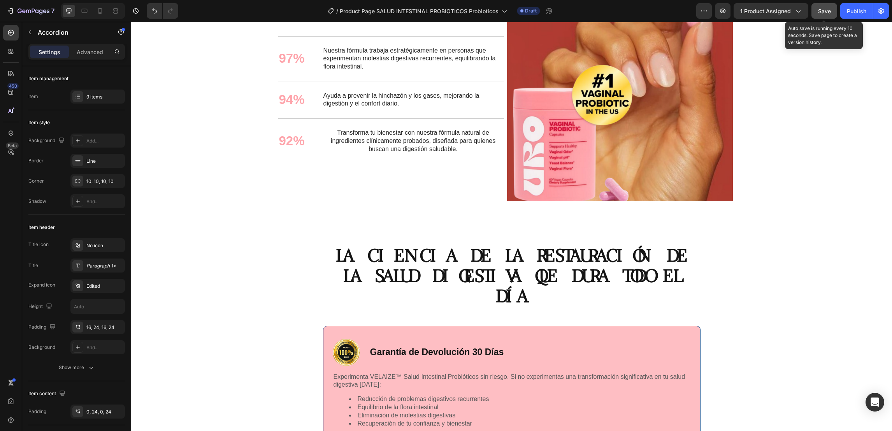
click at [594, 9] on span "Save" at bounding box center [824, 11] width 13 height 7
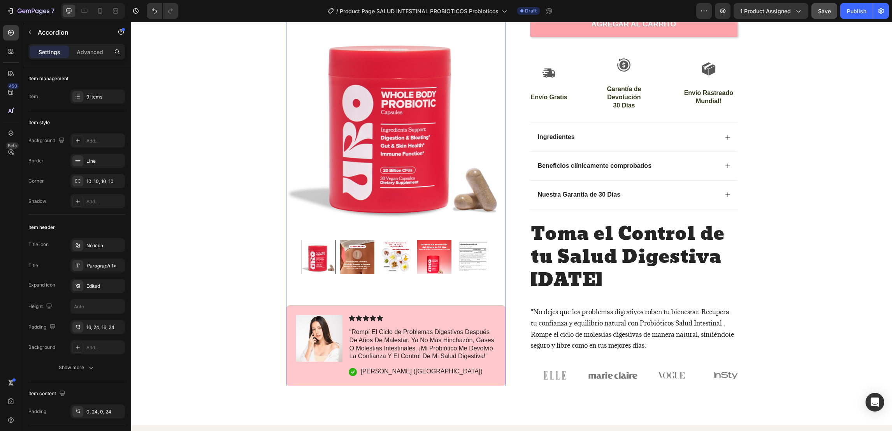
scroll to position [176, 0]
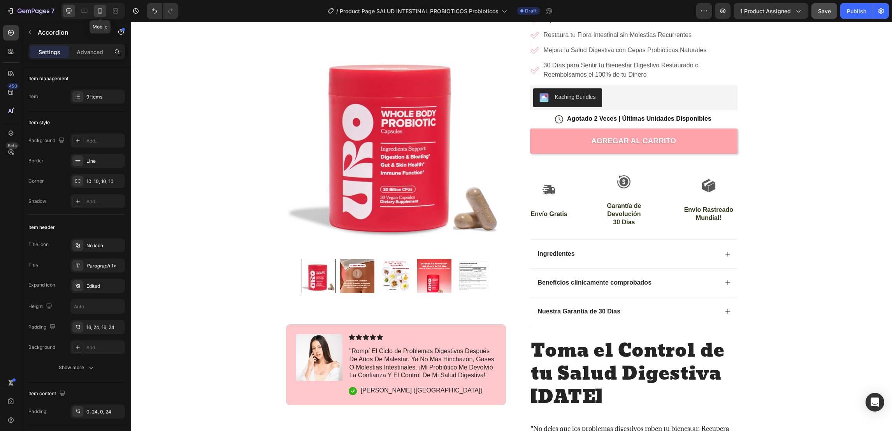
click at [101, 11] on icon at bounding box center [100, 11] width 8 height 8
type input "21"
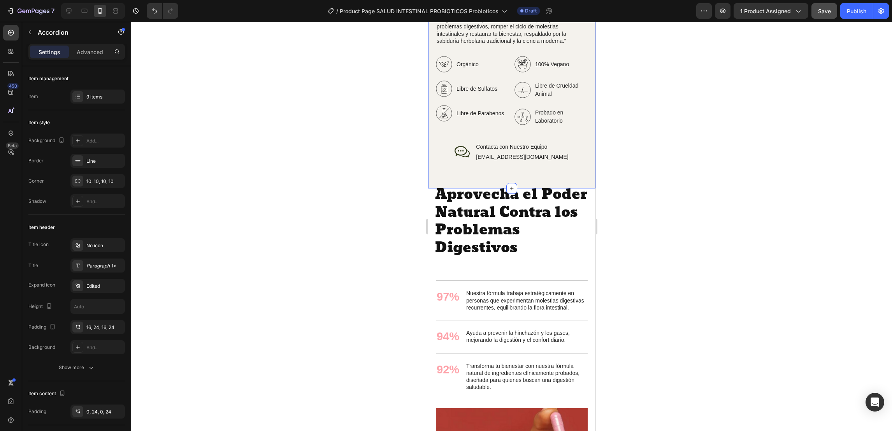
scroll to position [1167, 0]
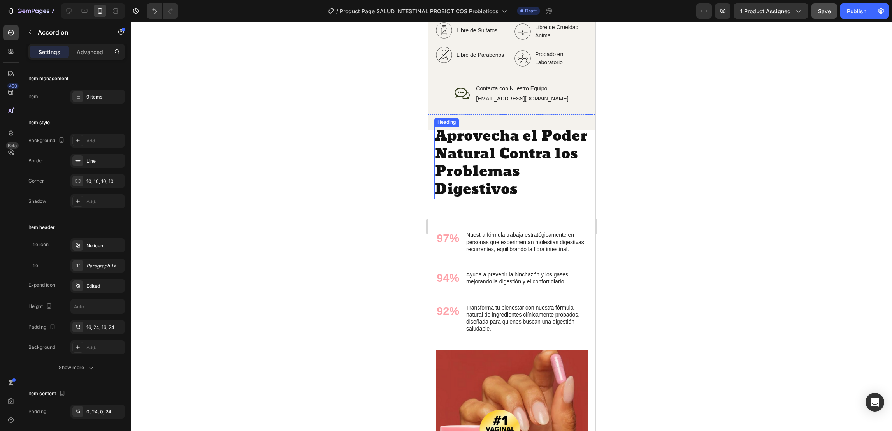
click at [466, 199] on h2 "Aprovecha el Poder Natural Contra los Problemas Digestivos" at bounding box center [514, 163] width 161 height 72
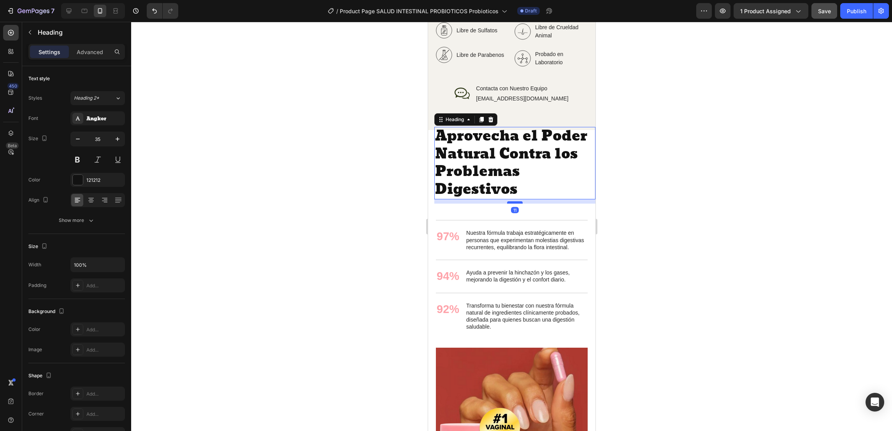
drag, startPoint x: 509, startPoint y: 246, endPoint x: 506, endPoint y: 244, distance: 4.0
click at [507, 203] on div at bounding box center [515, 202] width 16 height 2
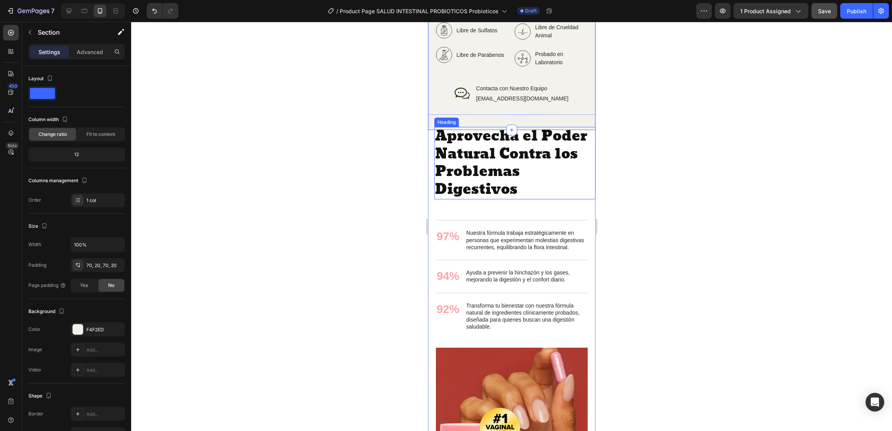
click at [523, 156] on h2 "Aprovecha el Poder Natural Contra los Problemas Digestivos" at bounding box center [514, 163] width 161 height 72
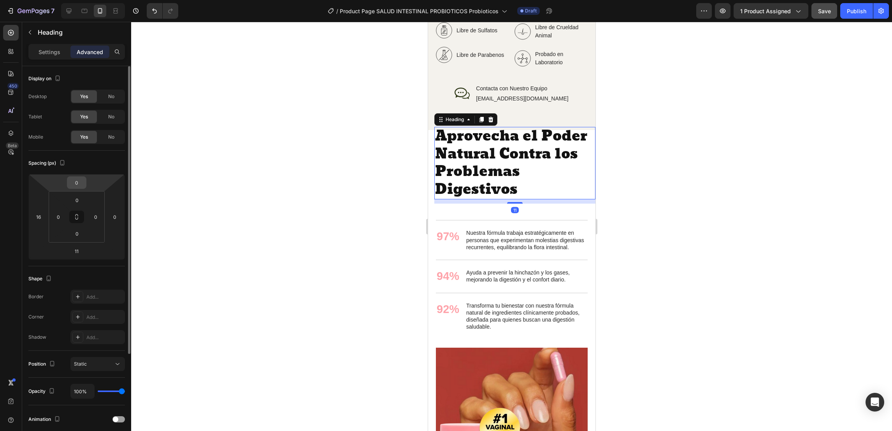
click at [74, 184] on input "0" at bounding box center [77, 183] width 16 height 12
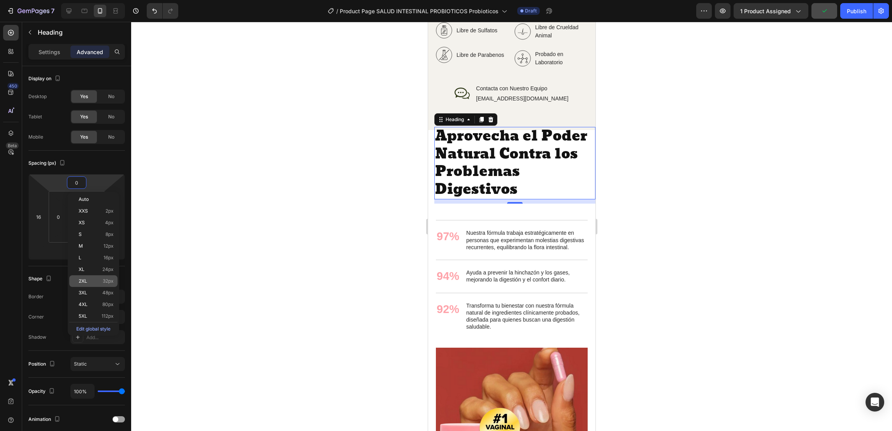
click at [96, 279] on p "2XL 32px" at bounding box center [96, 280] width 35 height 5
type input "32"
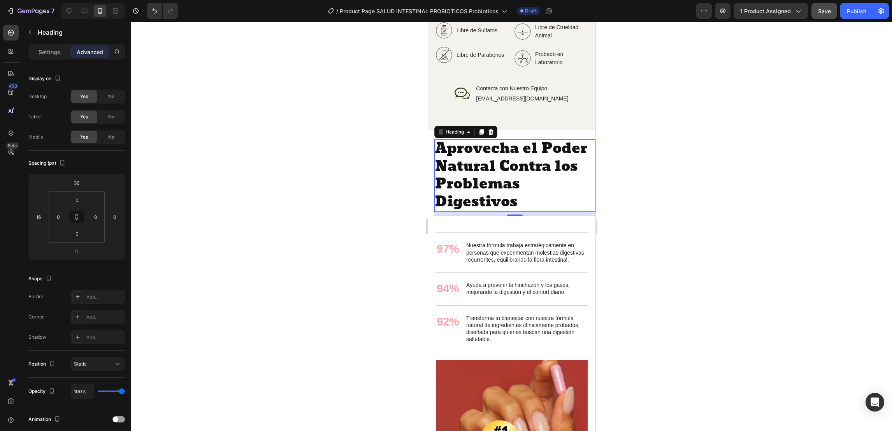
click at [265, 254] on div at bounding box center [511, 226] width 761 height 409
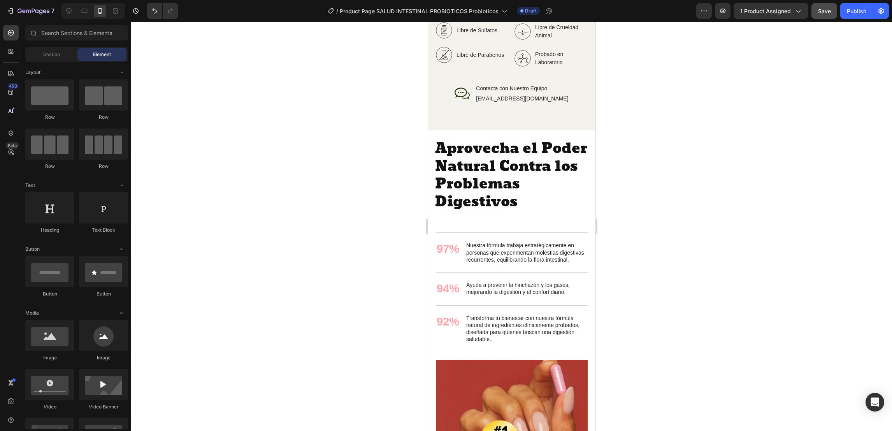
click at [483, 200] on h2 "Aprovecha el Poder Natural Contra los Problemas Digestivos" at bounding box center [514, 175] width 161 height 72
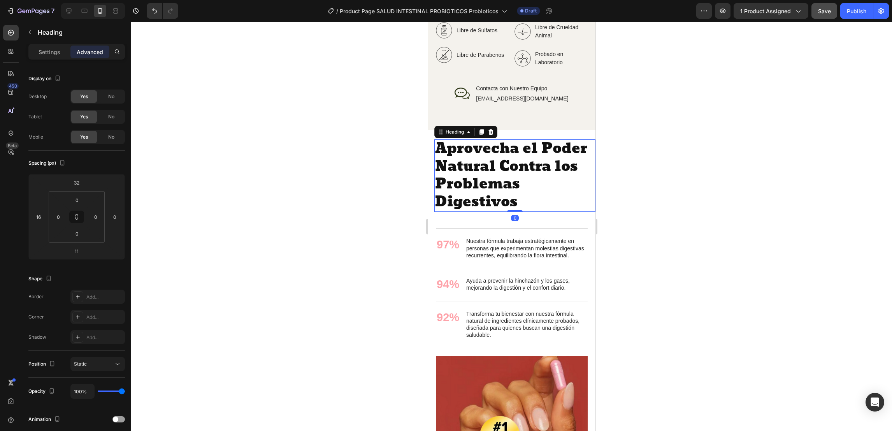
drag, startPoint x: 506, startPoint y: 256, endPoint x: 499, endPoint y: 247, distance: 10.8
click at [499, 212] on div "Aprovecha el Poder Natural Contra los Problemas Digestivos Heading 0" at bounding box center [514, 175] width 161 height 72
type input "0"
click at [347, 192] on div at bounding box center [511, 226] width 761 height 409
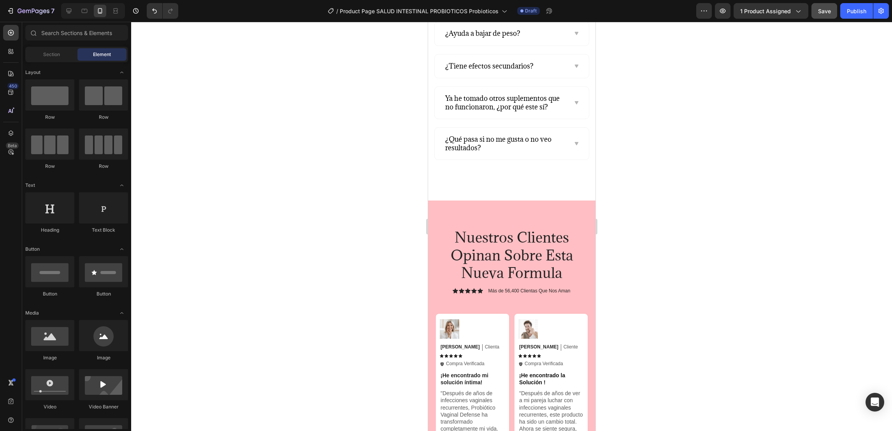
scroll to position [2334, 0]
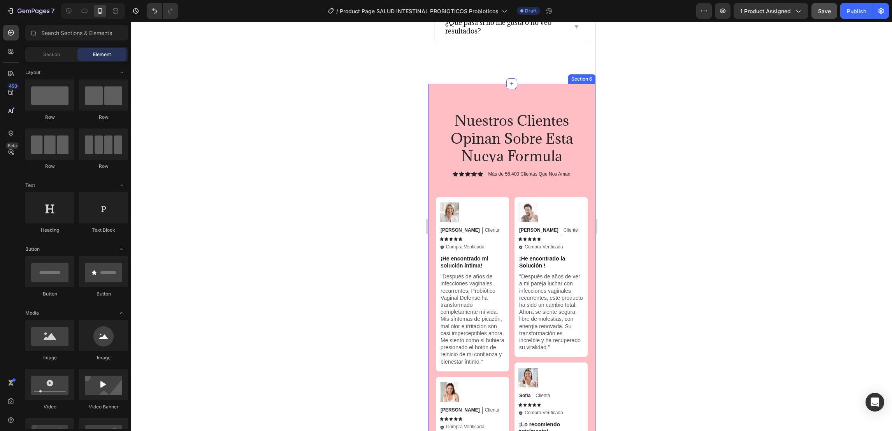
click at [554, 132] on div "Nuestros Clientes Opinan Sobre Esta Nueva Formula Heading Icon Icon Icon Icon I…" at bounding box center [511, 415] width 167 height 662
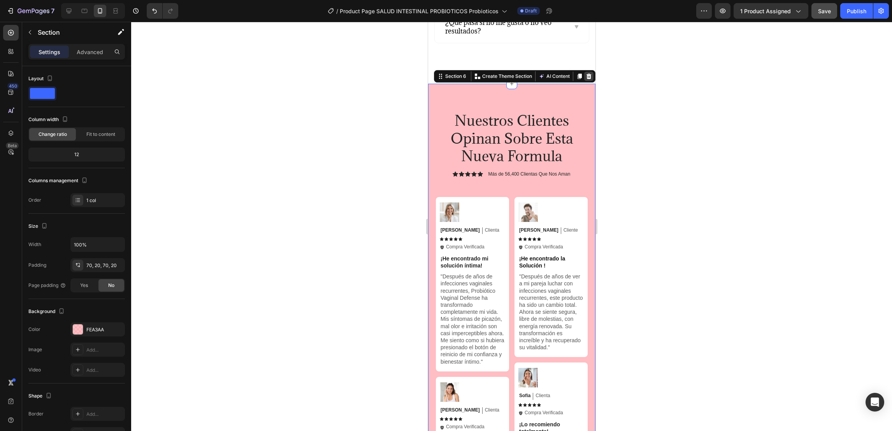
click at [586, 79] on icon at bounding box center [588, 76] width 5 height 5
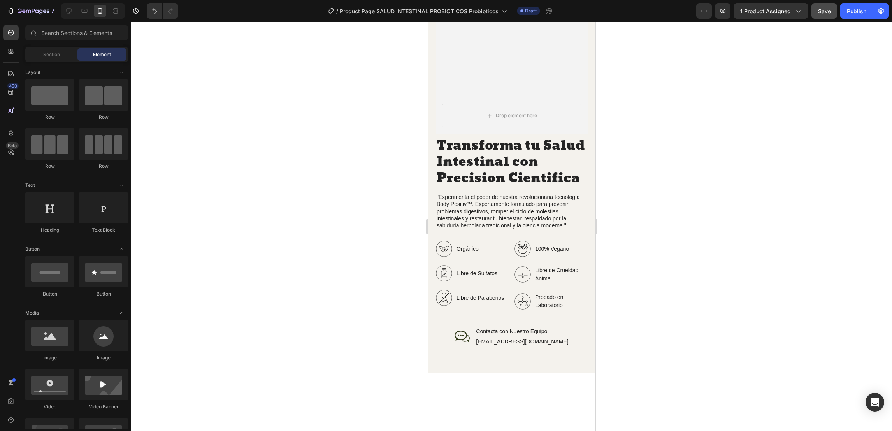
scroll to position [734, 0]
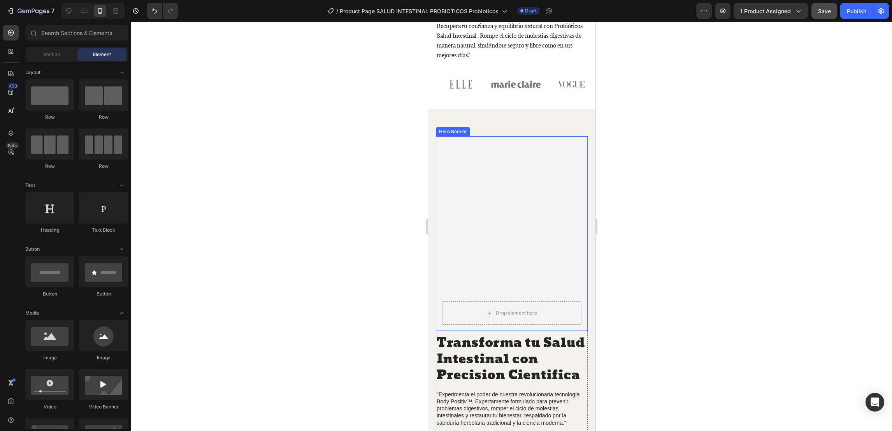
click at [503, 217] on video "Background Image" at bounding box center [511, 233] width 152 height 195
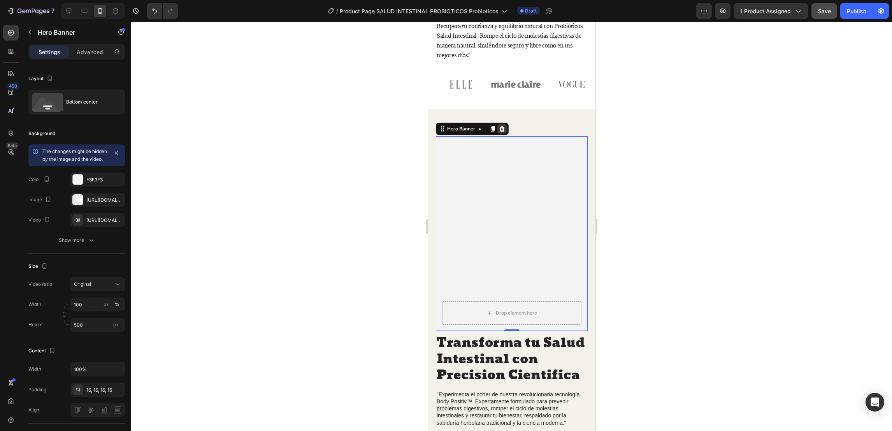
click at [502, 126] on icon at bounding box center [501, 129] width 6 height 6
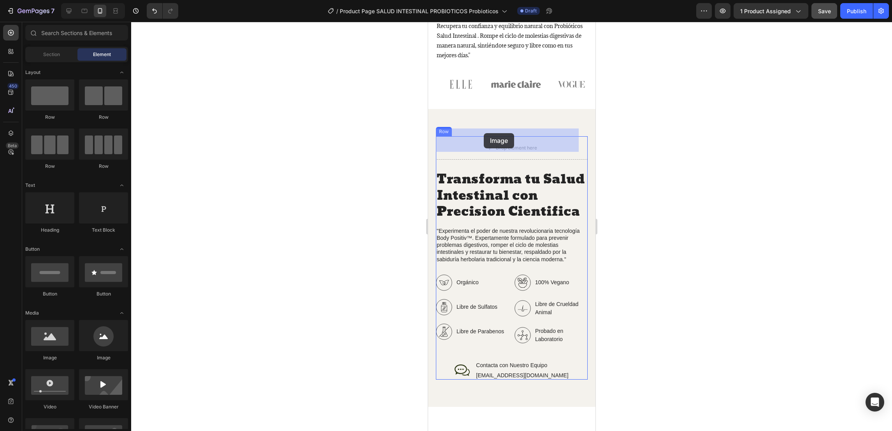
drag, startPoint x: 487, startPoint y: 363, endPoint x: 484, endPoint y: 133, distance: 229.6
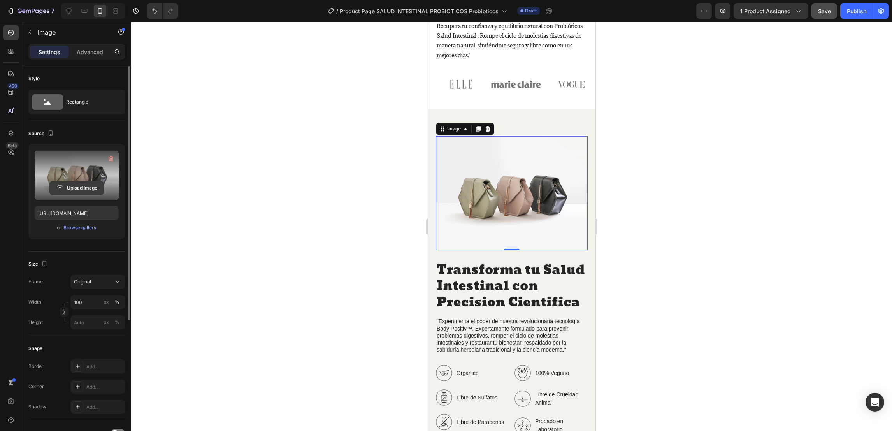
click at [90, 186] on input "file" at bounding box center [77, 187] width 54 height 13
type input "[URL][DOMAIN_NAME]"
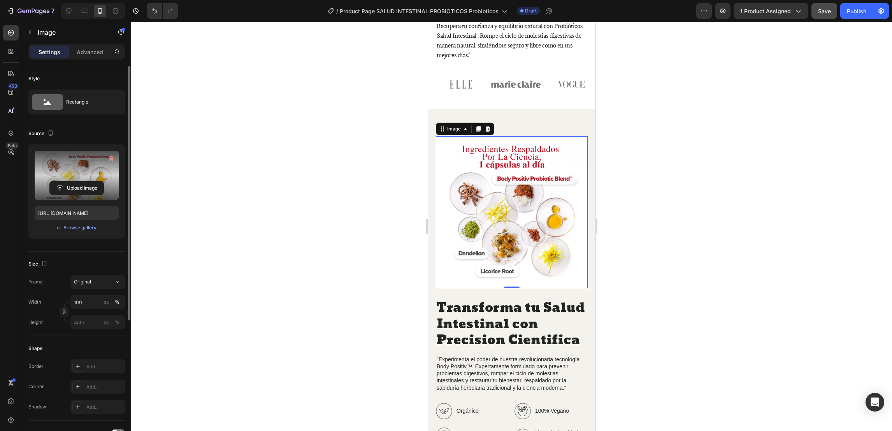
click at [361, 188] on div at bounding box center [511, 226] width 761 height 409
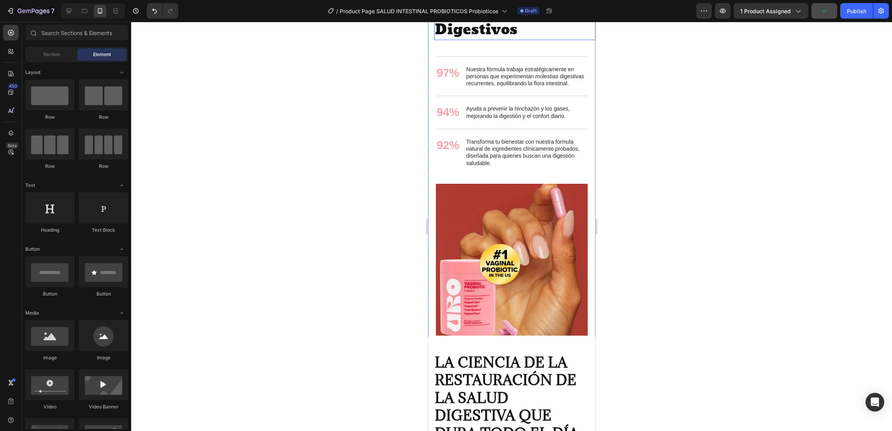
scroll to position [1376, 0]
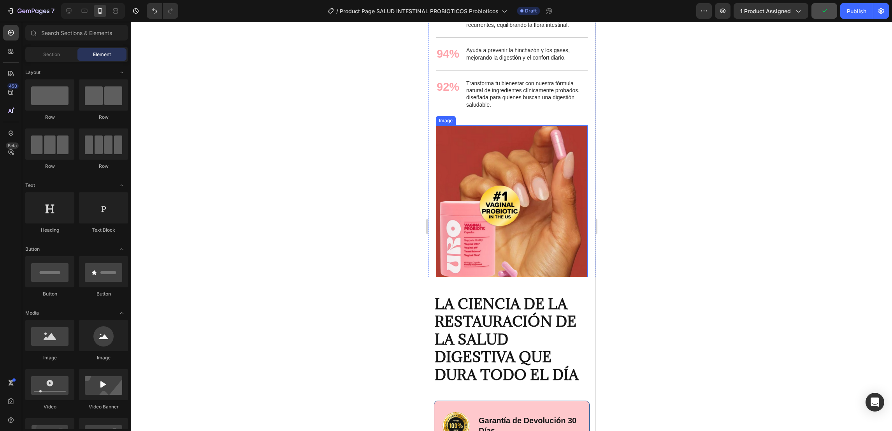
click at [496, 251] on img at bounding box center [511, 201] width 152 height 152
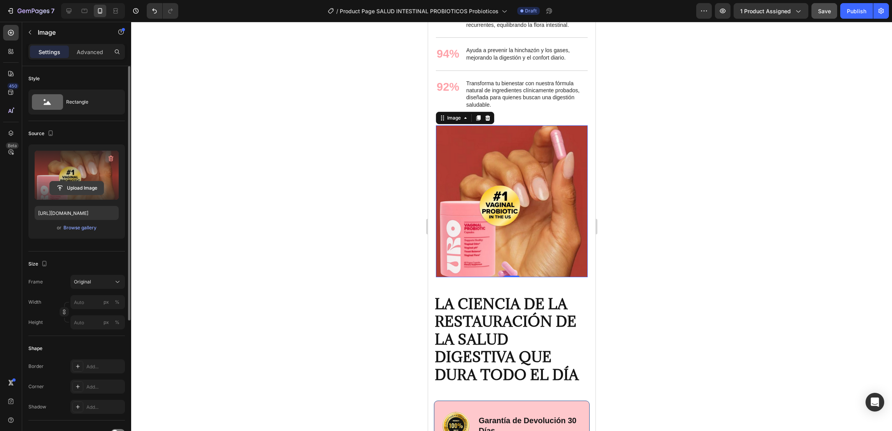
click at [88, 186] on input "file" at bounding box center [77, 187] width 54 height 13
type input "[URL][DOMAIN_NAME]"
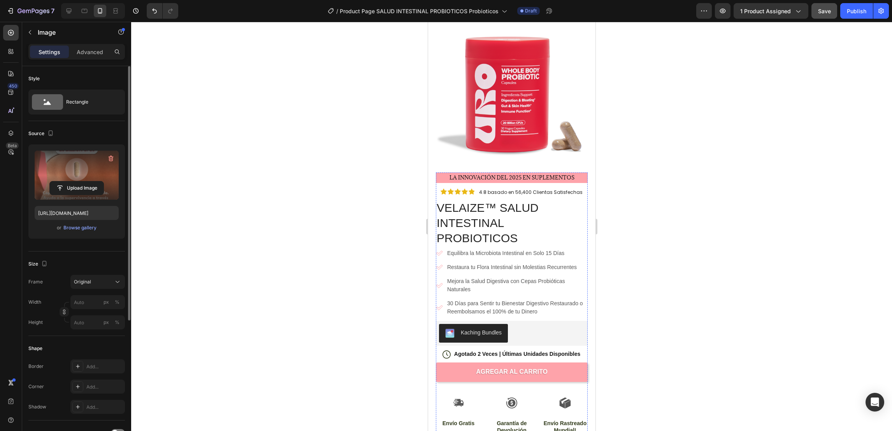
scroll to position [2, 0]
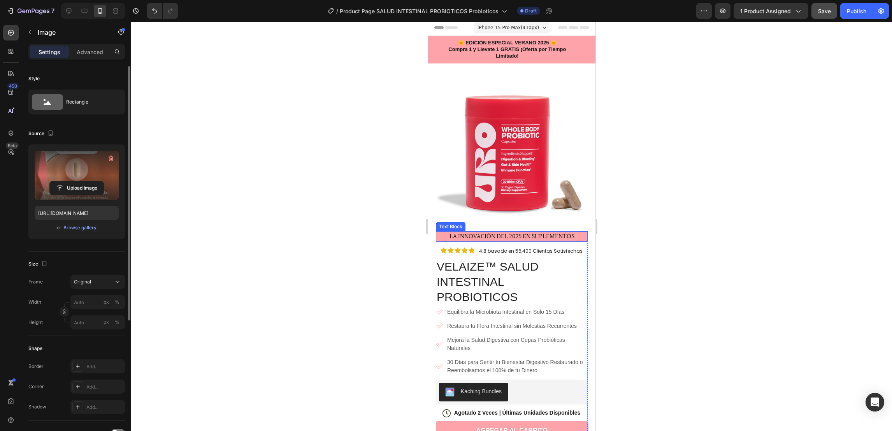
click at [441, 232] on p "LA INNOVACIÓN DEL 2025 EN Suplementos" at bounding box center [511, 236] width 150 height 9
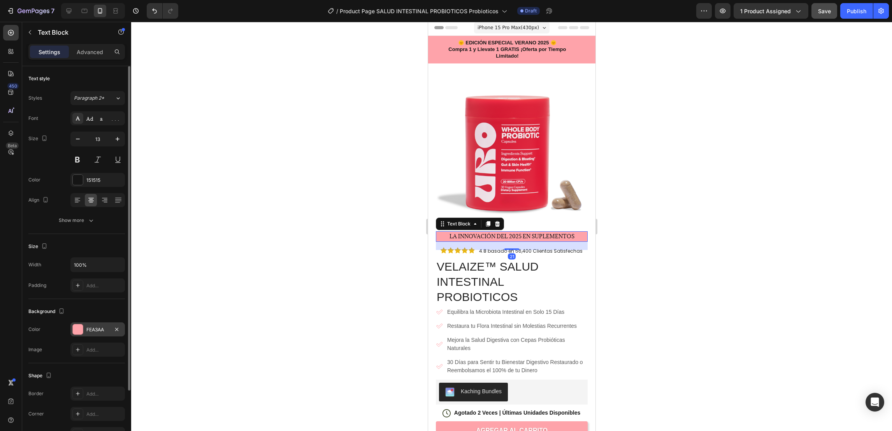
click at [88, 287] on div "FEA3AA" at bounding box center [97, 329] width 23 height 7
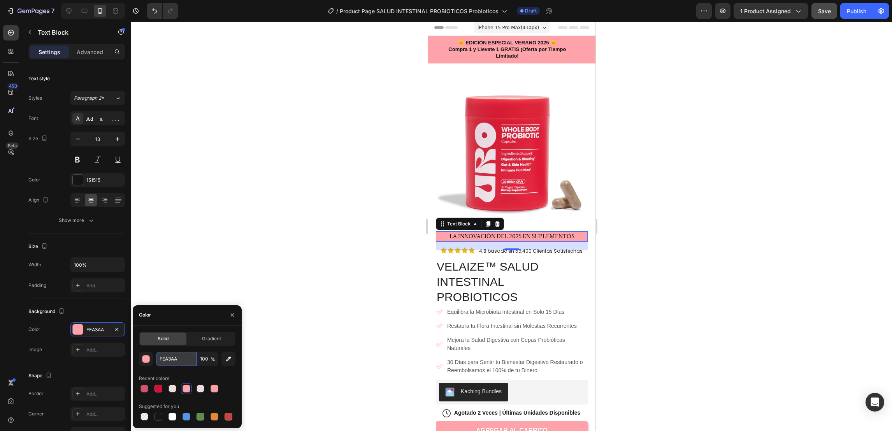
click at [166, 287] on input "FEA3AA" at bounding box center [176, 359] width 40 height 14
click at [226, 287] on icon "button" at bounding box center [228, 359] width 8 height 8
type input "E36A83"
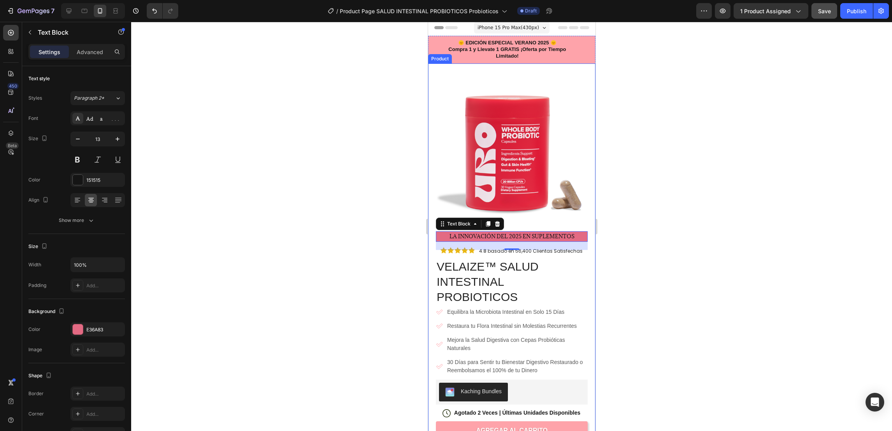
click at [351, 212] on div at bounding box center [511, 226] width 761 height 409
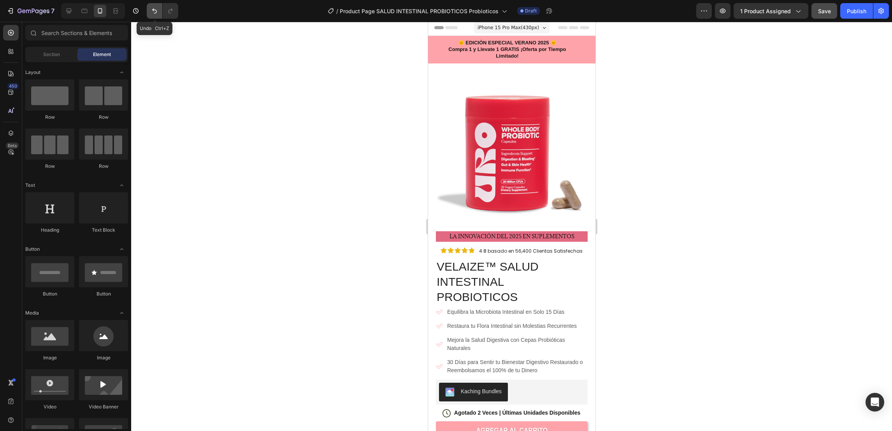
click at [155, 11] on icon "Undo/Redo" at bounding box center [155, 11] width 8 height 8
click at [449, 232] on p "LA INNOVACIÓN DEL 2025 EN Suplementos" at bounding box center [511, 236] width 150 height 9
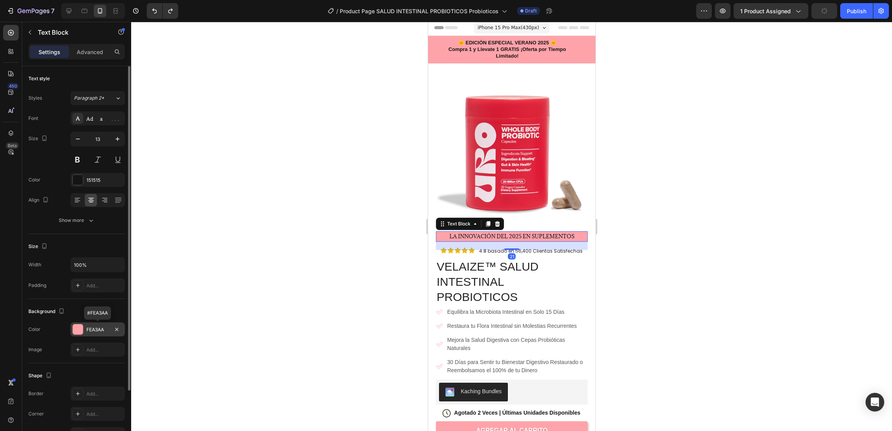
click at [102, 287] on div "FEA3AA" at bounding box center [97, 329] width 23 height 7
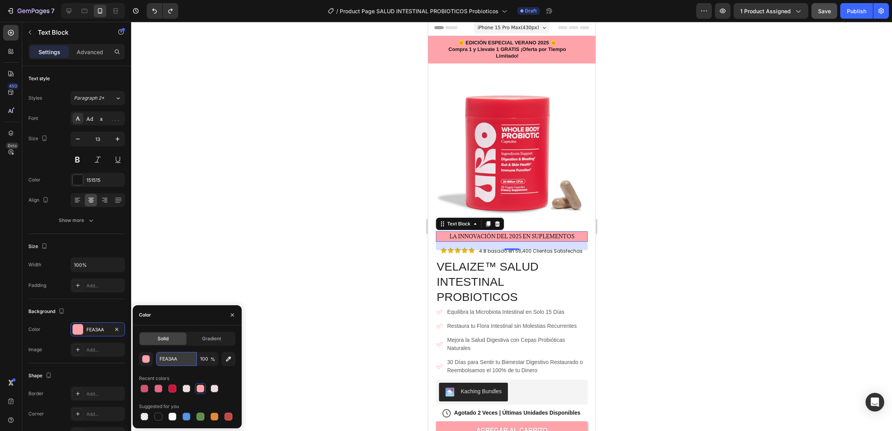
click at [178, 287] on input "FEA3AA" at bounding box center [176, 359] width 40 height 14
click at [227, 287] on icon "button" at bounding box center [228, 359] width 8 height 8
type input "D71F37"
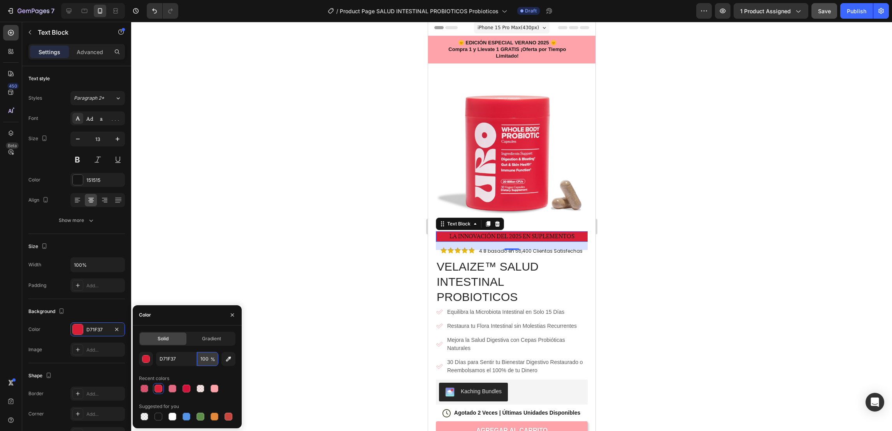
click at [207, 287] on input "100" at bounding box center [207, 359] width 21 height 14
type input "6"
type input "50"
click at [261, 266] on div at bounding box center [511, 226] width 761 height 409
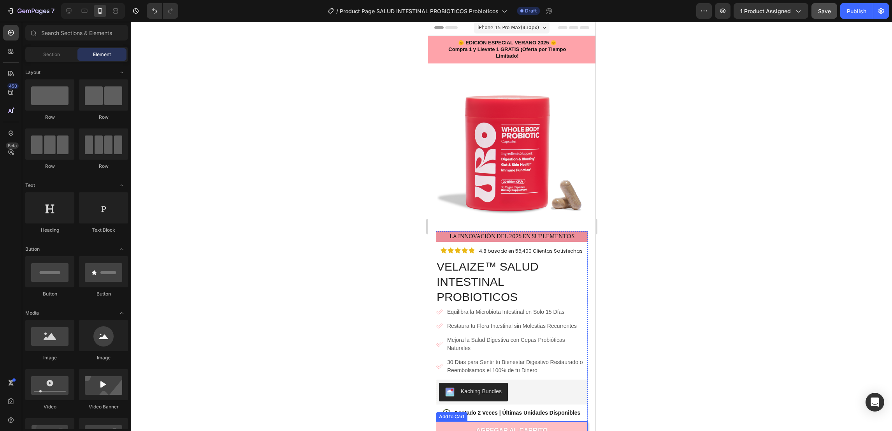
click at [459, 287] on button "AGREGAR AL CARRITO" at bounding box center [511, 430] width 152 height 19
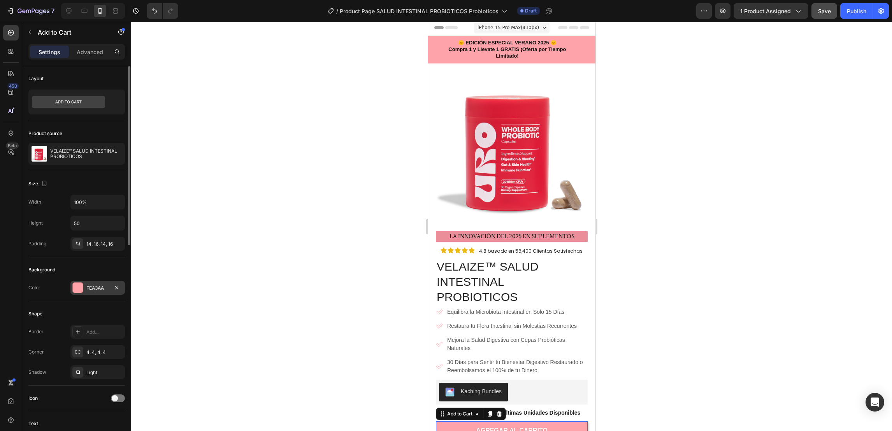
click at [92, 287] on div "FEA3AA" at bounding box center [97, 287] width 23 height 7
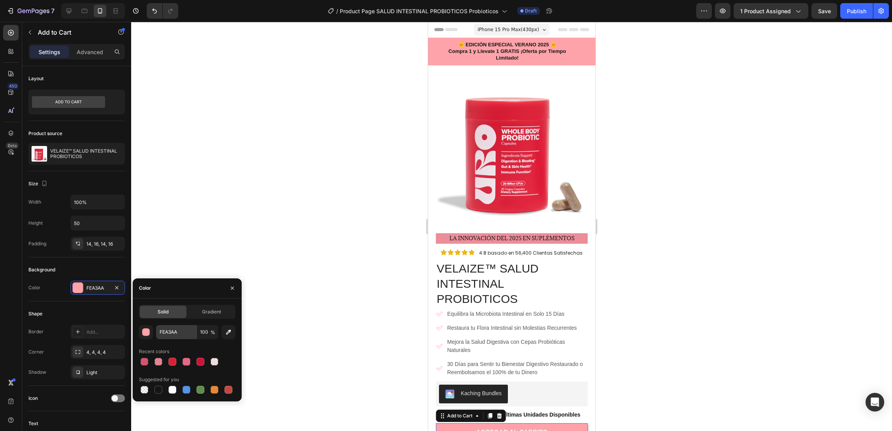
scroll to position [2, 0]
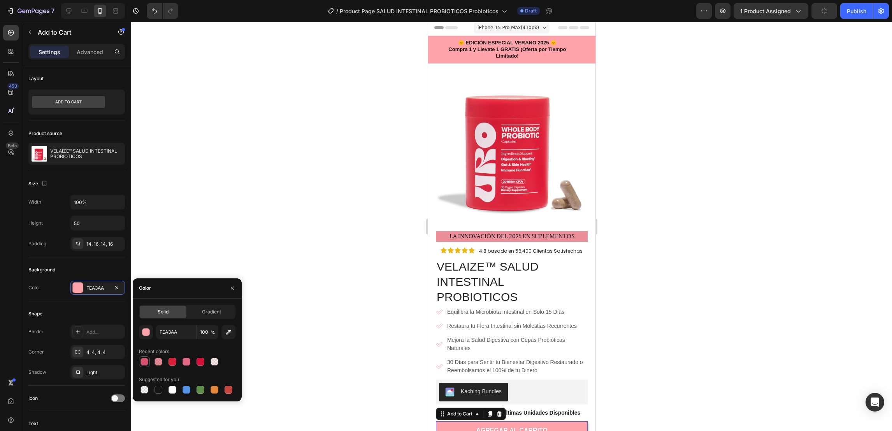
click at [144, 362] on div at bounding box center [144, 362] width 8 height 8
type input "D11138"
type input "70"
click at [282, 225] on div at bounding box center [511, 226] width 761 height 409
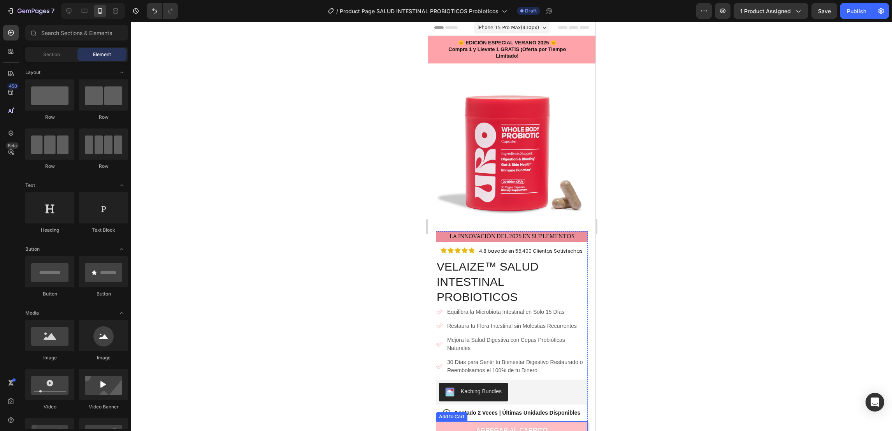
click at [452, 425] on button "AGREGAR AL CARRITO" at bounding box center [511, 430] width 152 height 19
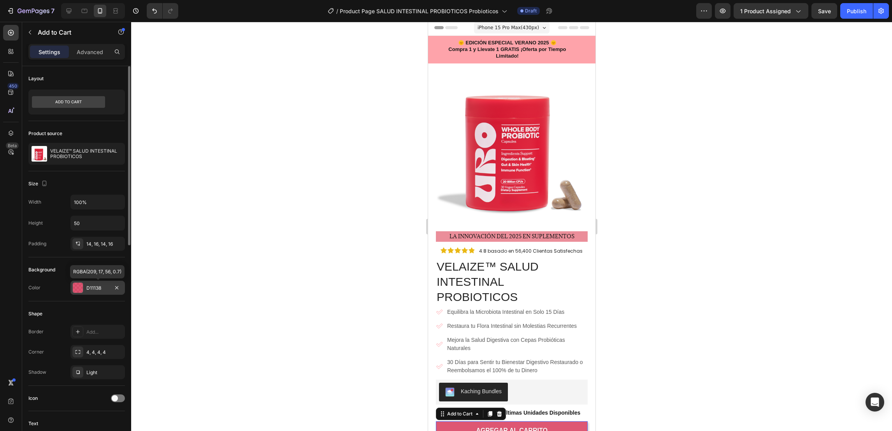
click at [98, 283] on div "D11138" at bounding box center [97, 287] width 54 height 14
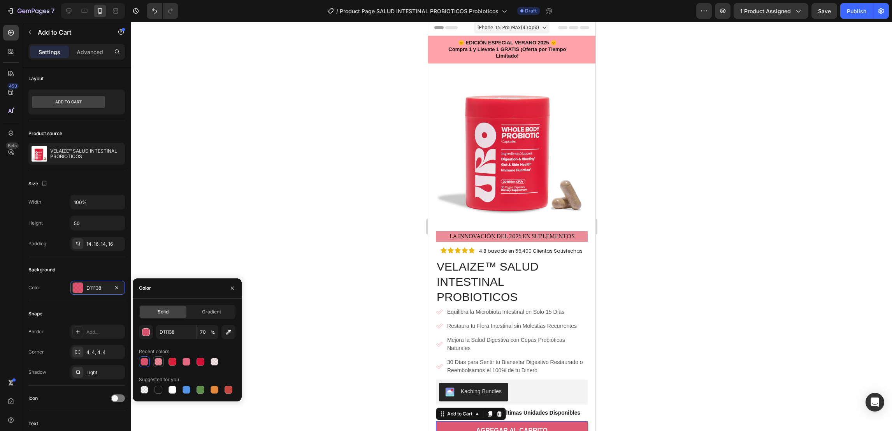
click at [158, 361] on div at bounding box center [158, 362] width 8 height 8
type input "D71F37"
type input "50"
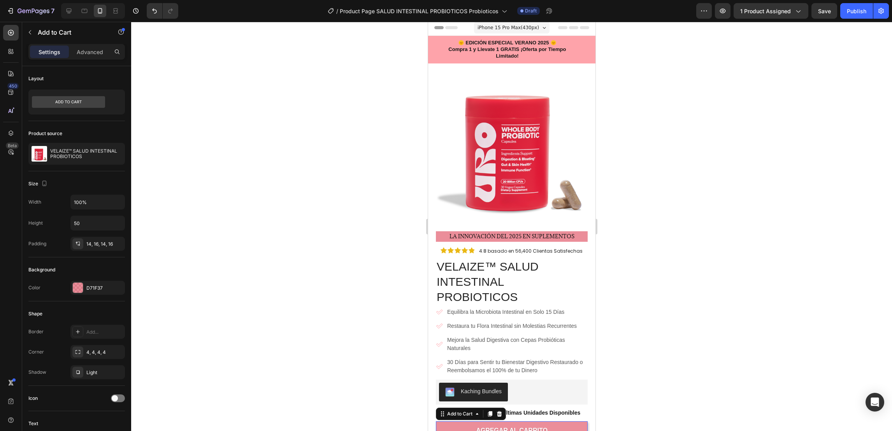
click at [312, 220] on div at bounding box center [511, 226] width 761 height 409
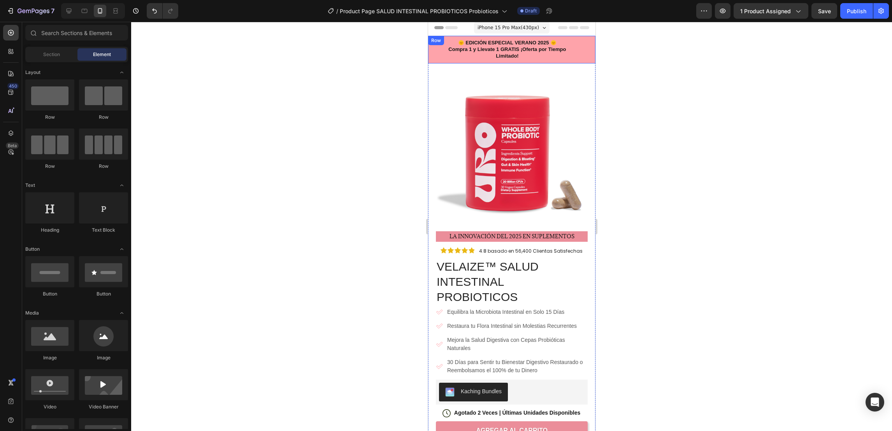
click at [432, 53] on div "🌞 EDICIÓN ESPECIAL VERANO 2025 🌞 Compra 1 y Llevate 1 GRATIS ¡Oferta por Tiempo…" at bounding box center [511, 50] width 167 height 28
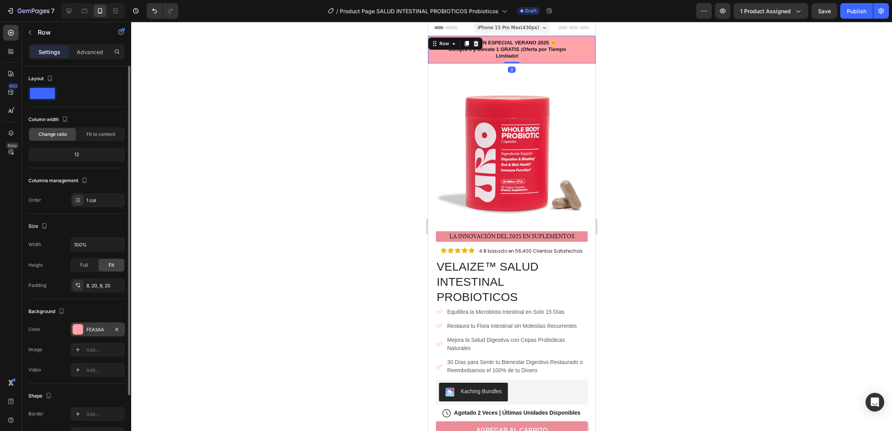
click at [102, 326] on div "FEA3AA" at bounding box center [97, 329] width 23 height 7
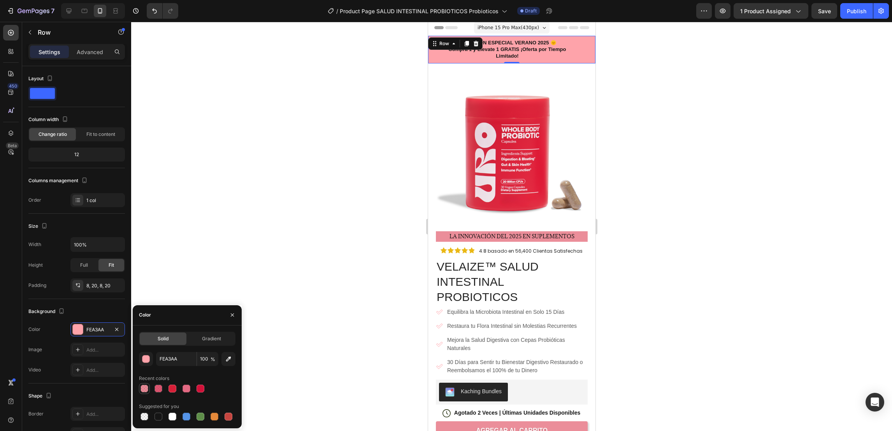
click at [143, 388] on div at bounding box center [144, 388] width 8 height 8
type input "D71F37"
type input "50"
click at [314, 212] on div at bounding box center [511, 226] width 761 height 409
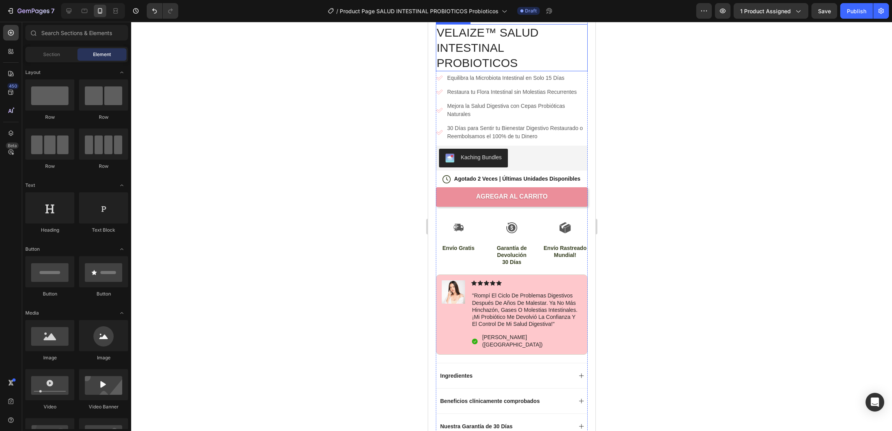
scroll to position [294, 0]
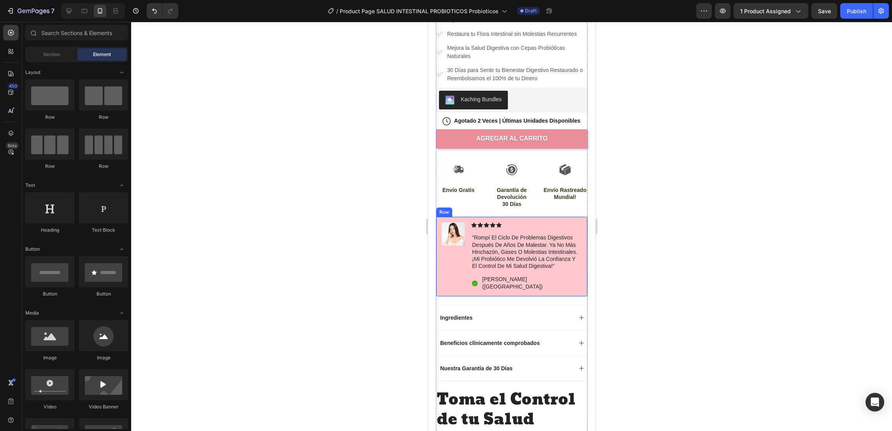
click at [448, 256] on div "Image" at bounding box center [452, 256] width 23 height 68
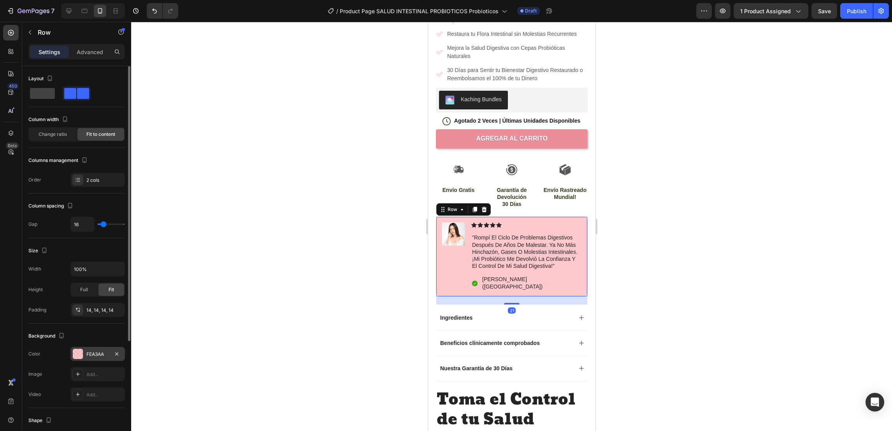
click at [96, 356] on div "FEA3AA" at bounding box center [97, 354] width 23 height 7
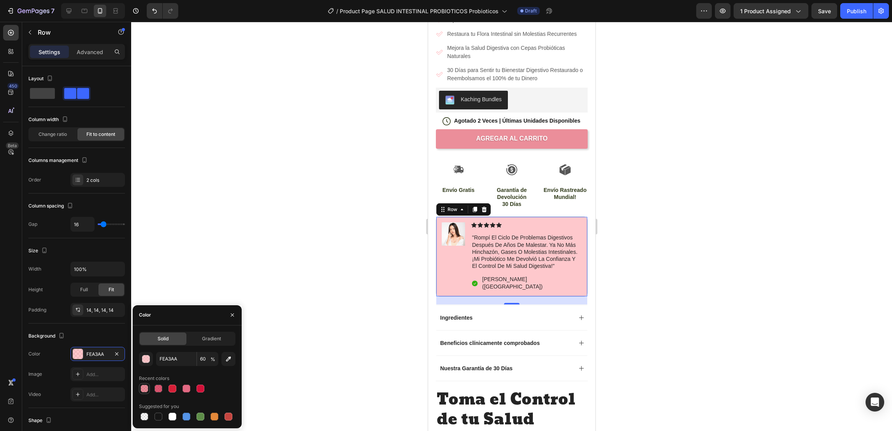
click at [142, 390] on div at bounding box center [144, 388] width 8 height 8
type input "D71F37"
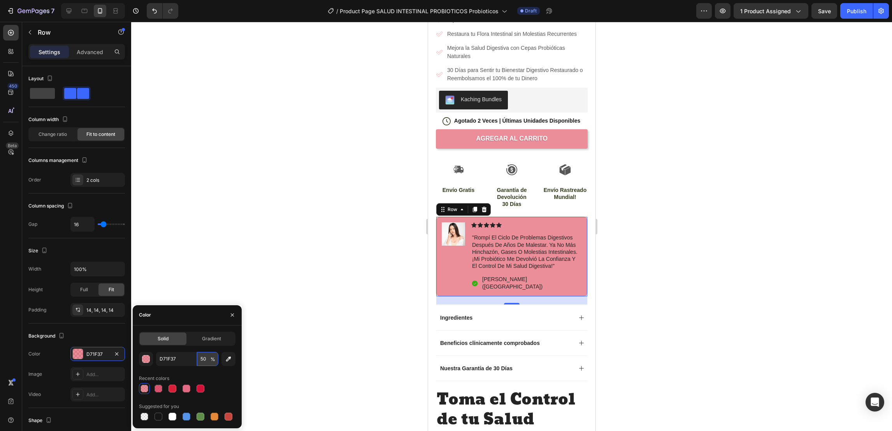
click at [204, 360] on input "50" at bounding box center [207, 359] width 21 height 14
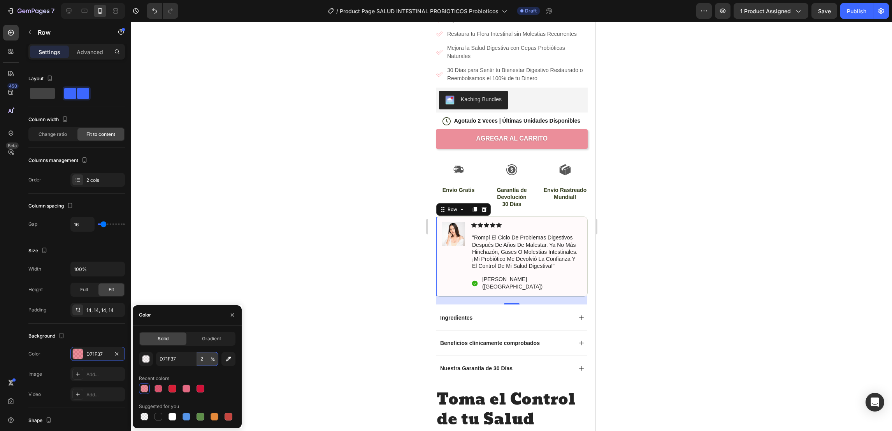
type input "20"
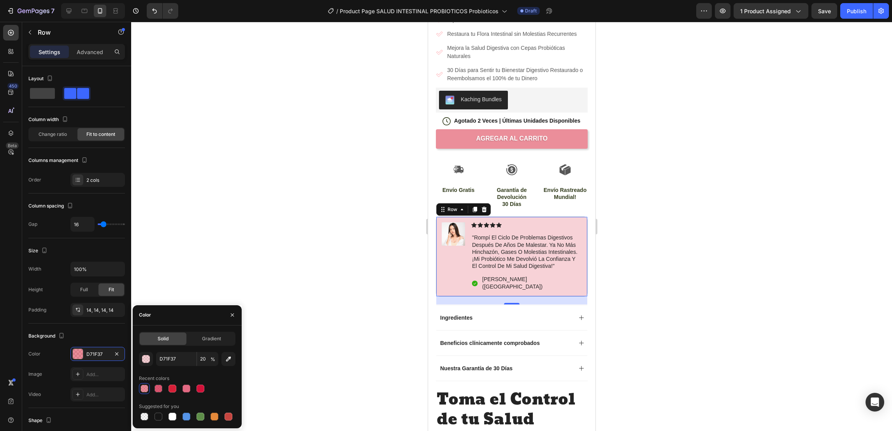
click at [269, 182] on div at bounding box center [511, 226] width 761 height 409
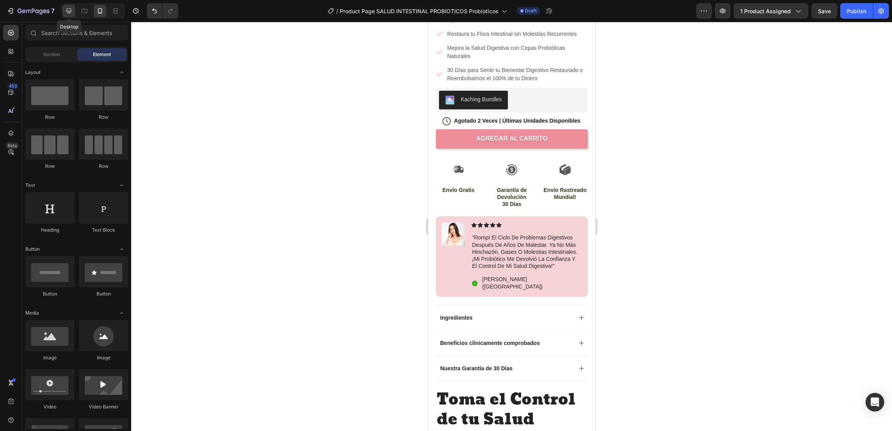
click at [71, 12] on icon at bounding box center [69, 11] width 8 height 8
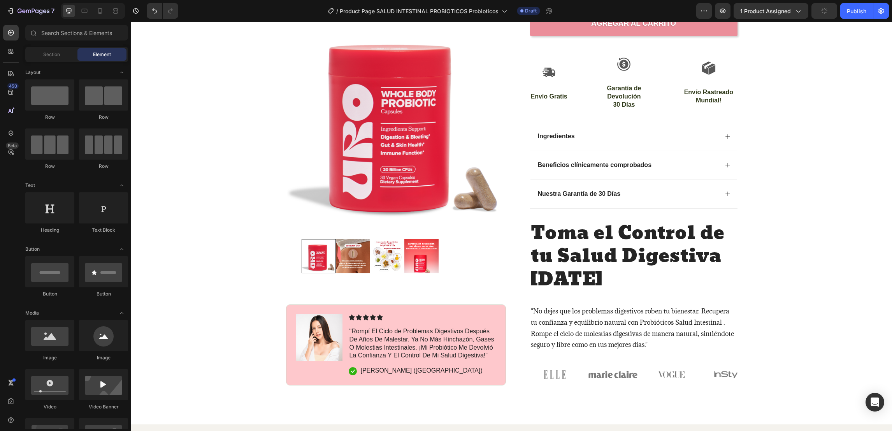
scroll to position [333, 0]
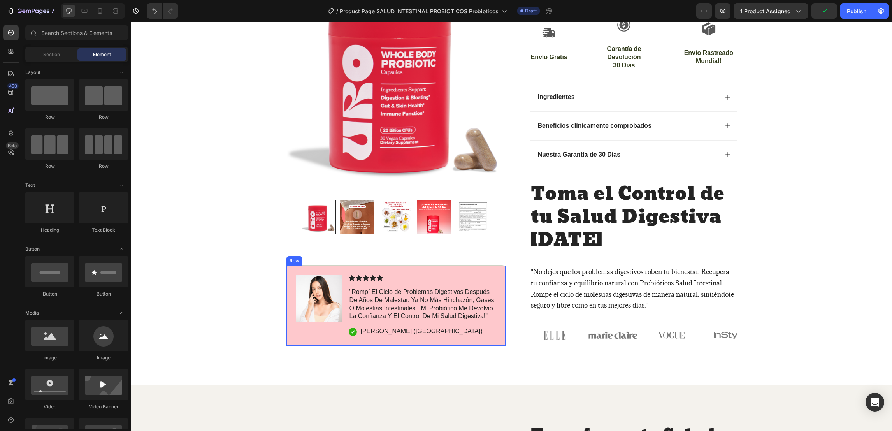
click at [403, 270] on div "Image Icon Icon Icon Icon Icon Icon List "Rompí El Ciclo de Problemas Digestivo…" at bounding box center [396, 305] width 220 height 81
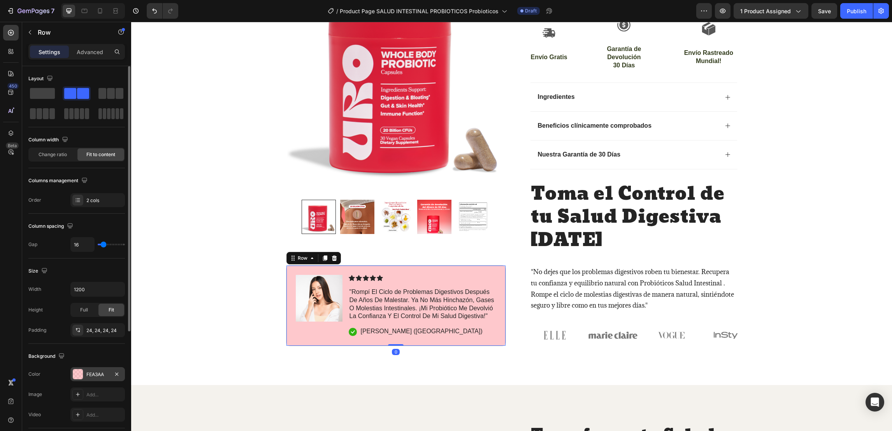
click at [100, 374] on div "FEA3AA" at bounding box center [97, 374] width 23 height 7
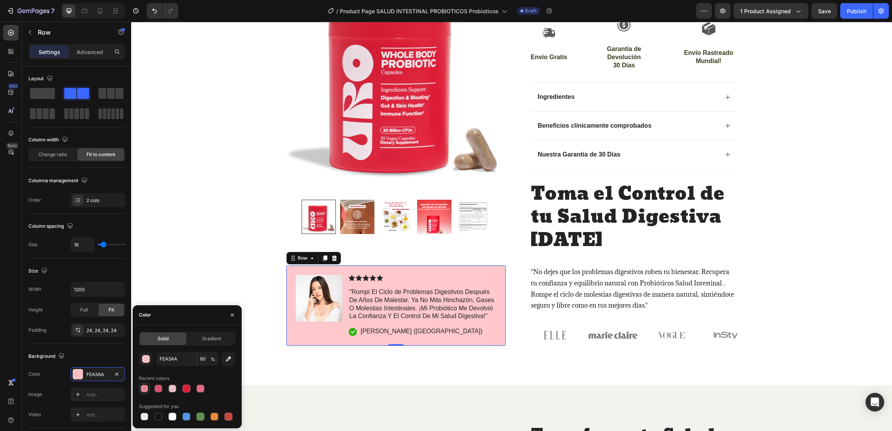
click at [143, 386] on div at bounding box center [144, 388] width 8 height 8
type input "D71F37"
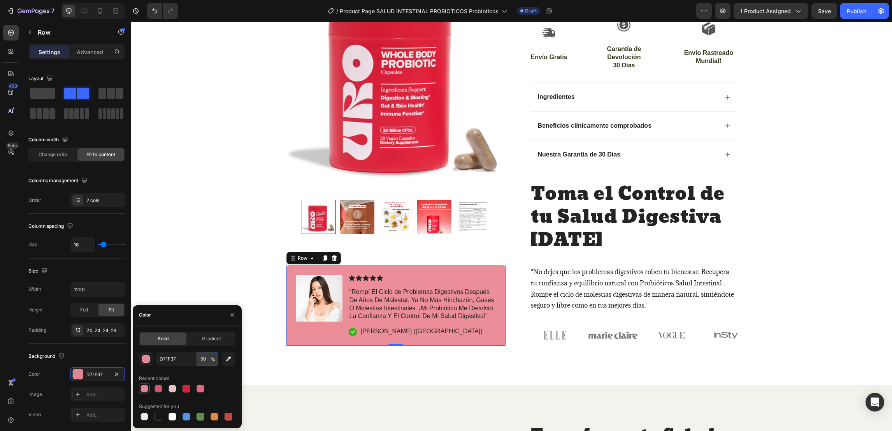
click at [204, 354] on input "50" at bounding box center [207, 359] width 21 height 14
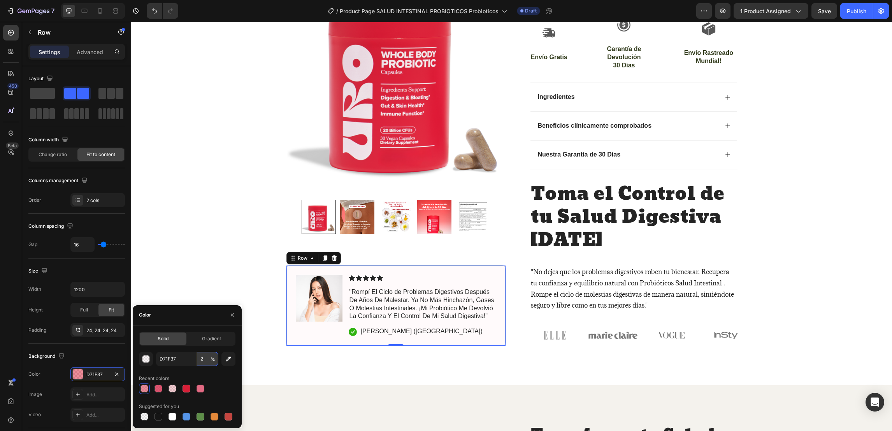
type input "20"
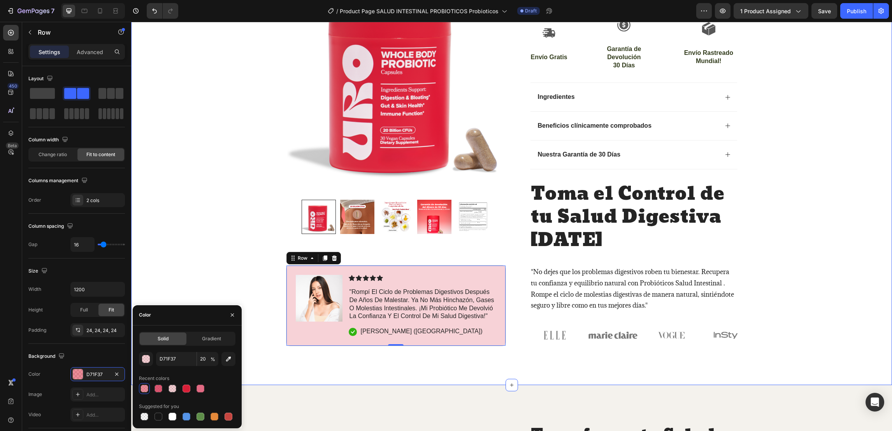
click at [212, 238] on div "🌞 EDICIÓN ESPECIAL VERANO 2025 🌞 Compra 1 y Llevate 1 GRATIS ¡Oferta por Tiempo…" at bounding box center [511, 25] width 761 height 641
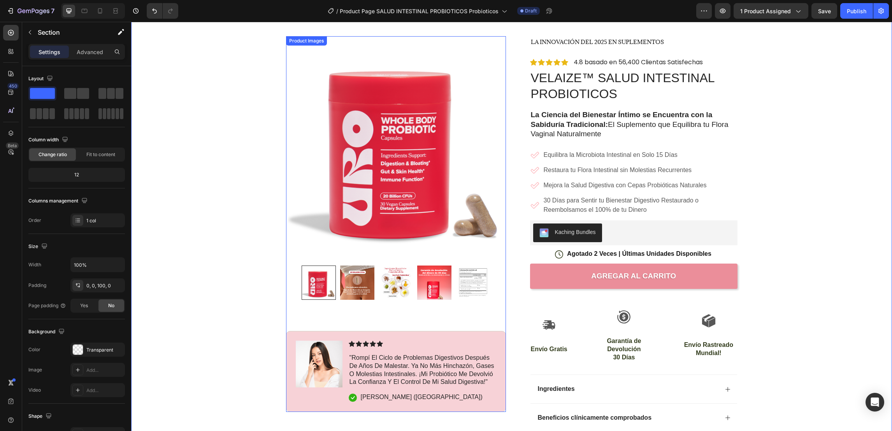
scroll to position [0, 0]
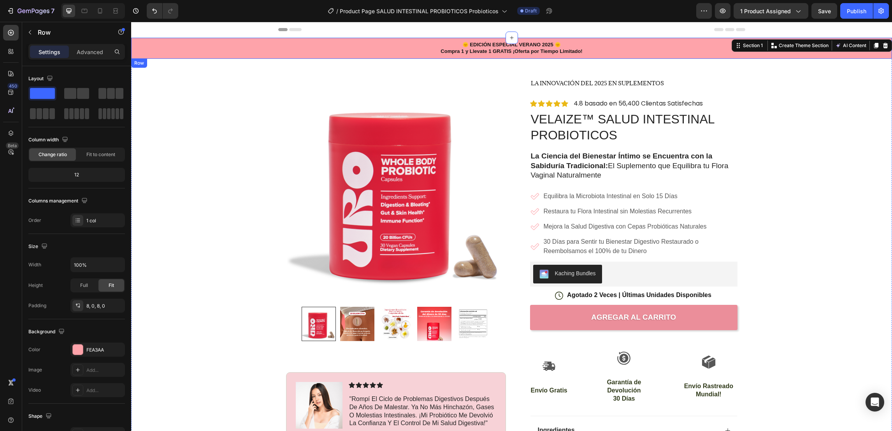
click at [229, 48] on div "🌞 EDICIÓN ESPECIAL VERANO 2025 🌞 Compra 1 y Llevate 1 GRATIS ¡Oferta por Tiempo…" at bounding box center [511, 48] width 761 height 15
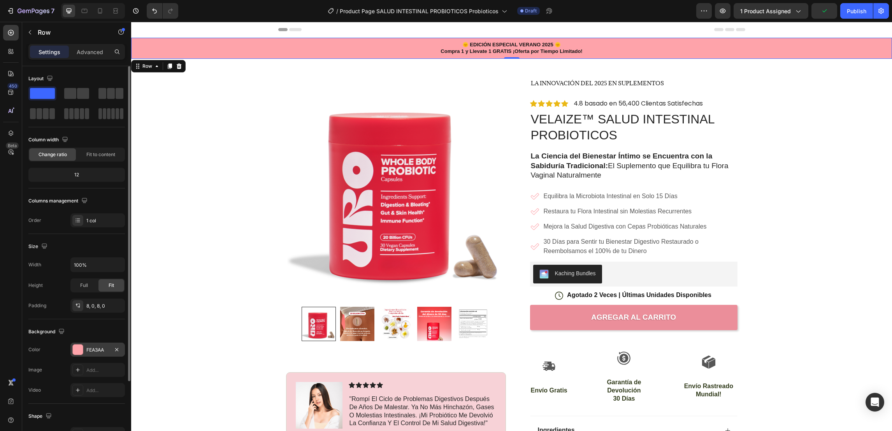
click at [97, 351] on div "FEA3AA" at bounding box center [97, 349] width 23 height 7
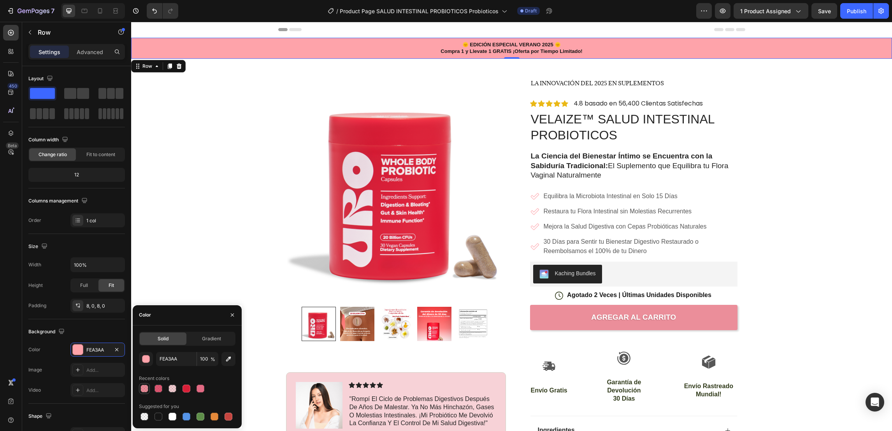
click at [142, 390] on div at bounding box center [144, 388] width 8 height 8
type input "D71F37"
type input "50"
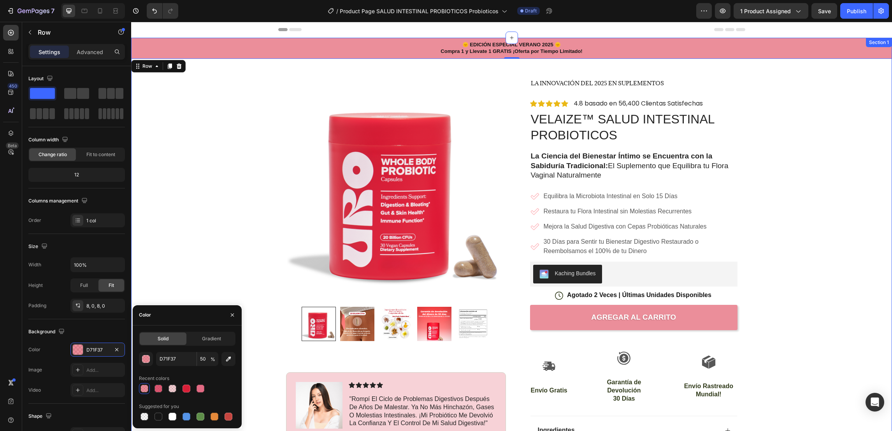
click at [190, 231] on div "🌞 EDICIÓN ESPECIAL VERANO 2025 🌞 Compra 1 y Llevate 1 GRATIS ¡Oferta por Tiempo…" at bounding box center [511, 358] width 761 height 641
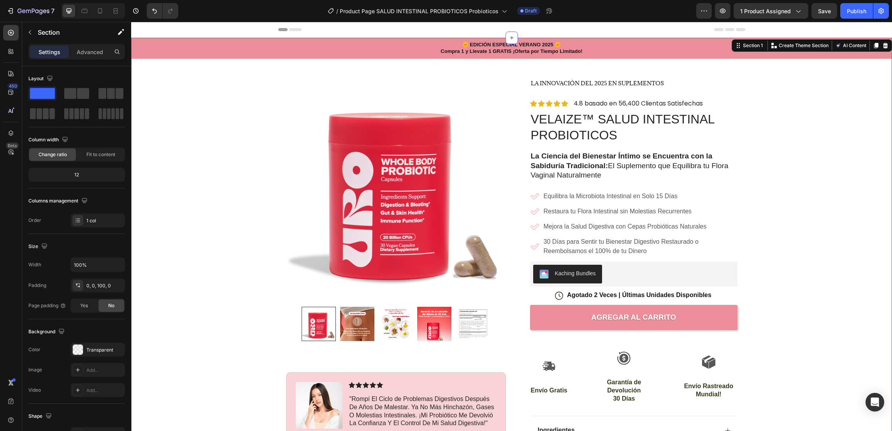
click at [190, 231] on div "🌞 EDICIÓN ESPECIAL VERANO 2025 🌞 Compra 1 y Llevate 1 GRATIS ¡Oferta por Tiempo…" at bounding box center [511, 358] width 761 height 641
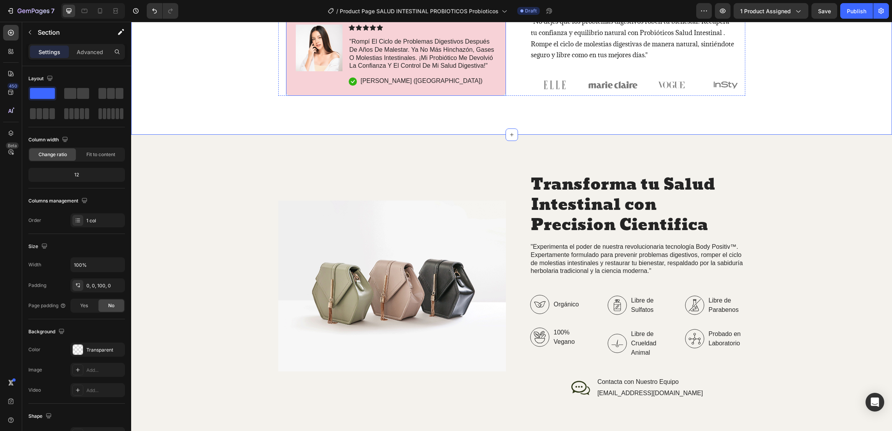
scroll to position [700, 0]
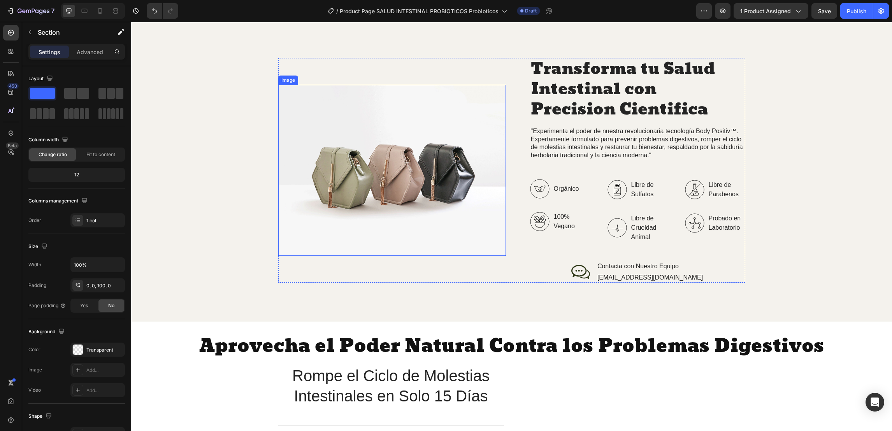
click at [358, 211] on img at bounding box center [392, 170] width 228 height 171
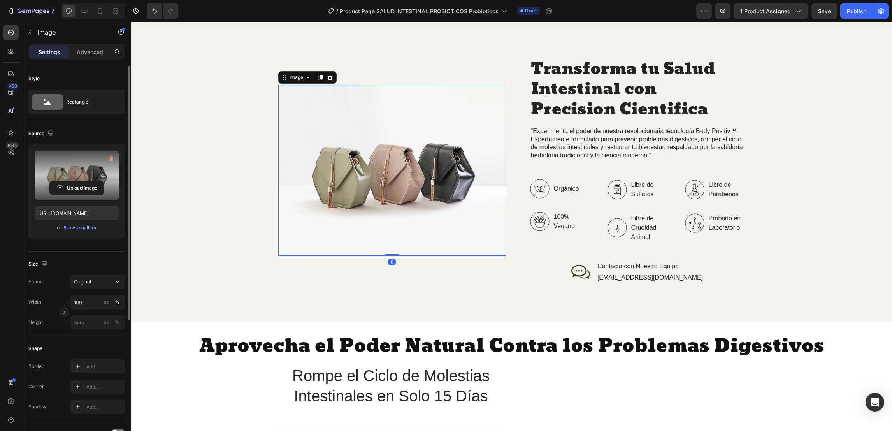
click at [89, 177] on label at bounding box center [77, 175] width 84 height 49
click at [89, 181] on input "file" at bounding box center [77, 187] width 54 height 13
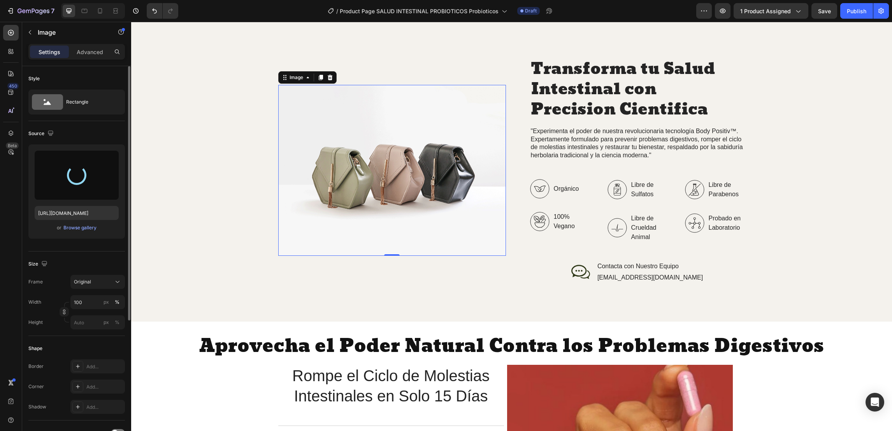
type input "[URL][DOMAIN_NAME]"
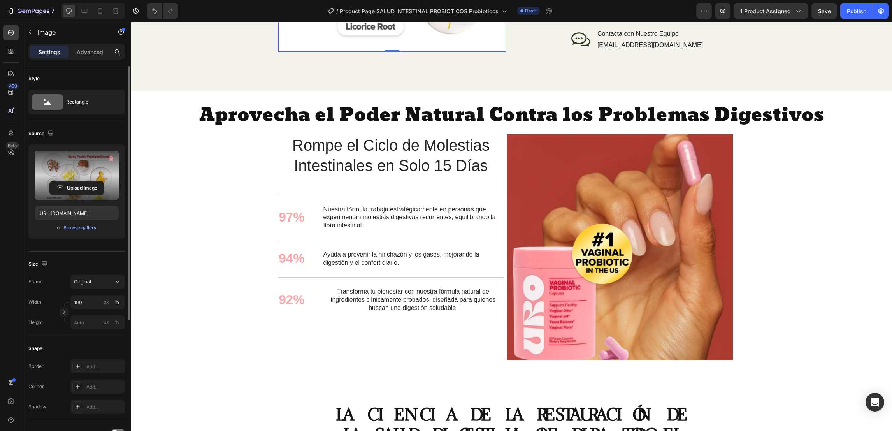
scroll to position [992, 0]
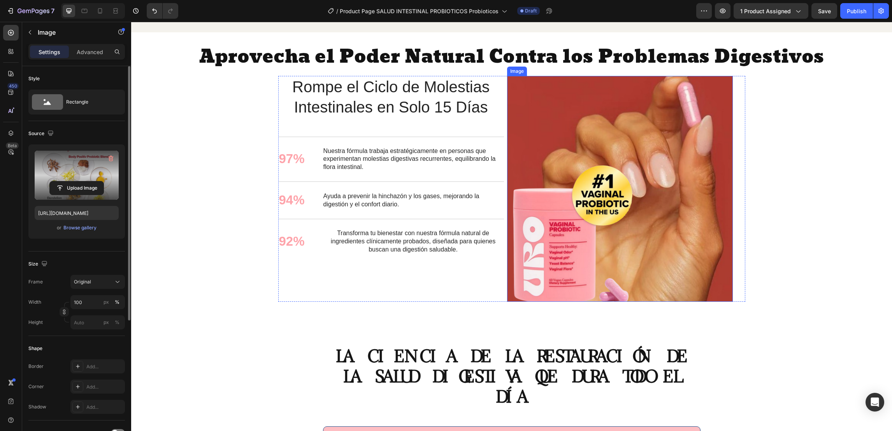
click at [657, 218] on img at bounding box center [620, 189] width 226 height 226
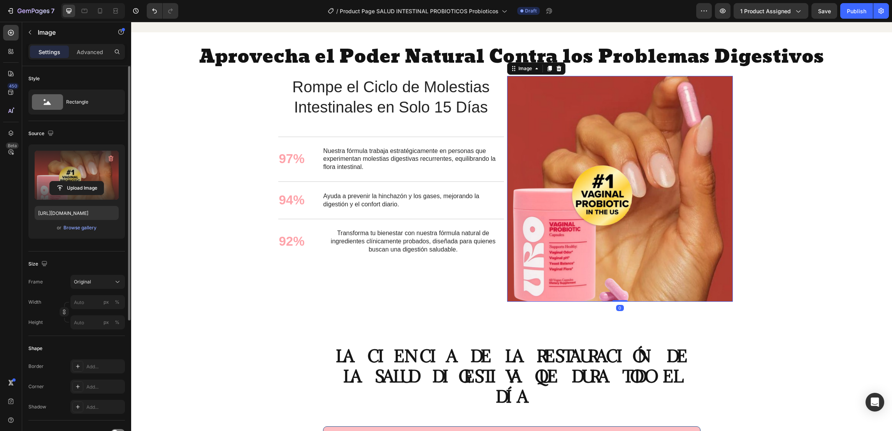
click at [82, 174] on label at bounding box center [77, 175] width 84 height 49
click at [82, 181] on input "file" at bounding box center [77, 187] width 54 height 13
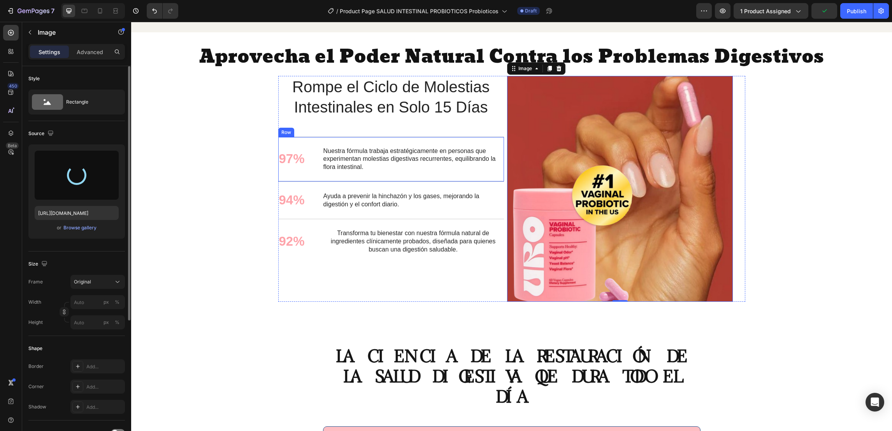
type input "[URL][DOMAIN_NAME]"
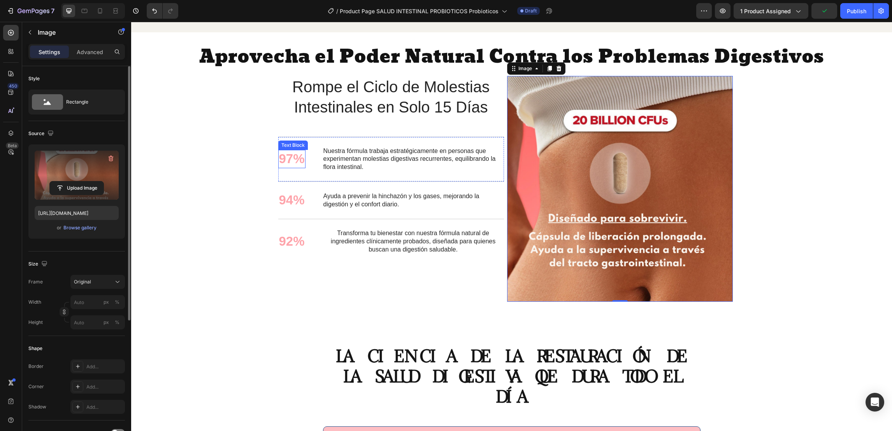
click at [283, 162] on p "97%" at bounding box center [292, 159] width 26 height 17
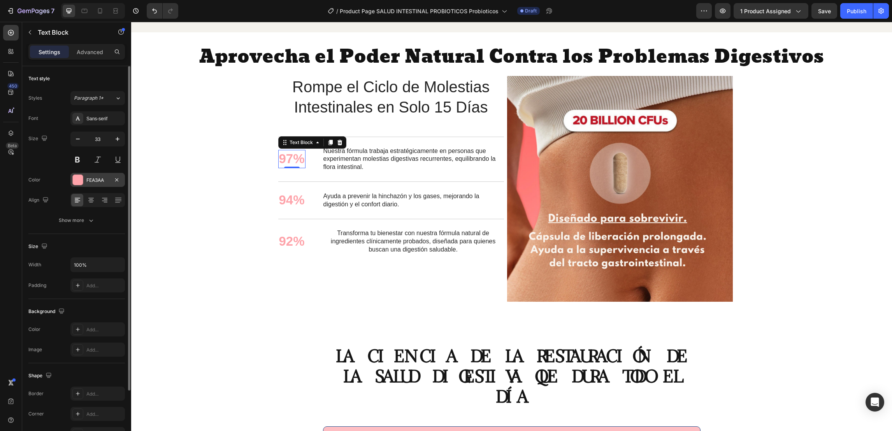
click at [92, 182] on div "FEA3AA" at bounding box center [97, 180] width 23 height 7
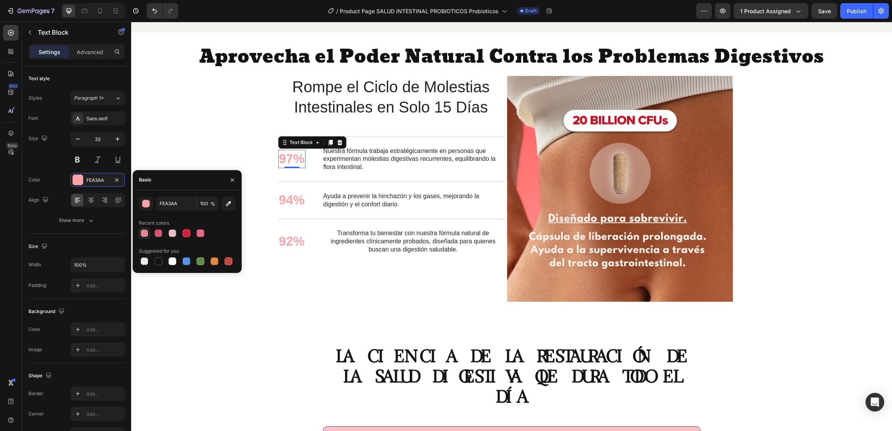
click at [140, 230] on div at bounding box center [144, 232] width 9 height 9
type input "D71F37"
type input "50"
click at [286, 200] on p "94%" at bounding box center [292, 200] width 26 height 17
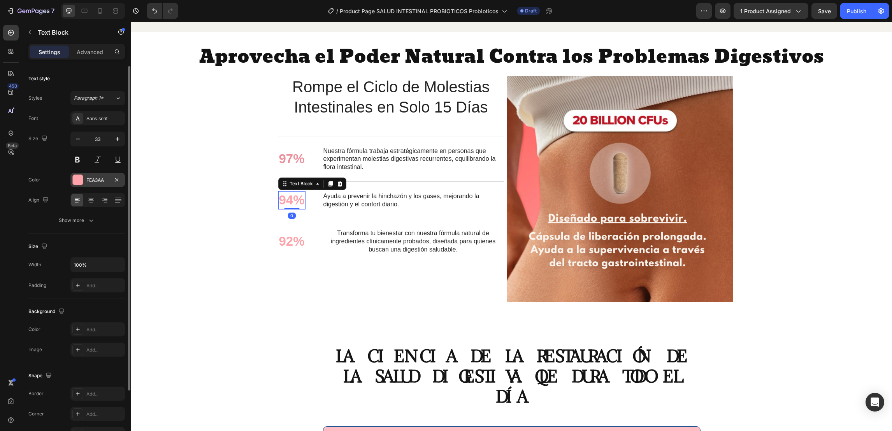
click at [84, 182] on div "FEA3AA" at bounding box center [97, 180] width 54 height 14
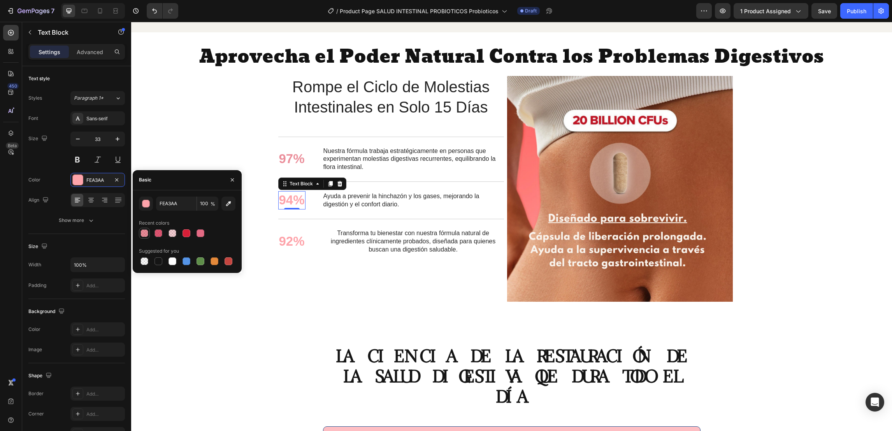
click at [145, 233] on div at bounding box center [144, 233] width 8 height 8
type input "D71F37"
type input "50"
click at [294, 242] on p "92%" at bounding box center [292, 241] width 26 height 17
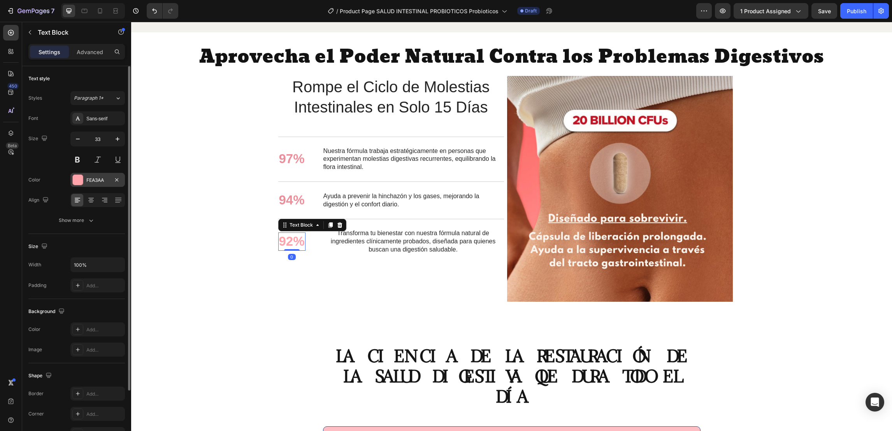
click at [84, 179] on div "FEA3AA" at bounding box center [97, 180] width 54 height 14
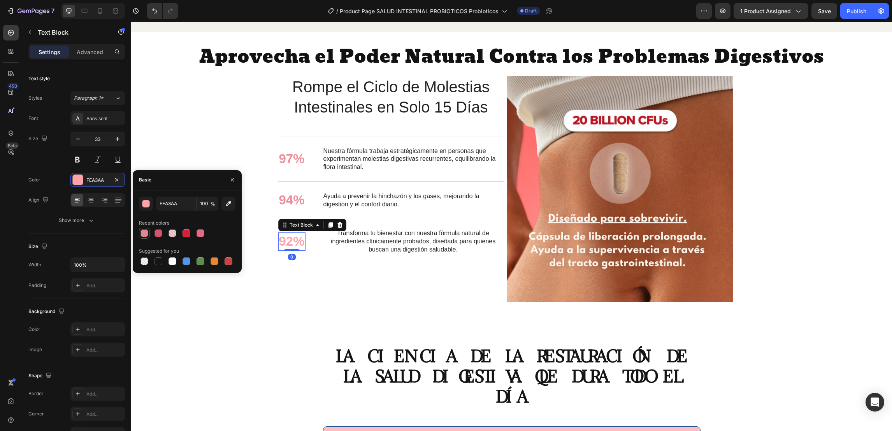
click at [146, 235] on div at bounding box center [144, 233] width 8 height 8
type input "D71F37"
type input "50"
click at [222, 299] on div "Aprovecha el Poder Natural Contra los Problemas Digestivos Heading Rompe el Cic…" at bounding box center [511, 173] width 761 height 257
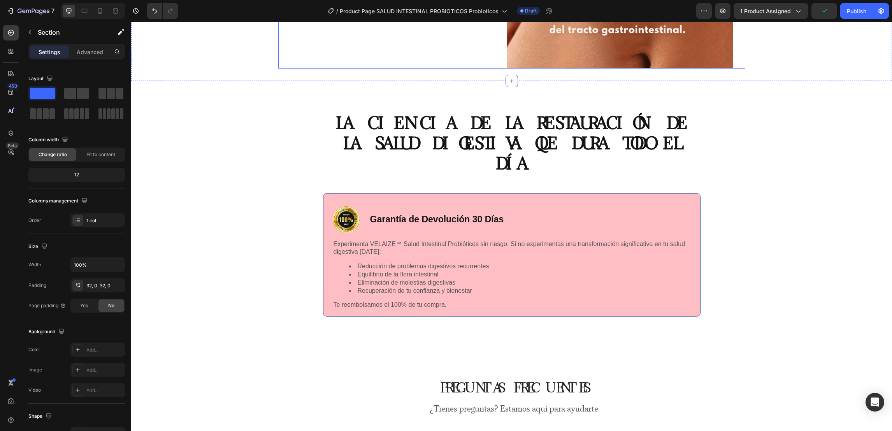
scroll to position [1283, 0]
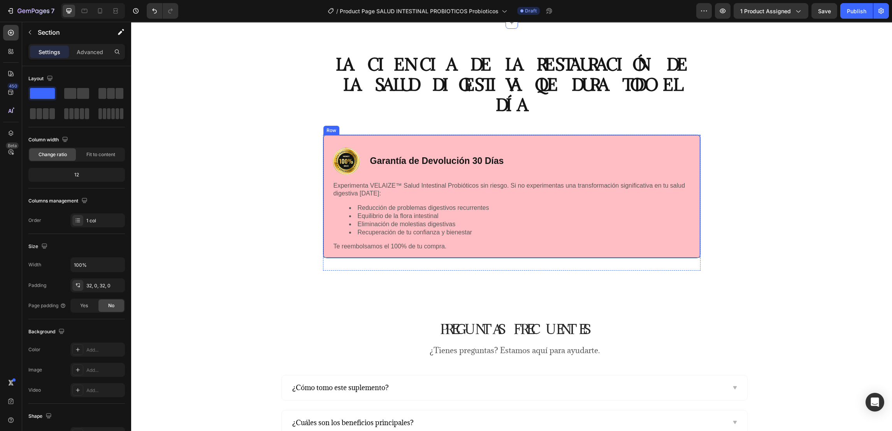
click at [537, 135] on div "Image Garantía de Devolución 30 Días Text Block Row Experimenta VELAIZE™ Salud …" at bounding box center [511, 197] width 377 height 124
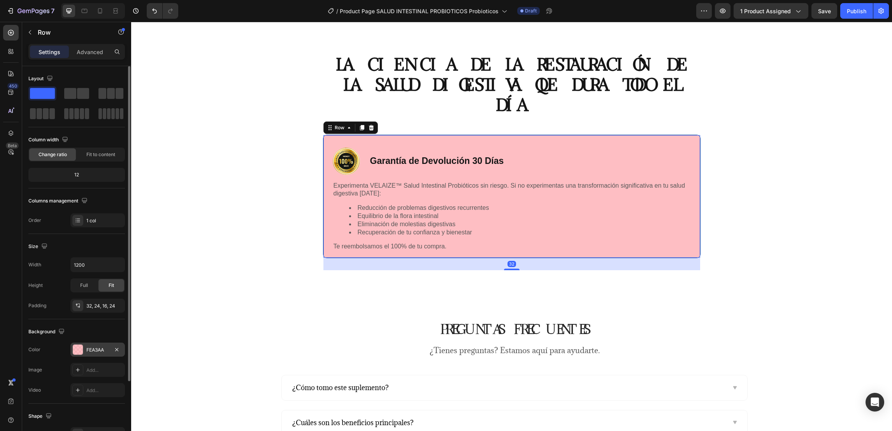
click at [100, 346] on div "FEA3AA" at bounding box center [97, 349] width 23 height 7
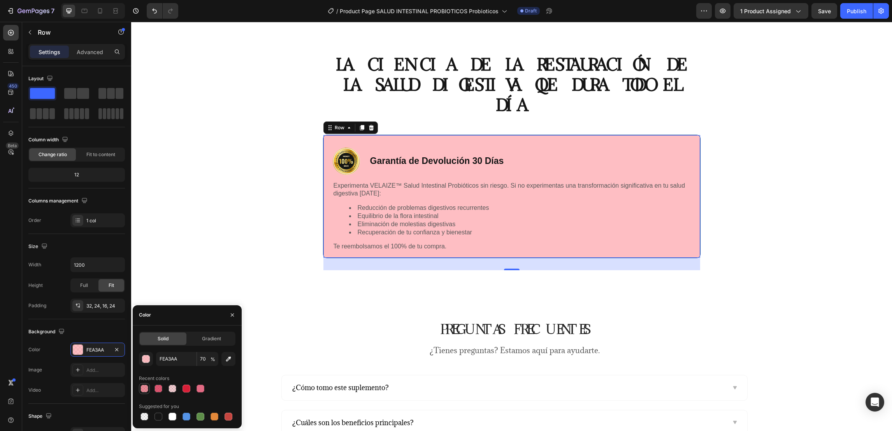
click at [144, 387] on div at bounding box center [144, 388] width 8 height 8
type input "D71F37"
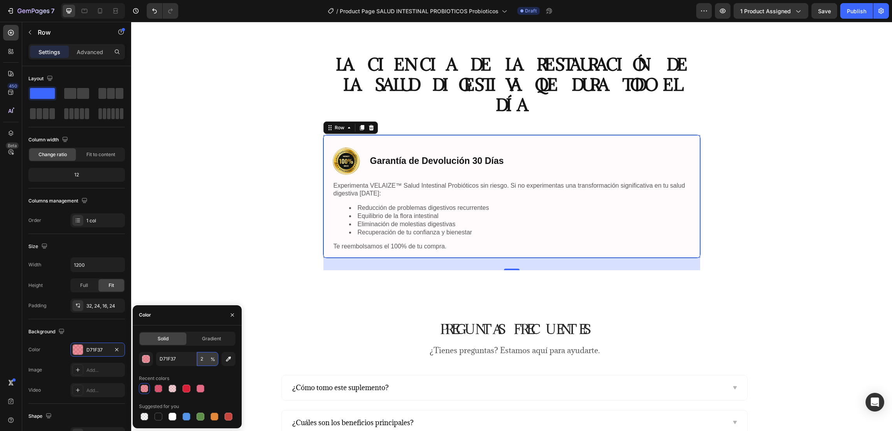
type input "20"
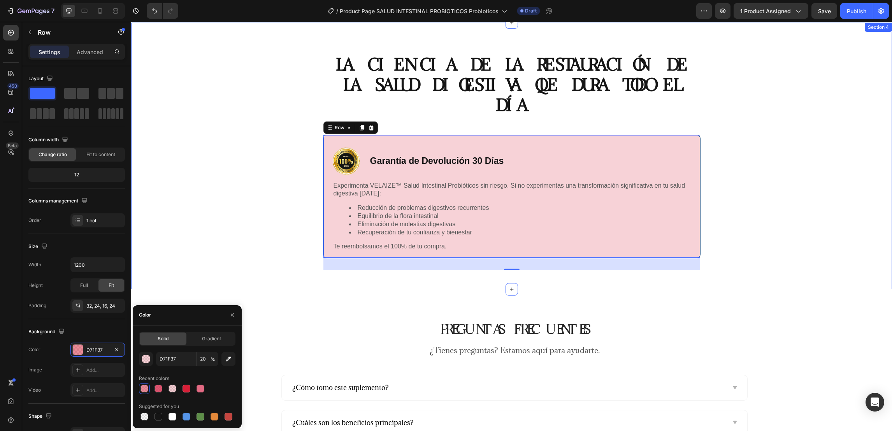
click at [223, 249] on div "LA CIENCIA DE LA RESTAURACIÓN DE LA SALUD DIGESTIVA QUE DURA TODO EL DÍA Headin…" at bounding box center [511, 165] width 749 height 223
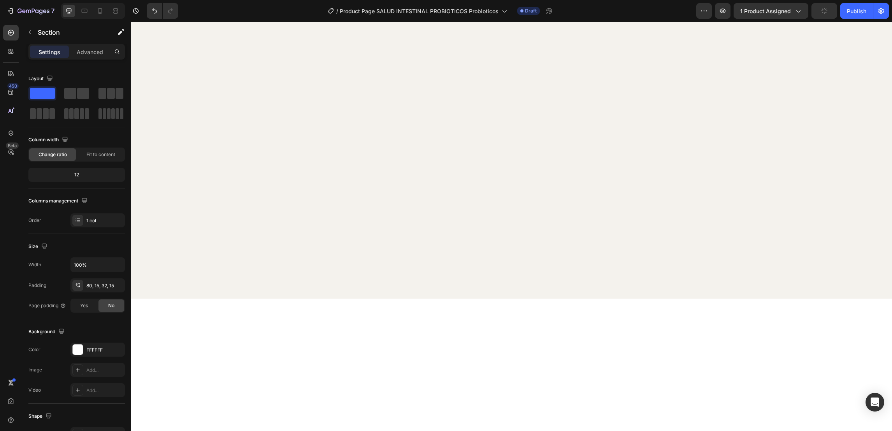
scroll to position [0, 0]
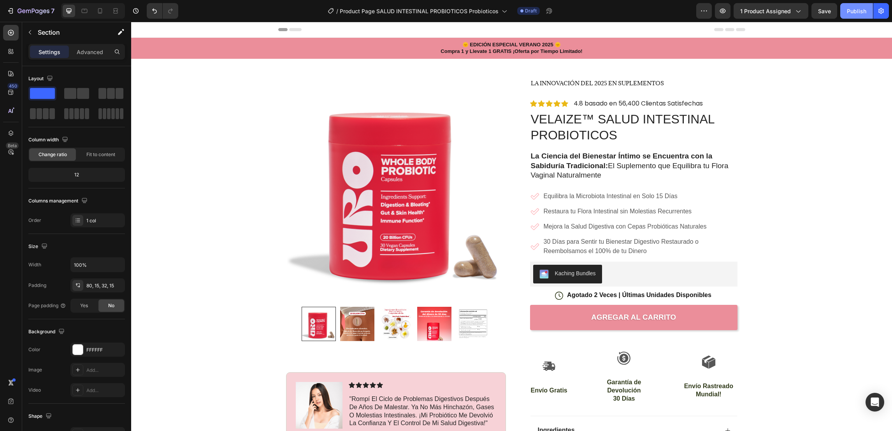
click at [850, 11] on div "Publish" at bounding box center [856, 11] width 19 height 8
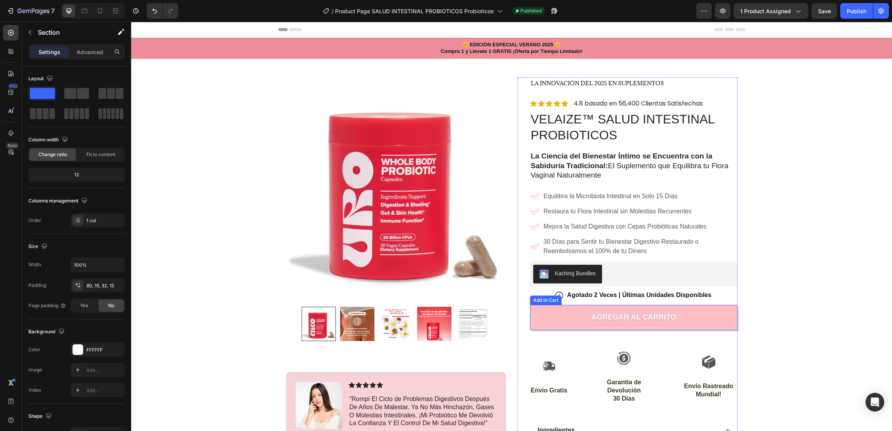
click at [548, 322] on button "AGREGAR AL CARRITO" at bounding box center [633, 317] width 207 height 25
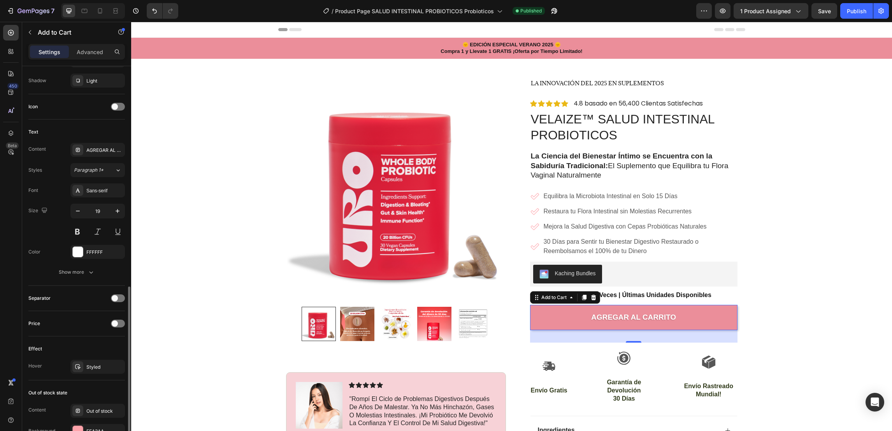
scroll to position [350, 0]
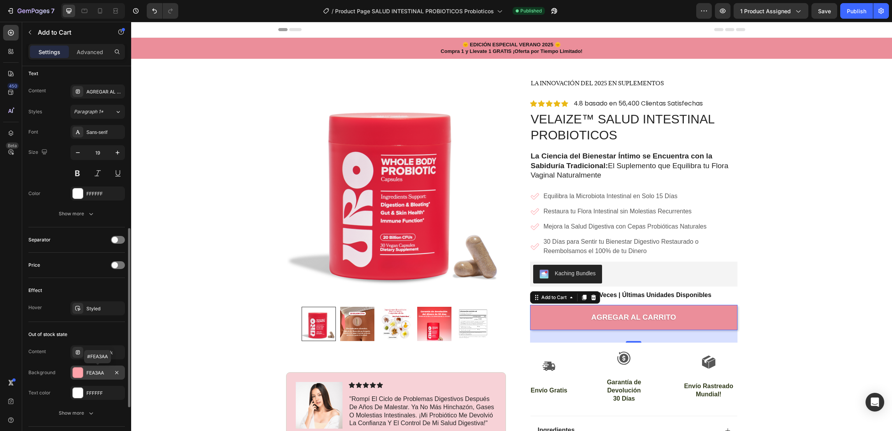
click at [89, 372] on div "FEA3AA" at bounding box center [97, 372] width 23 height 7
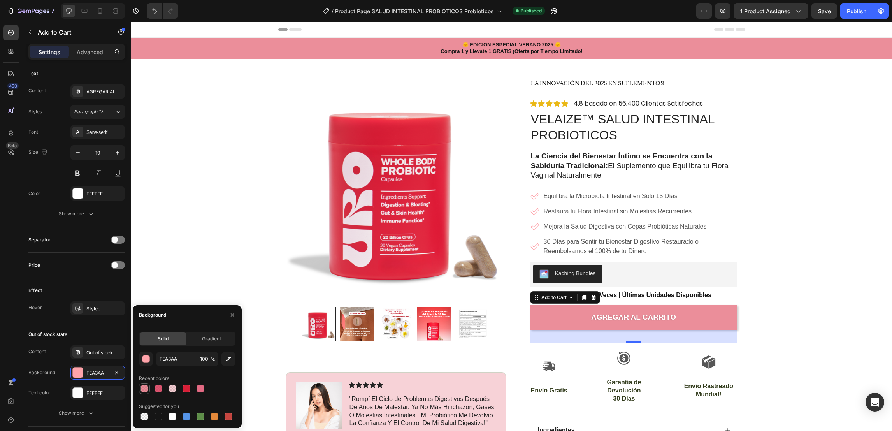
click at [144, 390] on div at bounding box center [144, 388] width 8 height 8
type input "D71F37"
click at [204, 359] on input "50" at bounding box center [207, 359] width 21 height 14
type input "60"
click at [218, 244] on div "🌞 EDICIÓN ESPECIAL VERANO 2025 🌞 Compra 1 y Llevate 1 GRATIS ¡Oferta por Tiempo…" at bounding box center [511, 358] width 761 height 641
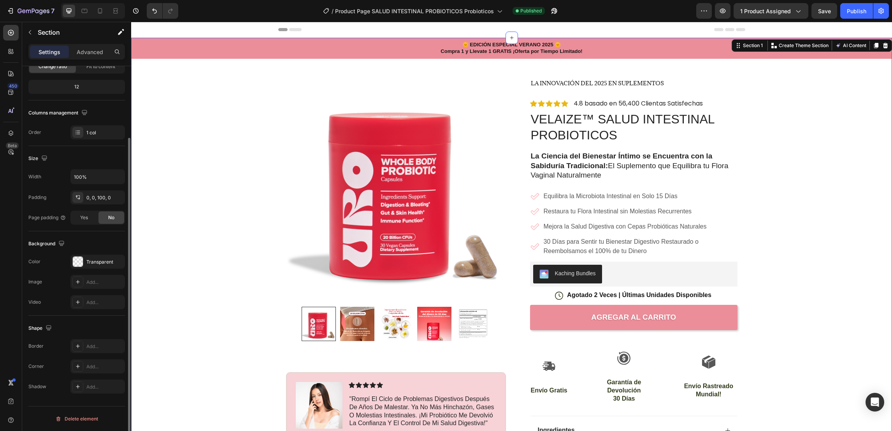
scroll to position [0, 0]
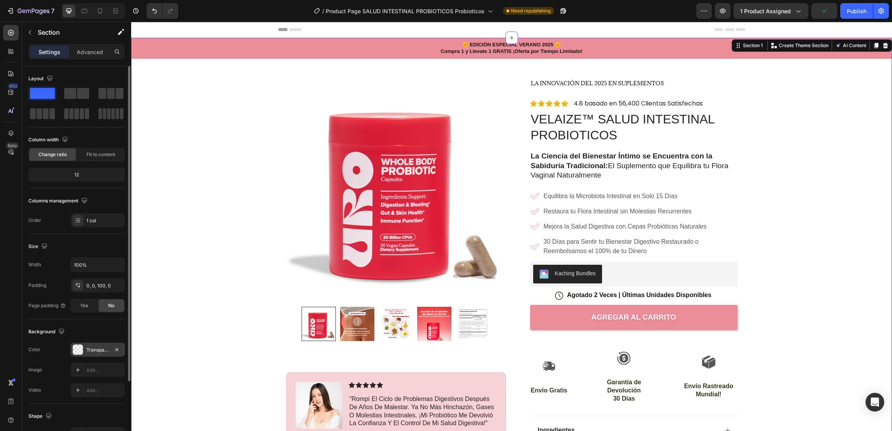
click at [86, 348] on div "Transparent" at bounding box center [97, 349] width 54 height 14
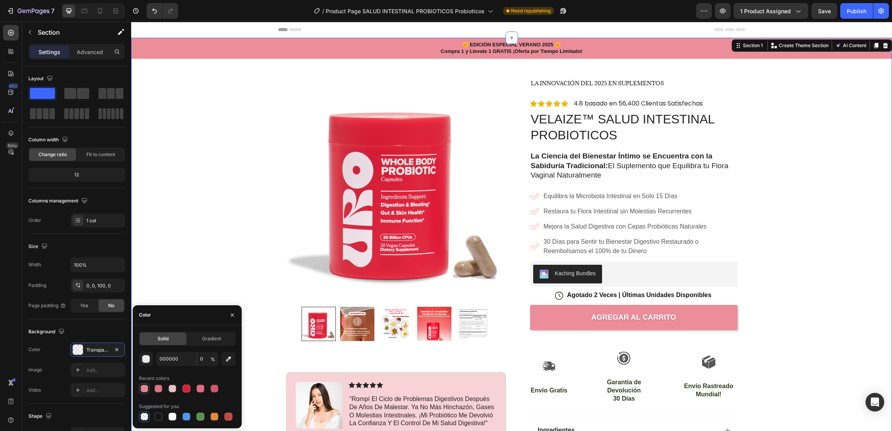
click at [144, 389] on div at bounding box center [144, 388] width 8 height 8
type input "D71F37"
type input "50"
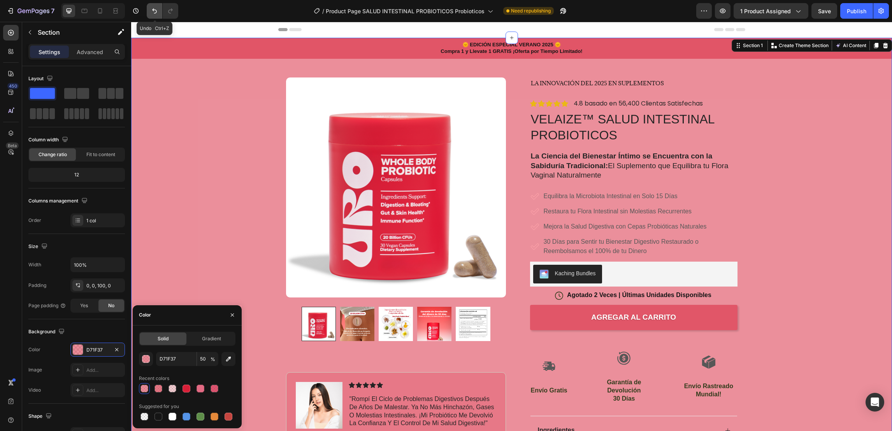
click at [155, 9] on icon "Undo/Redo" at bounding box center [155, 11] width 8 height 8
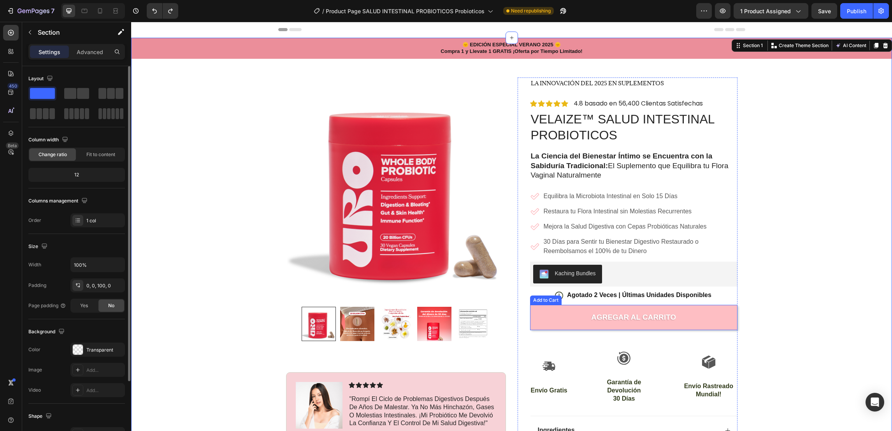
click at [554, 317] on button "AGREGAR AL CARRITO" at bounding box center [633, 317] width 207 height 25
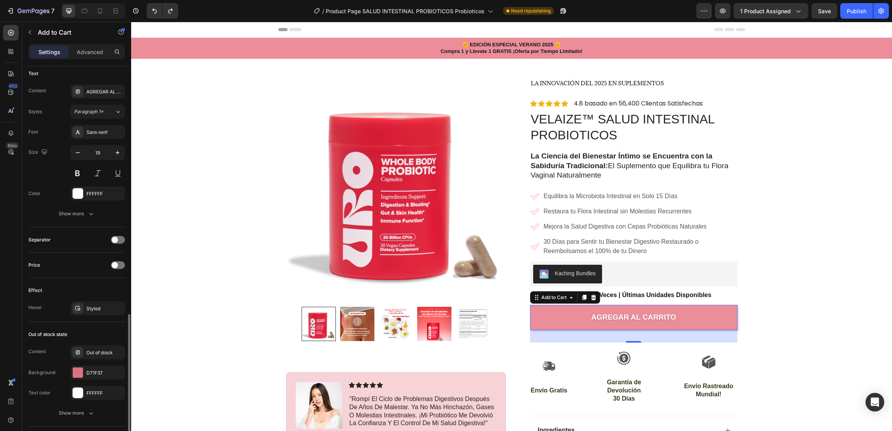
scroll to position [408, 0]
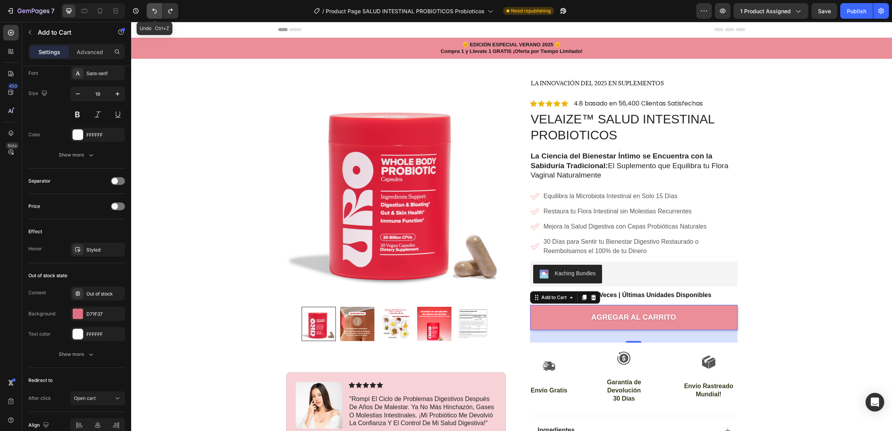
click at [153, 11] on icon "Undo/Redo" at bounding box center [155, 11] width 8 height 8
click at [93, 312] on div "D71F37" at bounding box center [97, 313] width 23 height 7
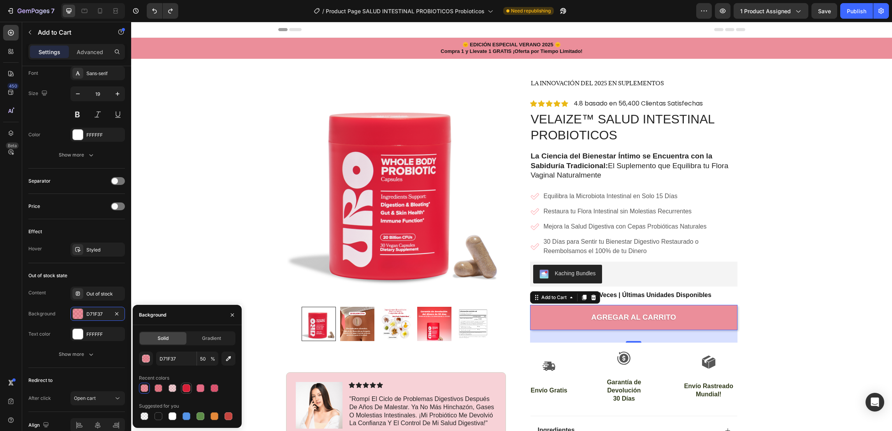
click at [188, 388] on div at bounding box center [186, 388] width 8 height 8
type input "100"
click at [215, 245] on div "🌞 EDICIÓN ESPECIAL VERANO 2025 🌞 Compra 1 y Llevate 1 GRATIS ¡Oferta por Tiempo…" at bounding box center [511, 358] width 761 height 641
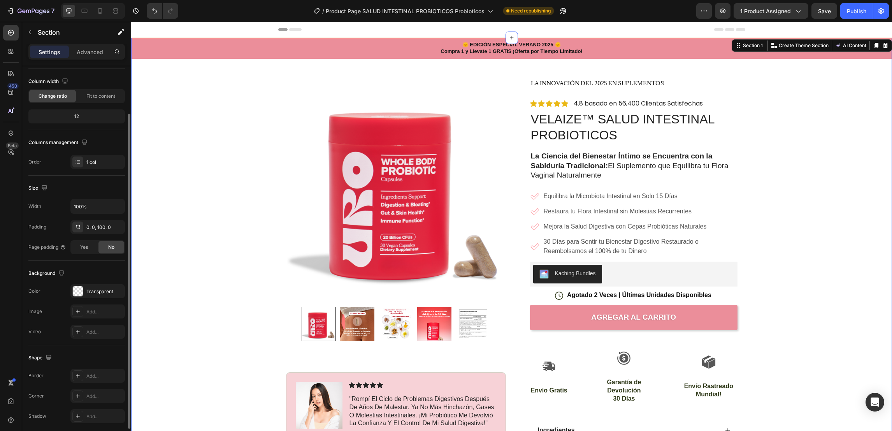
scroll to position [88, 0]
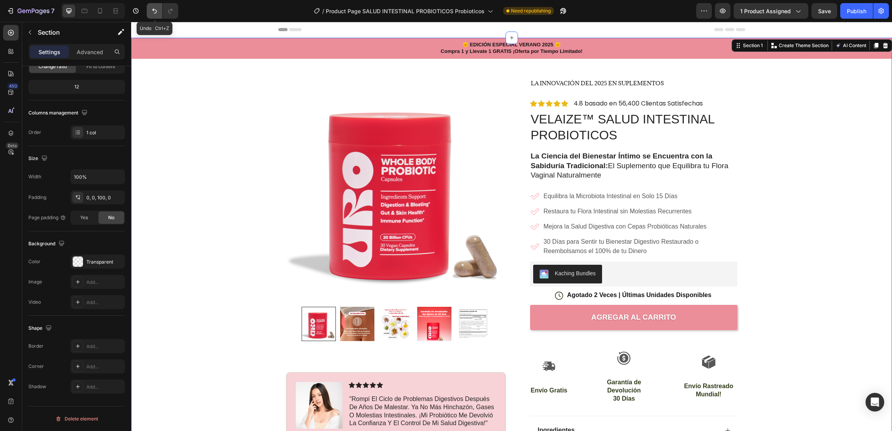
click at [157, 10] on icon "Undo/Redo" at bounding box center [155, 11] width 8 height 8
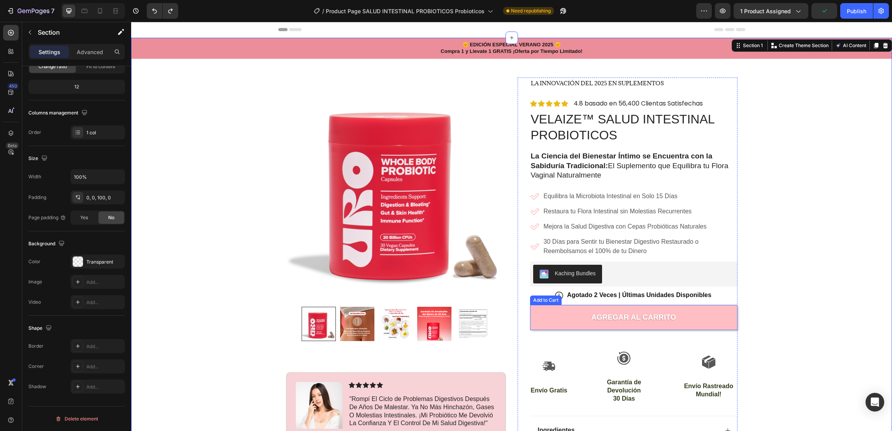
click at [567, 319] on button "AGREGAR AL CARRITO" at bounding box center [633, 317] width 207 height 25
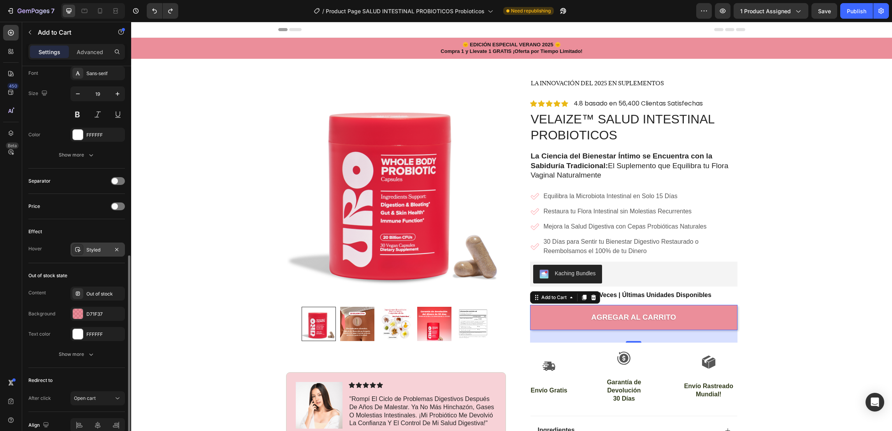
scroll to position [447, 0]
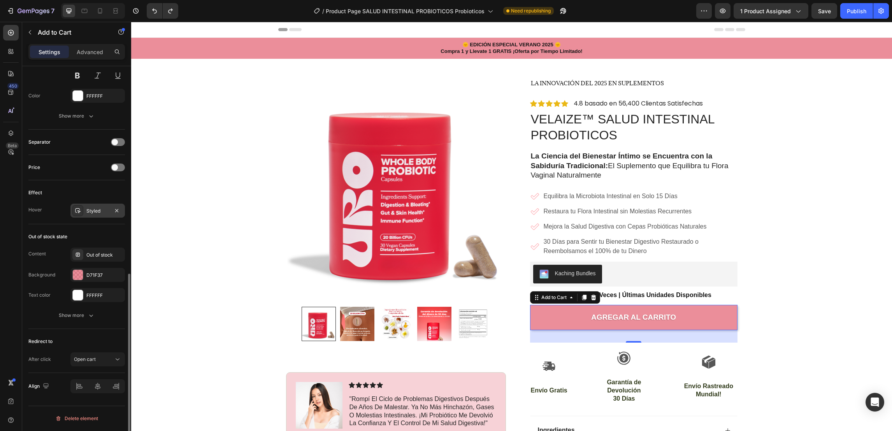
click at [89, 209] on div "Styled" at bounding box center [97, 210] width 23 height 7
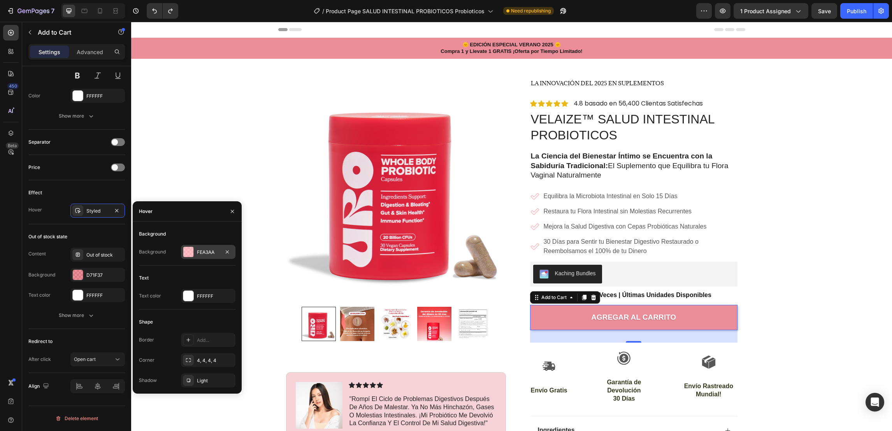
click at [201, 252] on div "FEA3AA" at bounding box center [208, 252] width 23 height 7
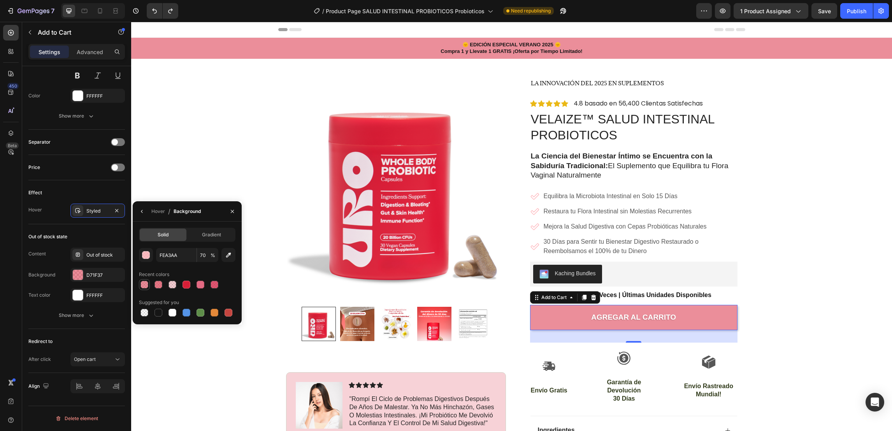
click at [143, 280] on div at bounding box center [144, 284] width 8 height 8
type input "D71F37"
click at [203, 255] on input "50" at bounding box center [207, 255] width 21 height 14
type input "60"
click at [230, 186] on div "🌞 EDICIÓN ESPECIAL VERANO 2025 🌞 Compra 1 y Llevate 1 GRATIS ¡Oferta por Tiempo…" at bounding box center [511, 358] width 761 height 641
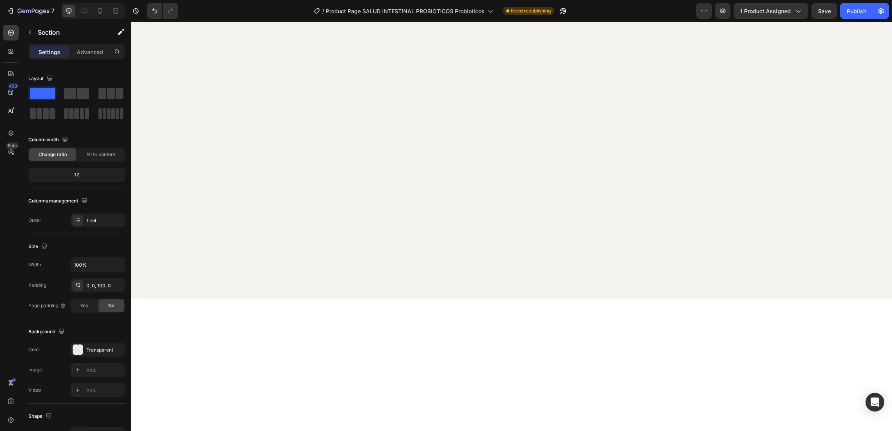
scroll to position [0, 0]
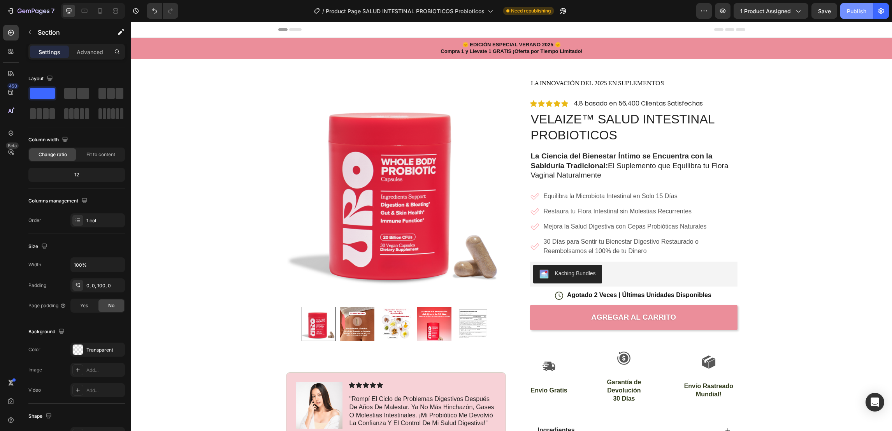
click at [848, 8] on div "Publish" at bounding box center [856, 11] width 19 height 8
